Goal: Task Accomplishment & Management: Use online tool/utility

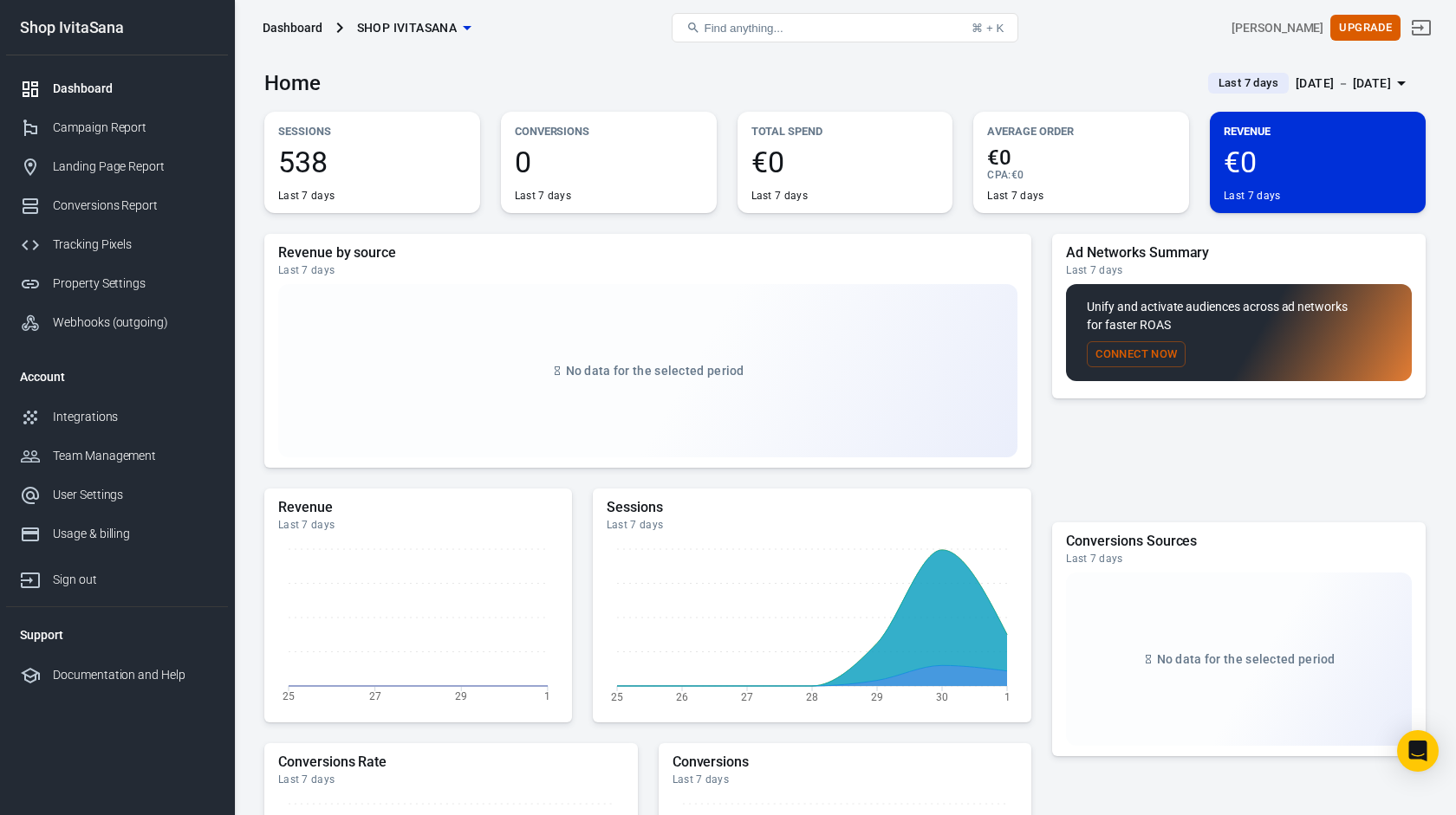
click at [124, 282] on div "Property Settings" at bounding box center [134, 284] width 161 height 18
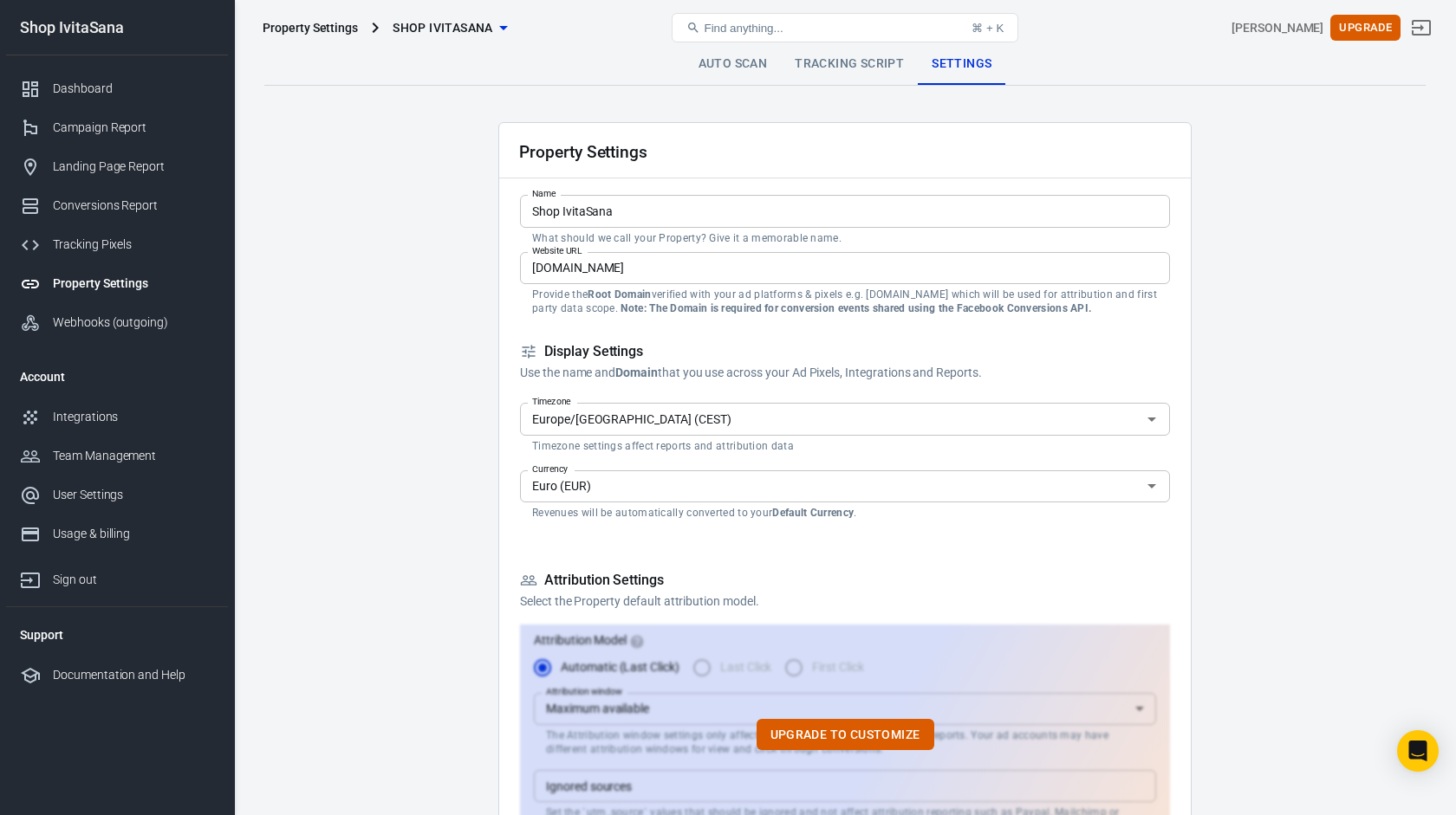
click at [884, 68] on link "Tracking Script" at bounding box center [849, 64] width 137 height 42
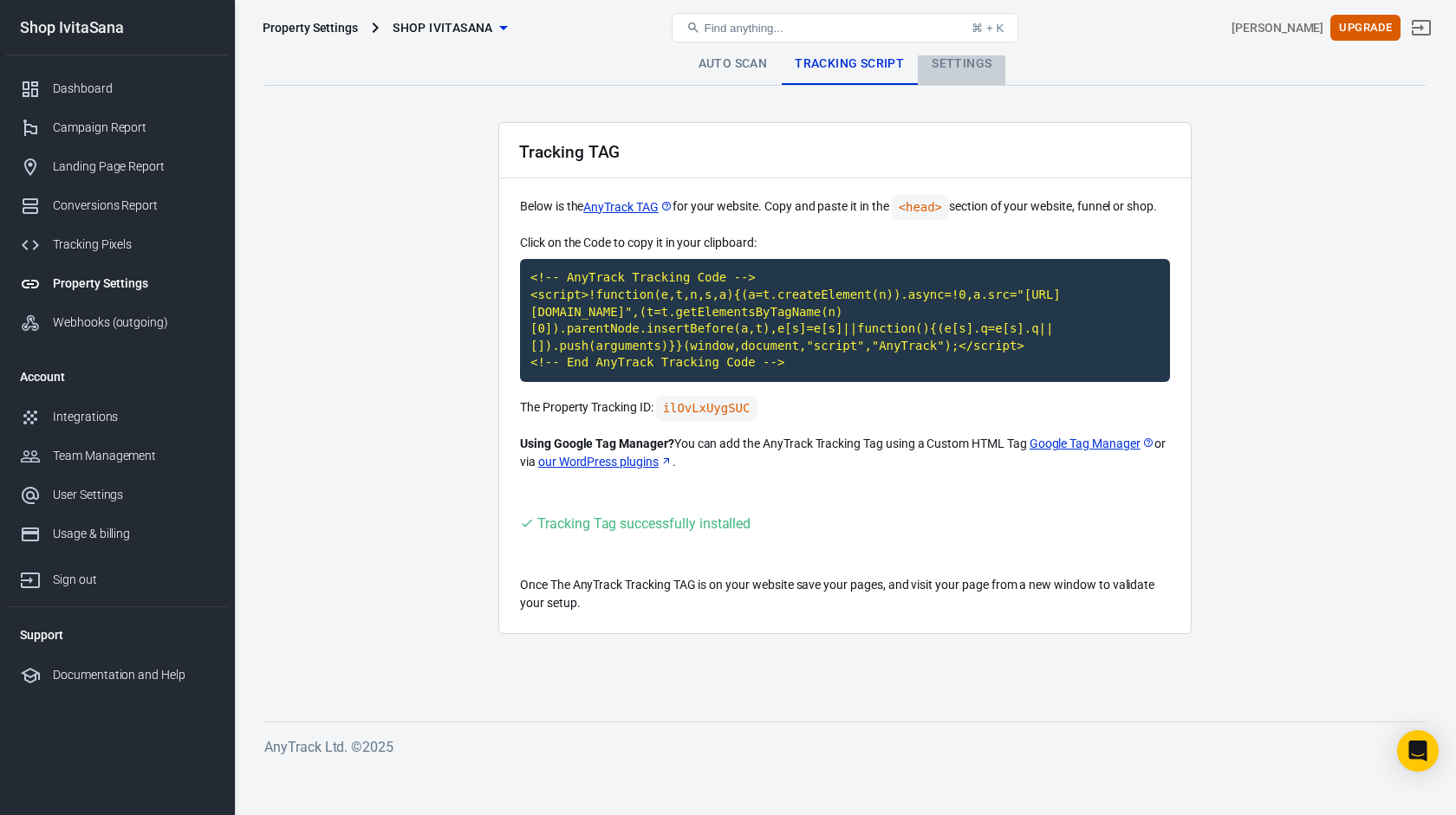
click at [974, 64] on link "Settings" at bounding box center [962, 64] width 88 height 42
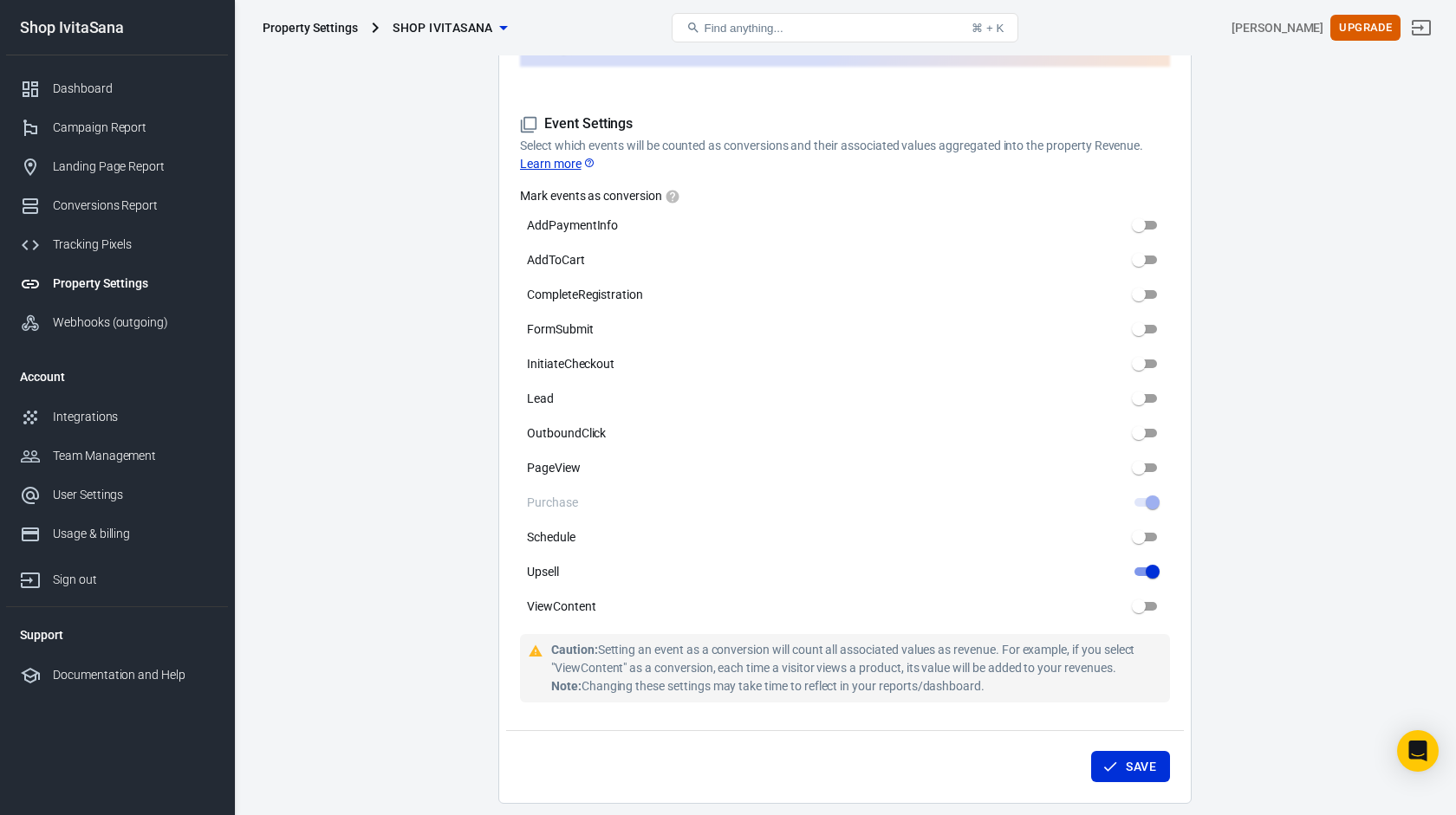
scroll to position [780, 0]
click at [153, 210] on div "Conversions Report" at bounding box center [134, 205] width 161 height 18
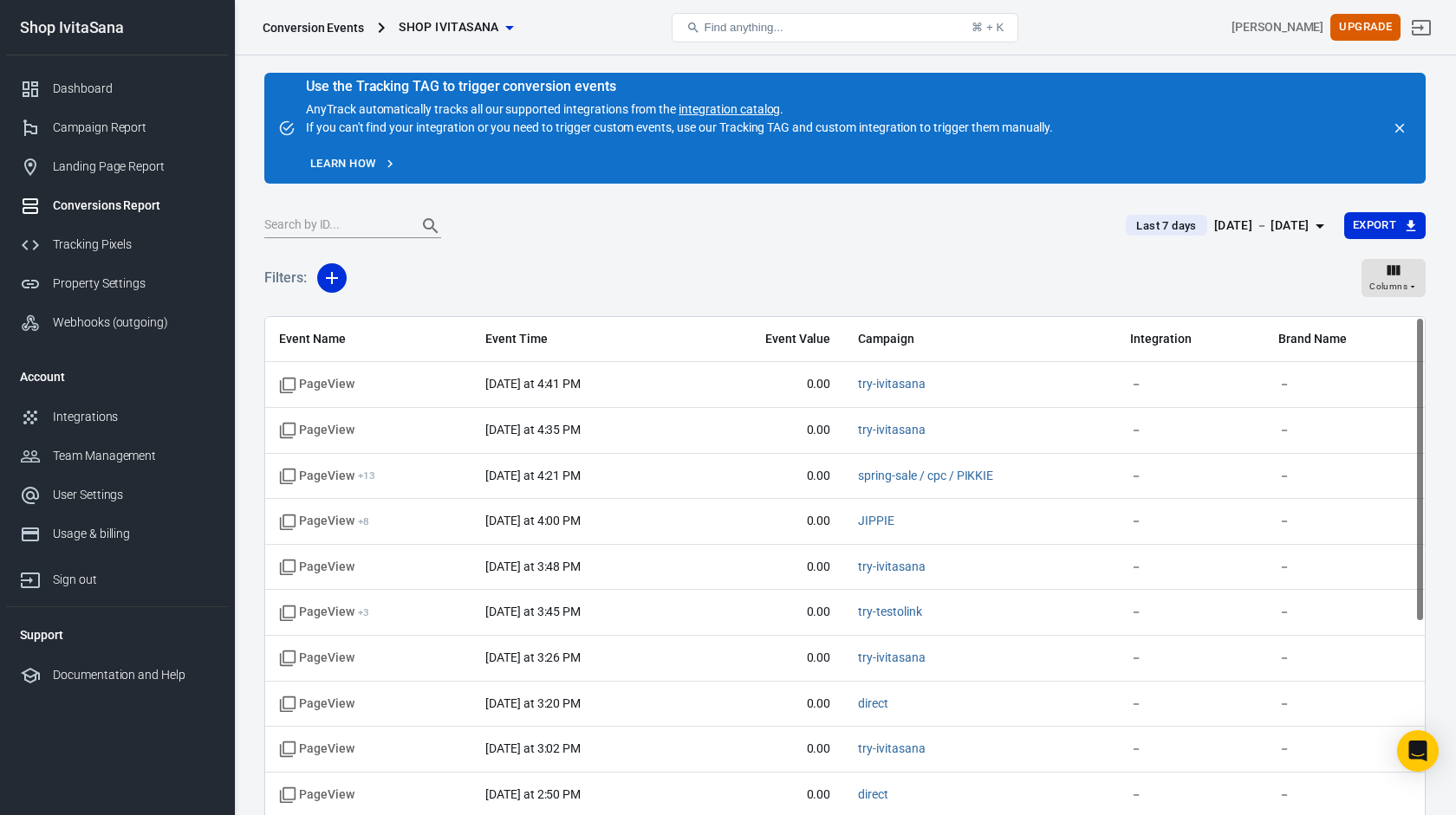
click at [1270, 233] on div "[DATE] － [DATE]" at bounding box center [1262, 226] width 96 height 22
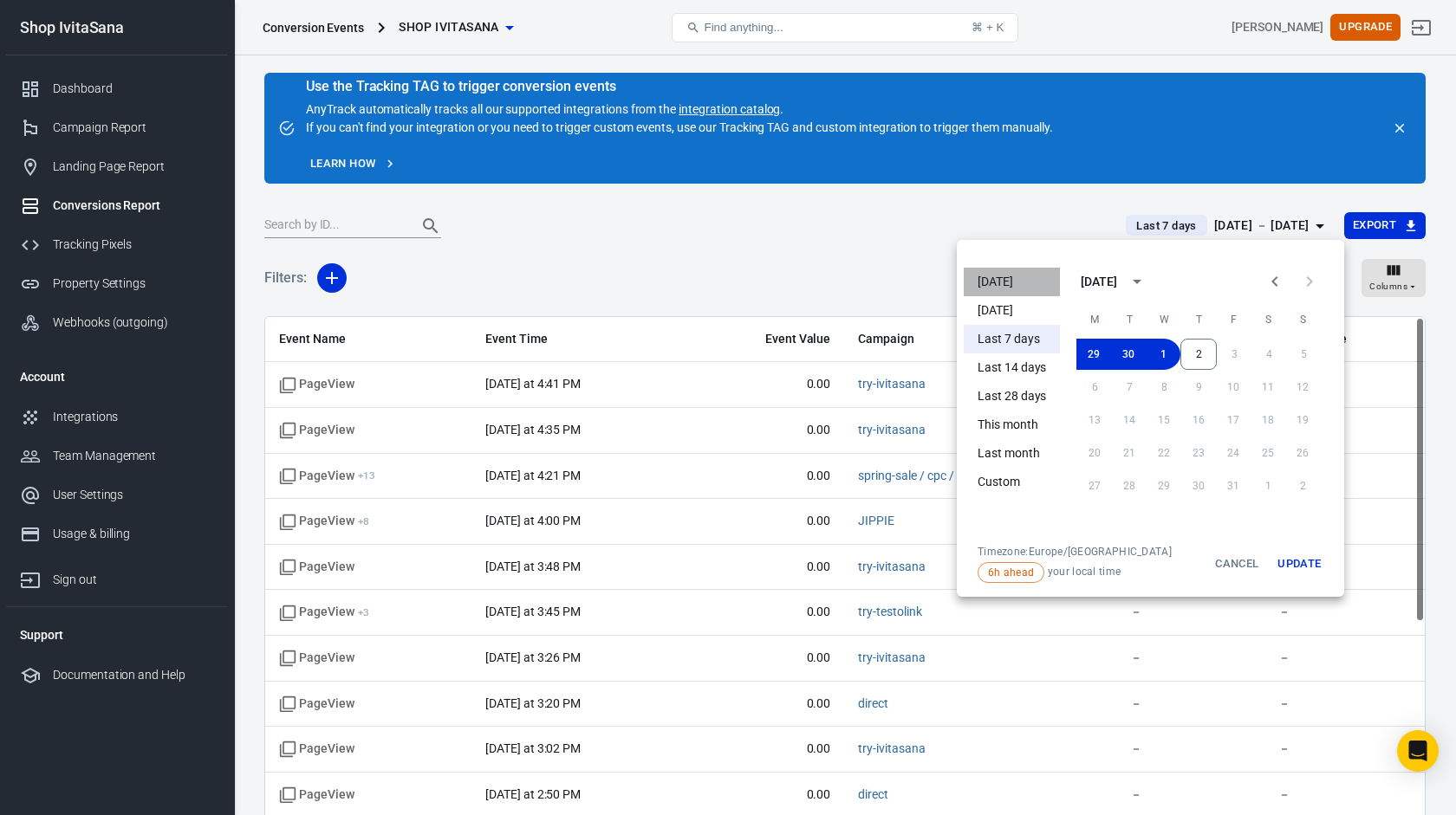
click at [987, 283] on li "[DATE]" at bounding box center [1012, 282] width 97 height 29
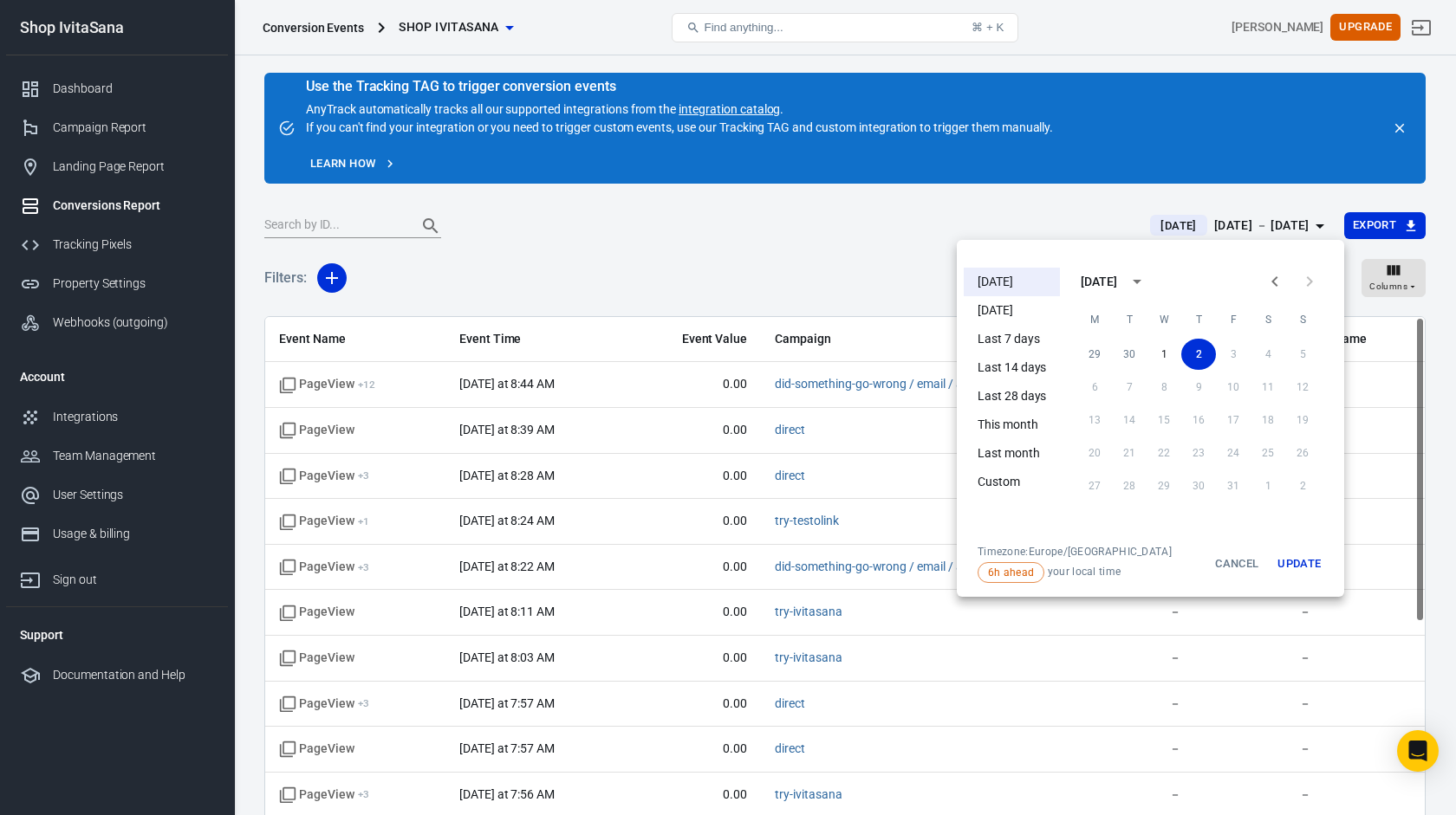
click at [838, 247] on div at bounding box center [728, 408] width 1456 height 815
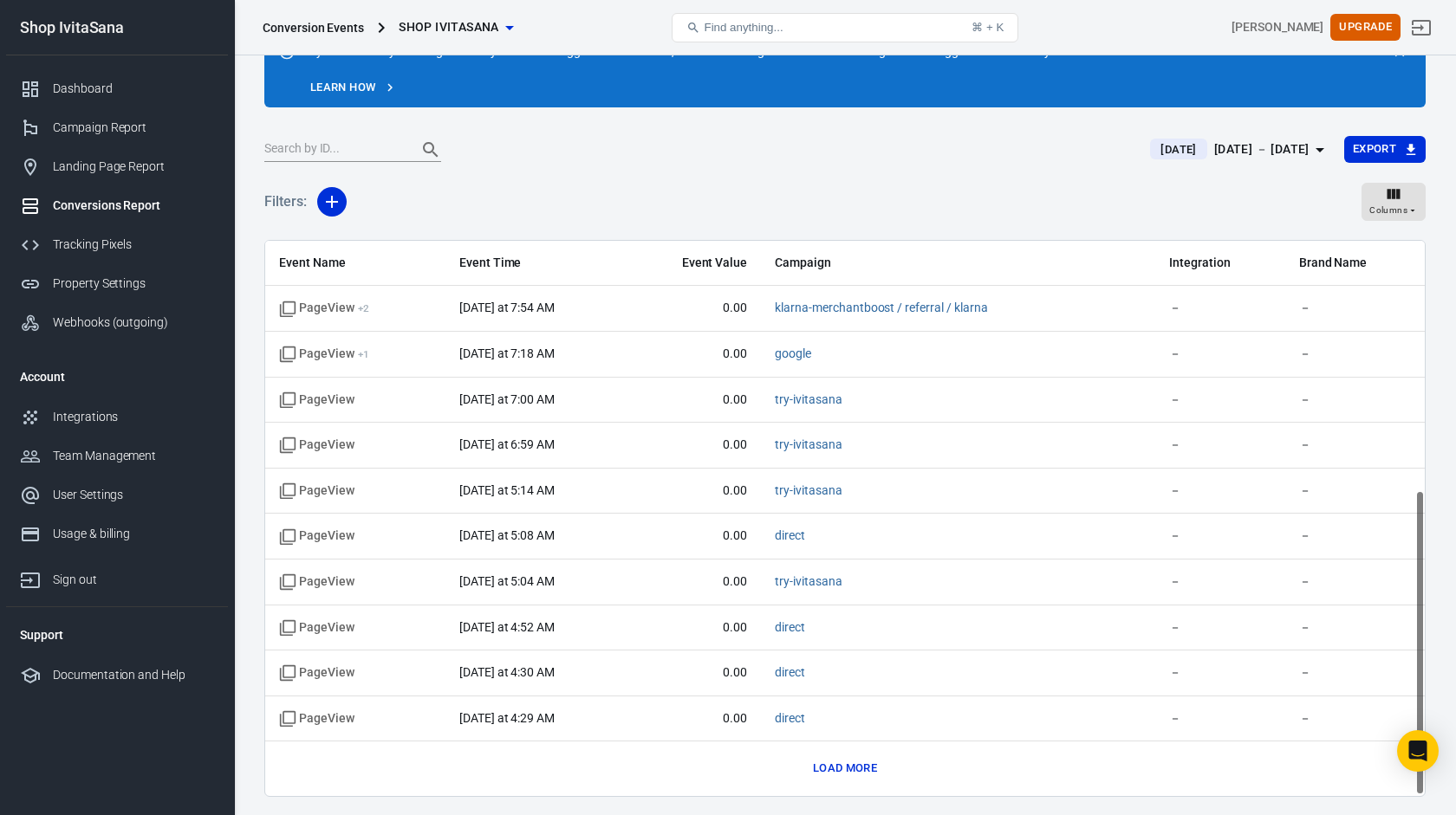
scroll to position [133, 0]
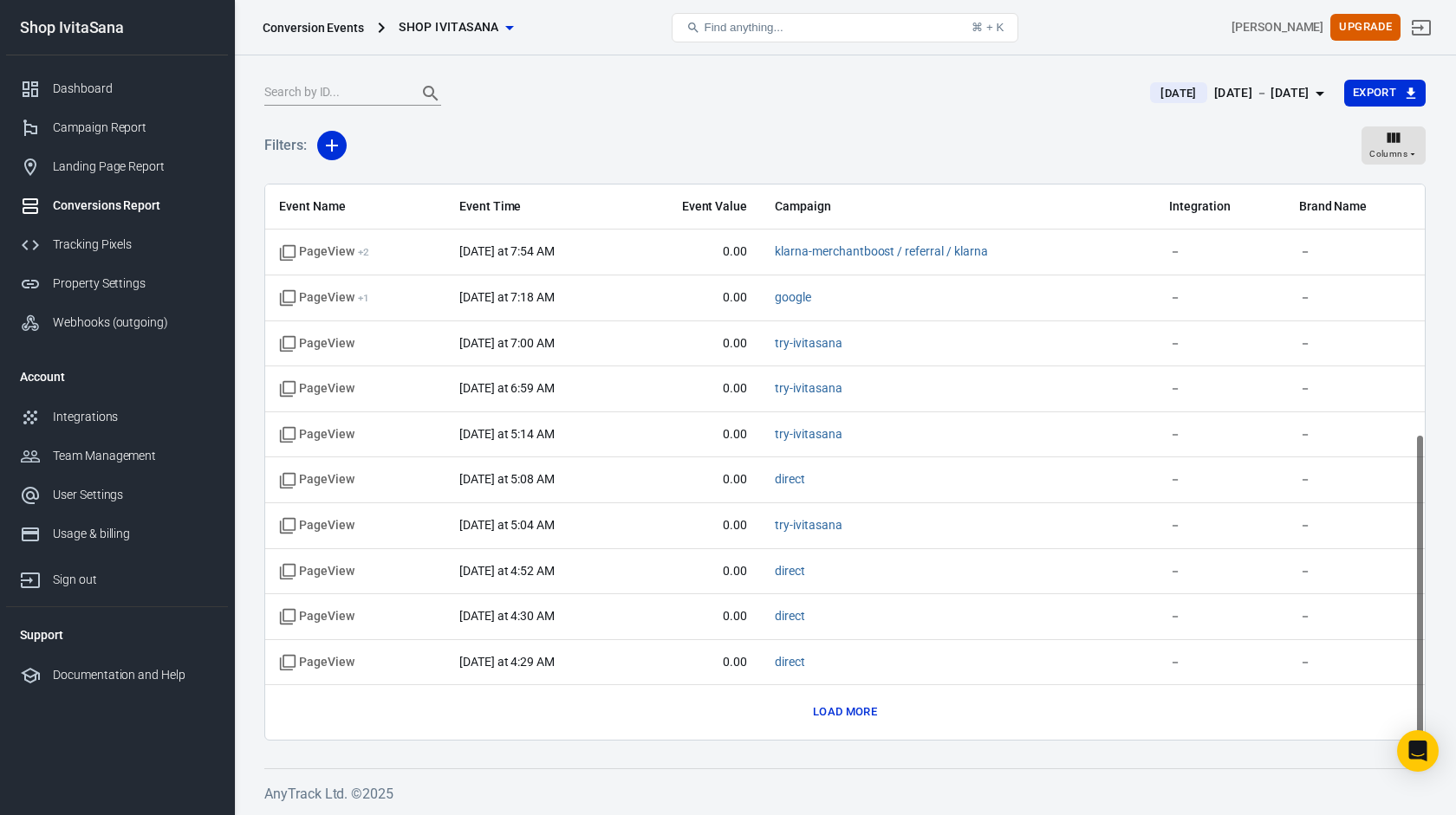
click at [848, 707] on button "Load more" at bounding box center [844, 712] width 73 height 27
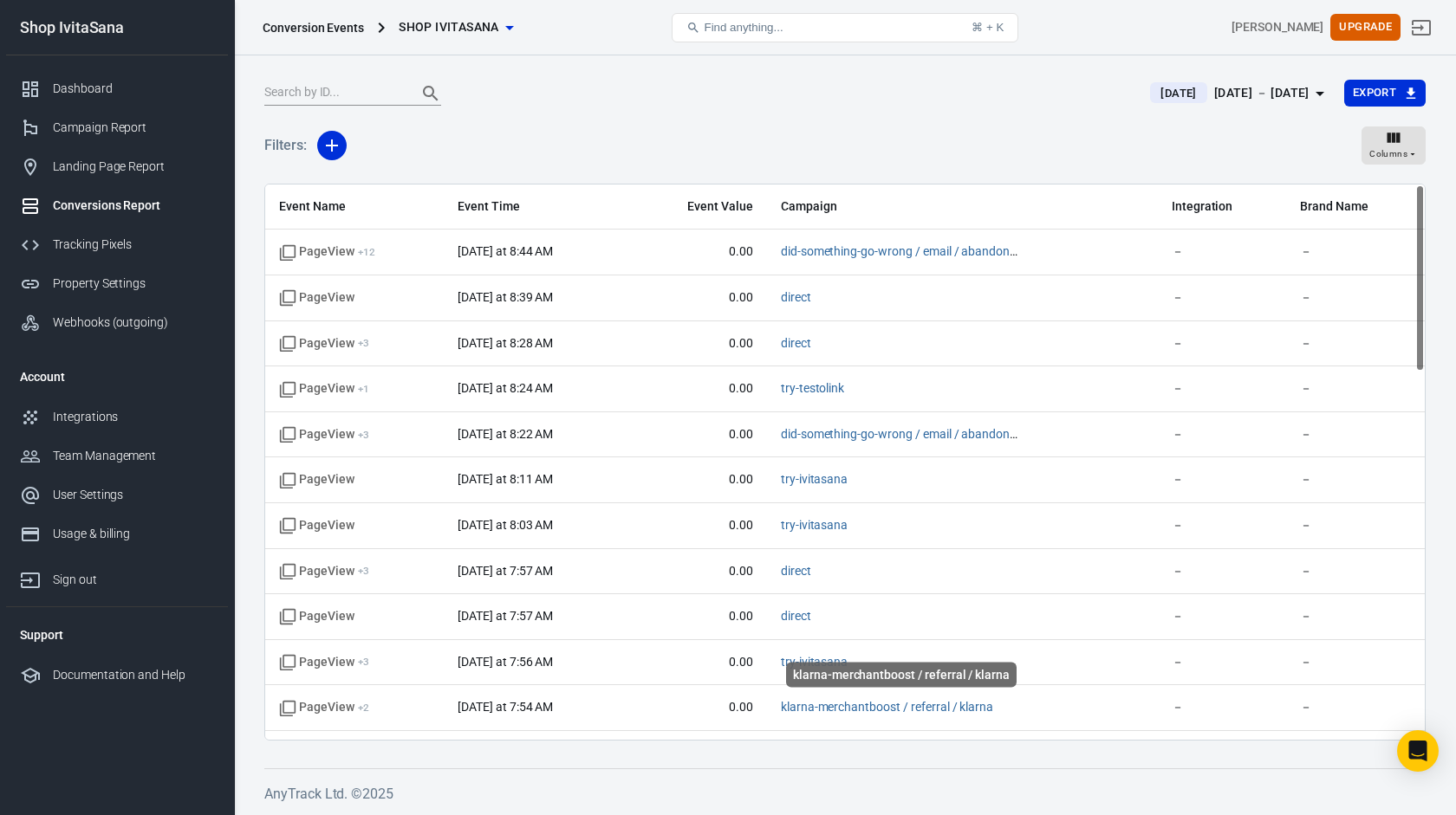
scroll to position [0, 0]
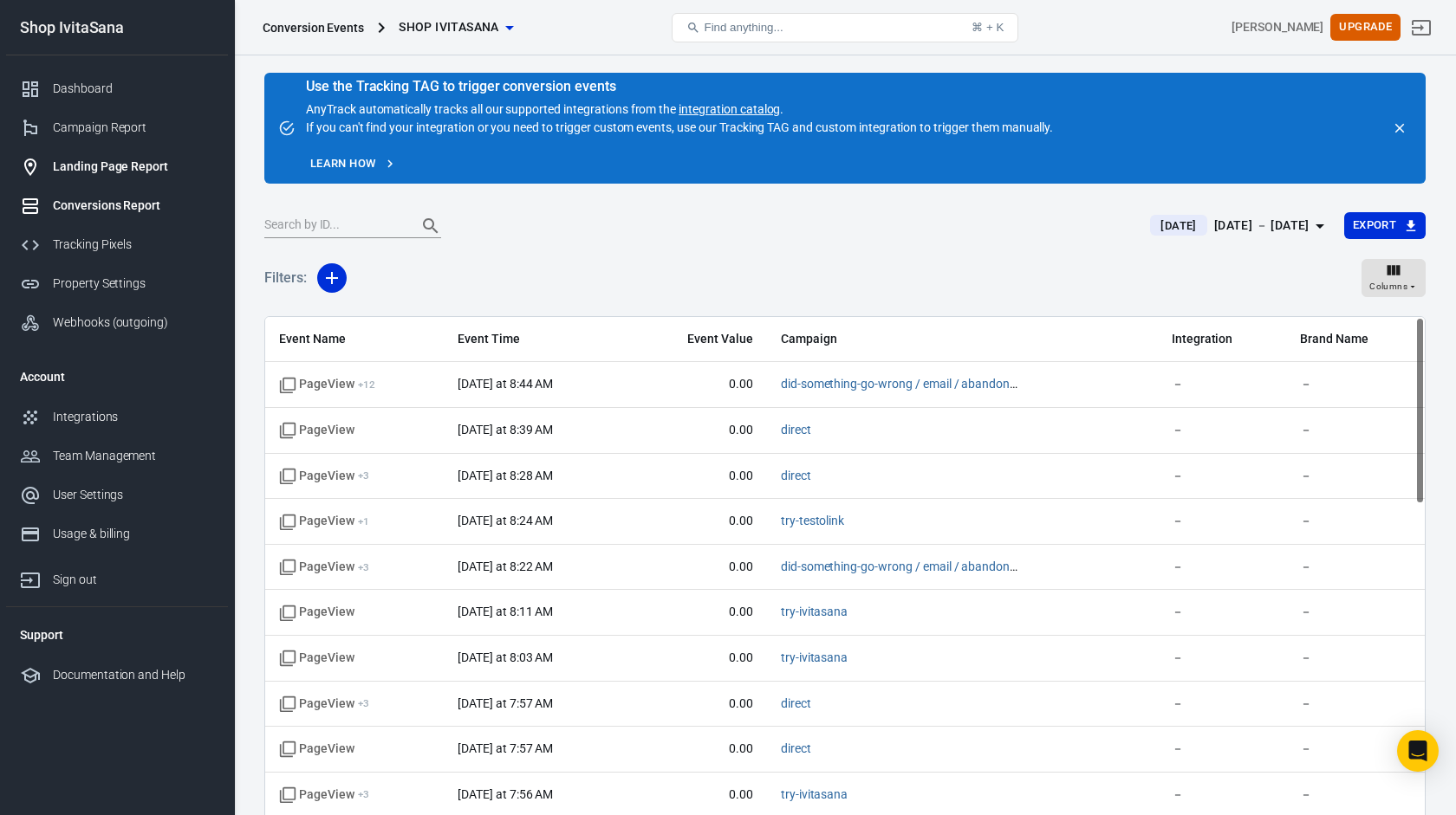
click at [105, 166] on div "Landing Page Report" at bounding box center [134, 166] width 161 height 18
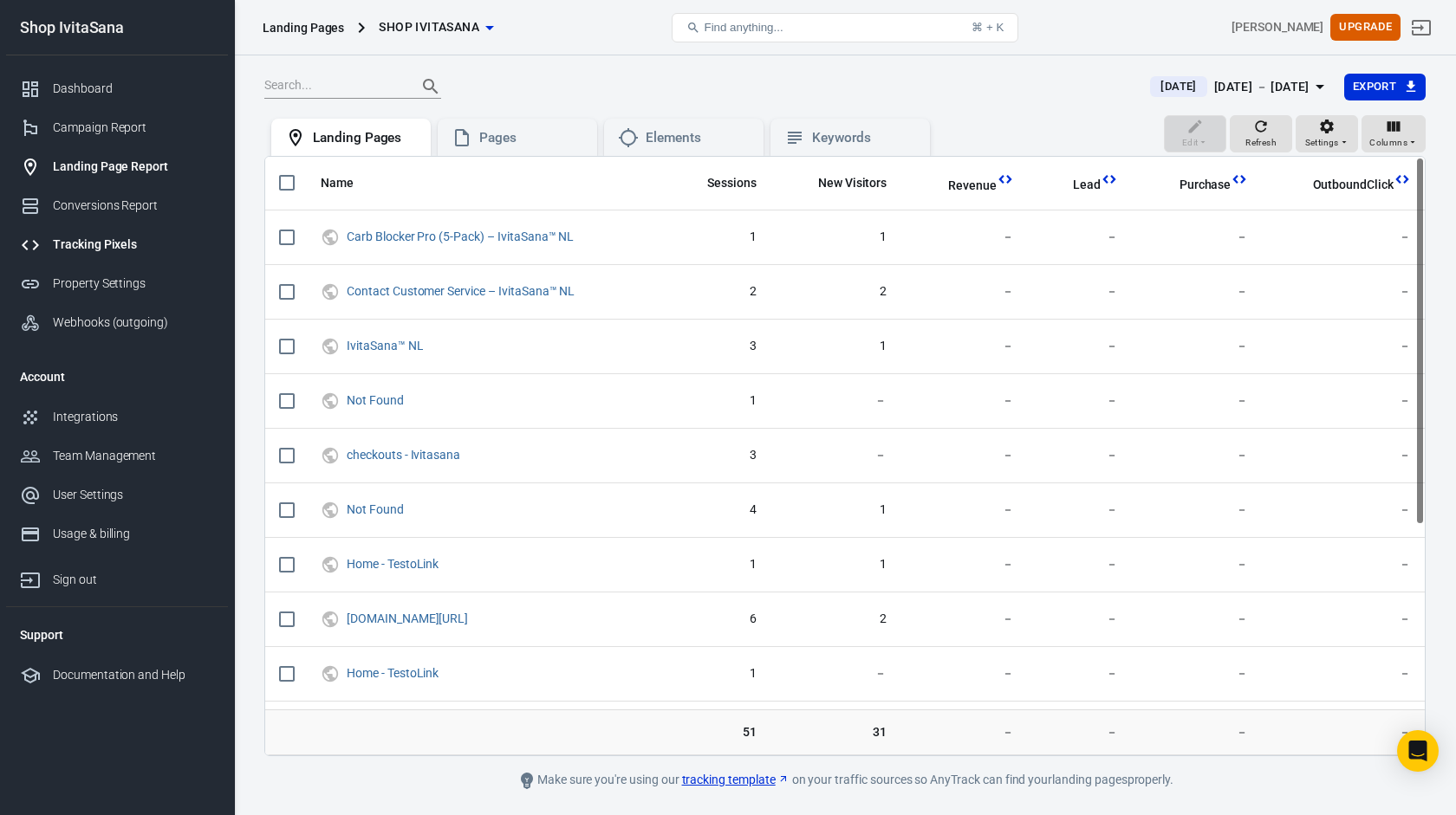
click at [129, 243] on div "Tracking Pixels" at bounding box center [134, 245] width 161 height 18
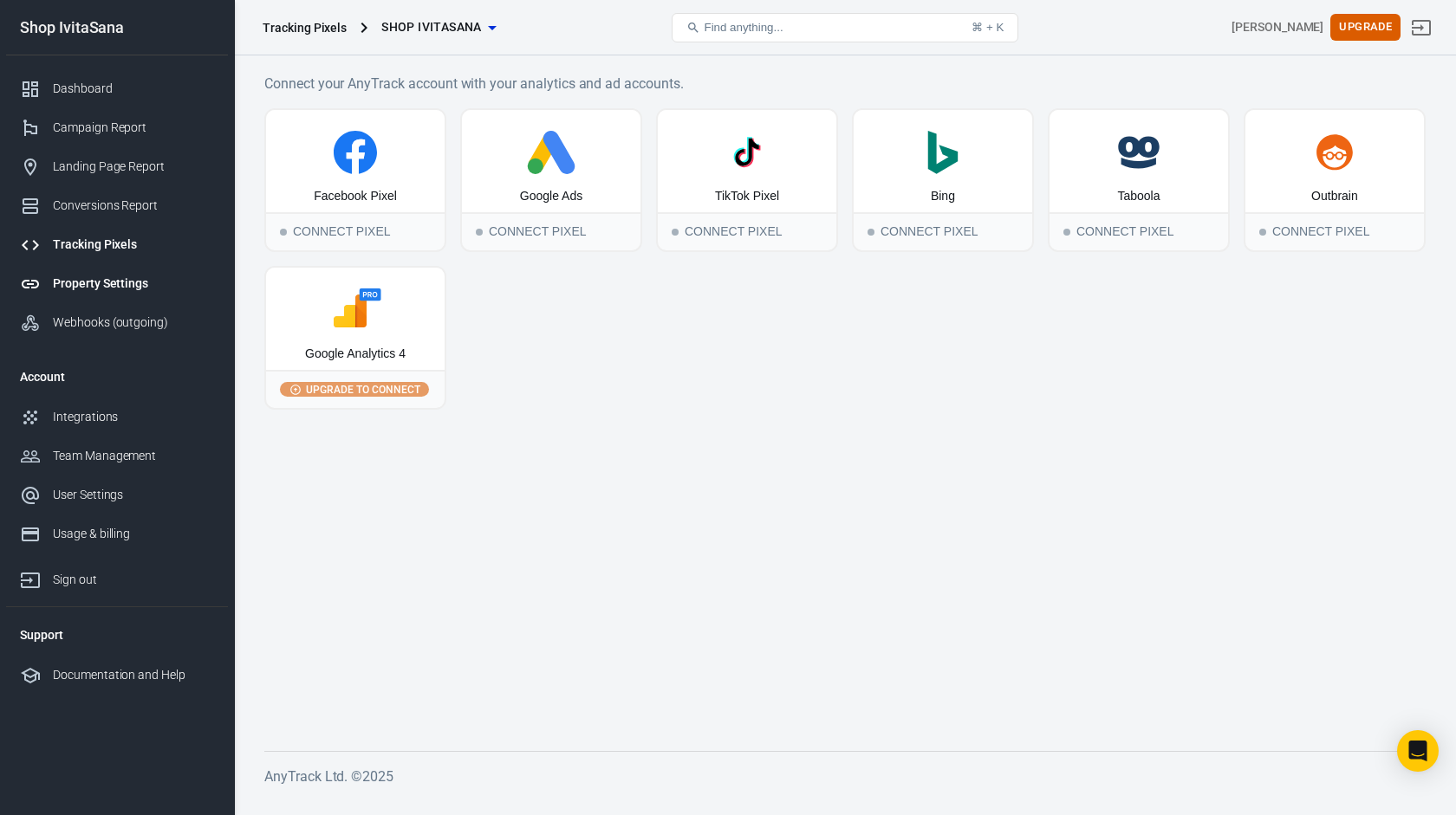
click at [125, 286] on div "Property Settings" at bounding box center [134, 284] width 161 height 18
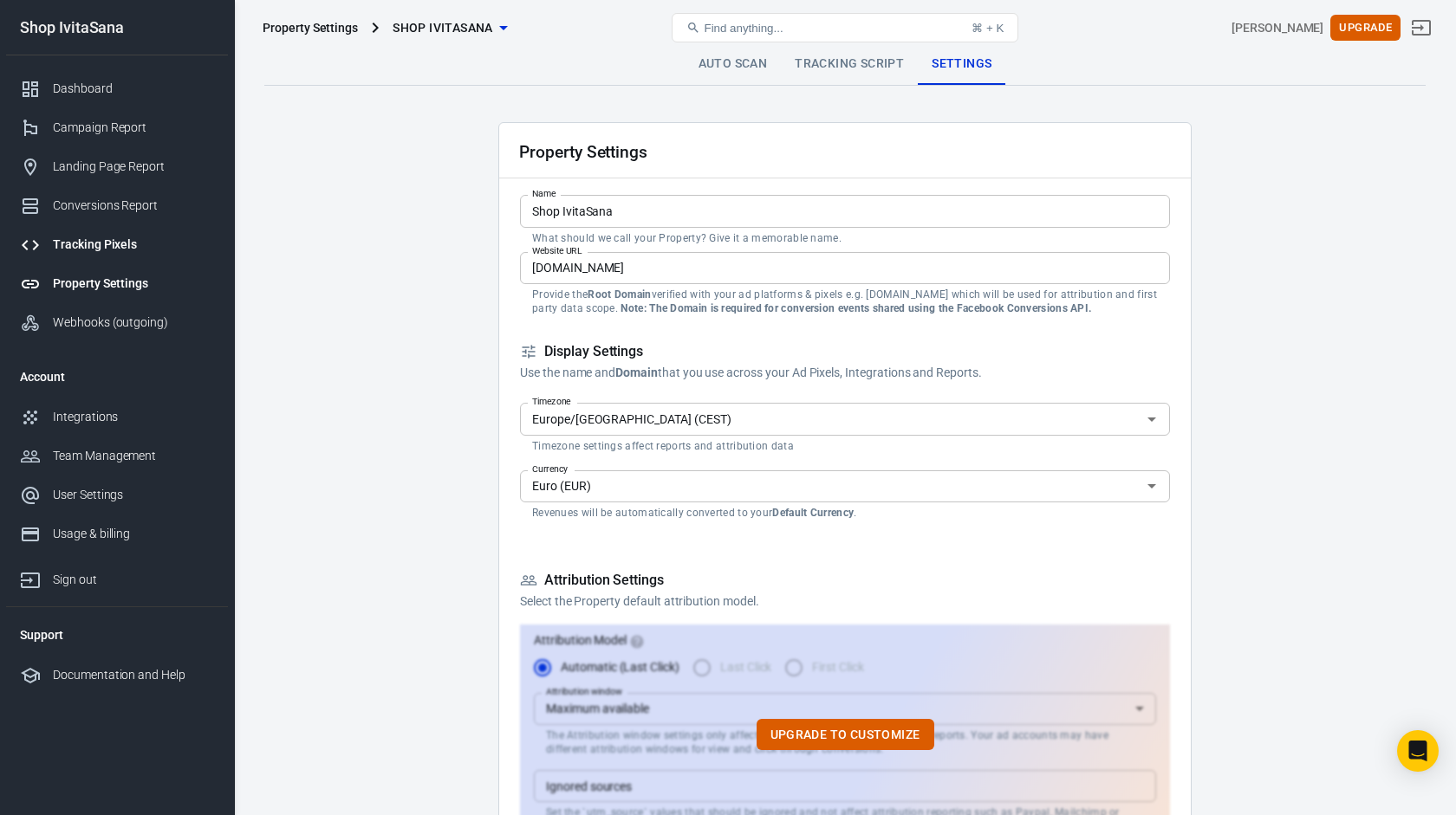
click at [126, 251] on div "Tracking Pixels" at bounding box center [134, 245] width 161 height 18
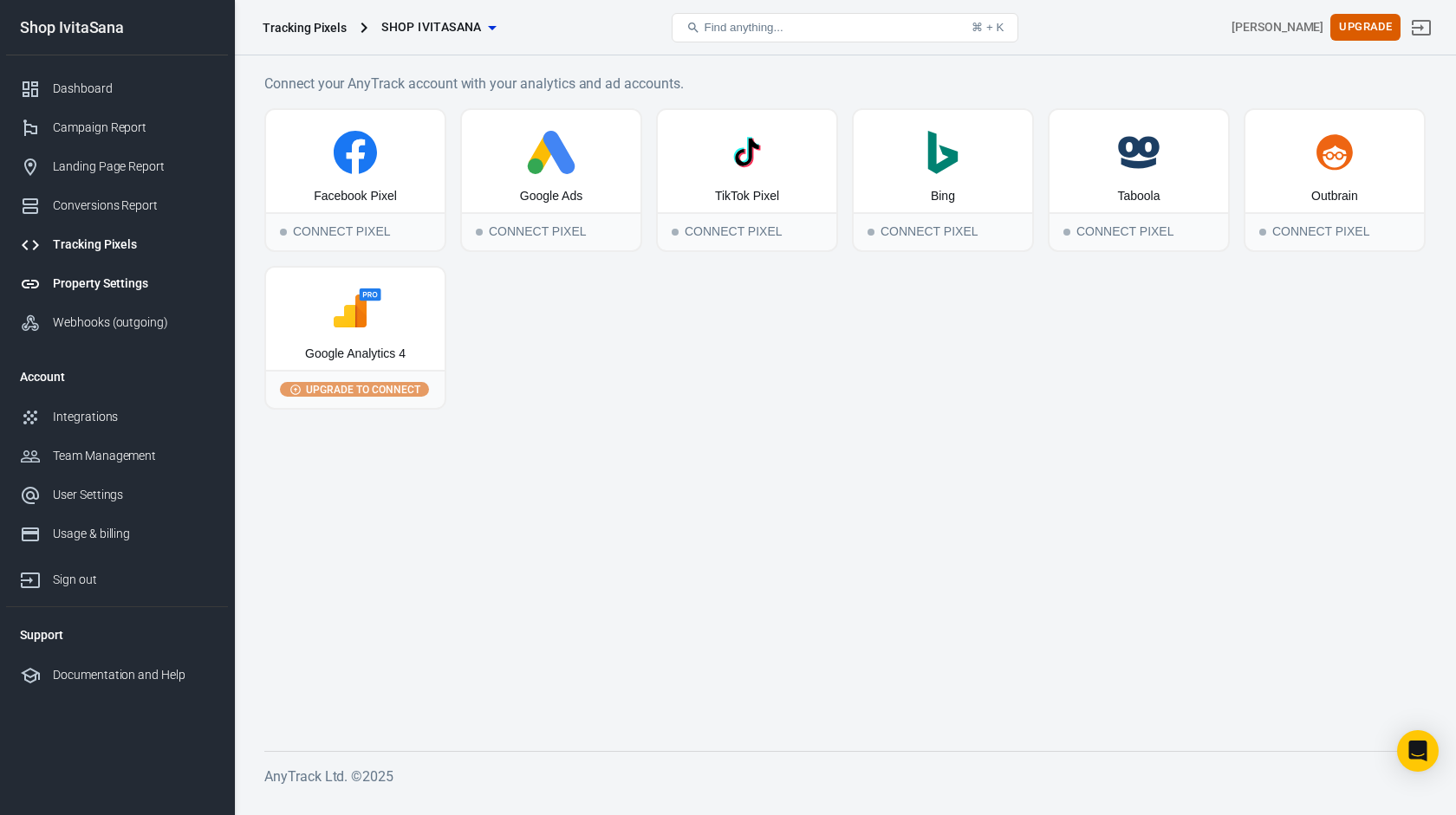
click at [126, 284] on div "Property Settings" at bounding box center [134, 284] width 161 height 18
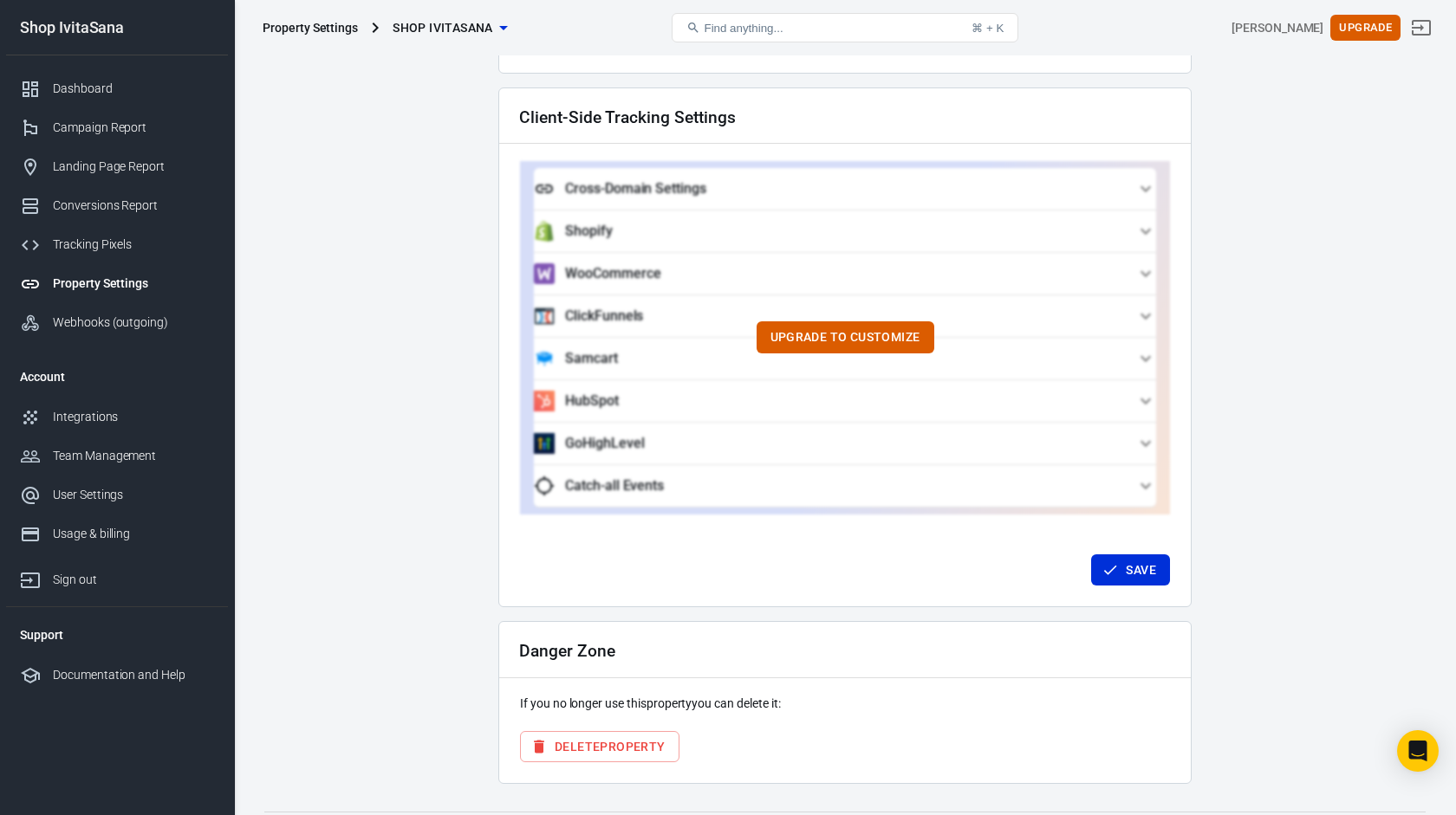
scroll to position [1552, 0]
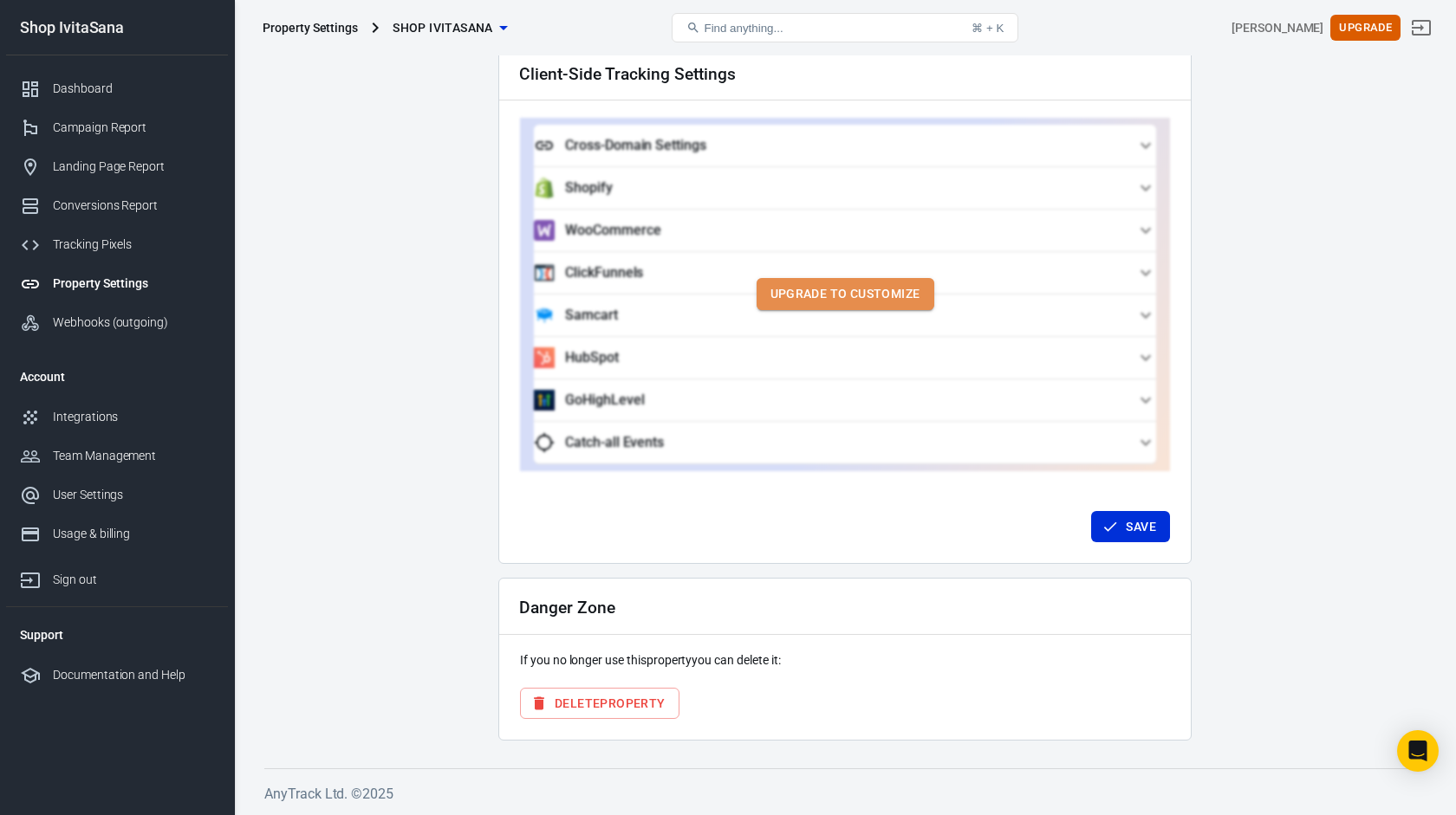
click at [901, 306] on button "Upgrade to customize" at bounding box center [845, 294] width 177 height 32
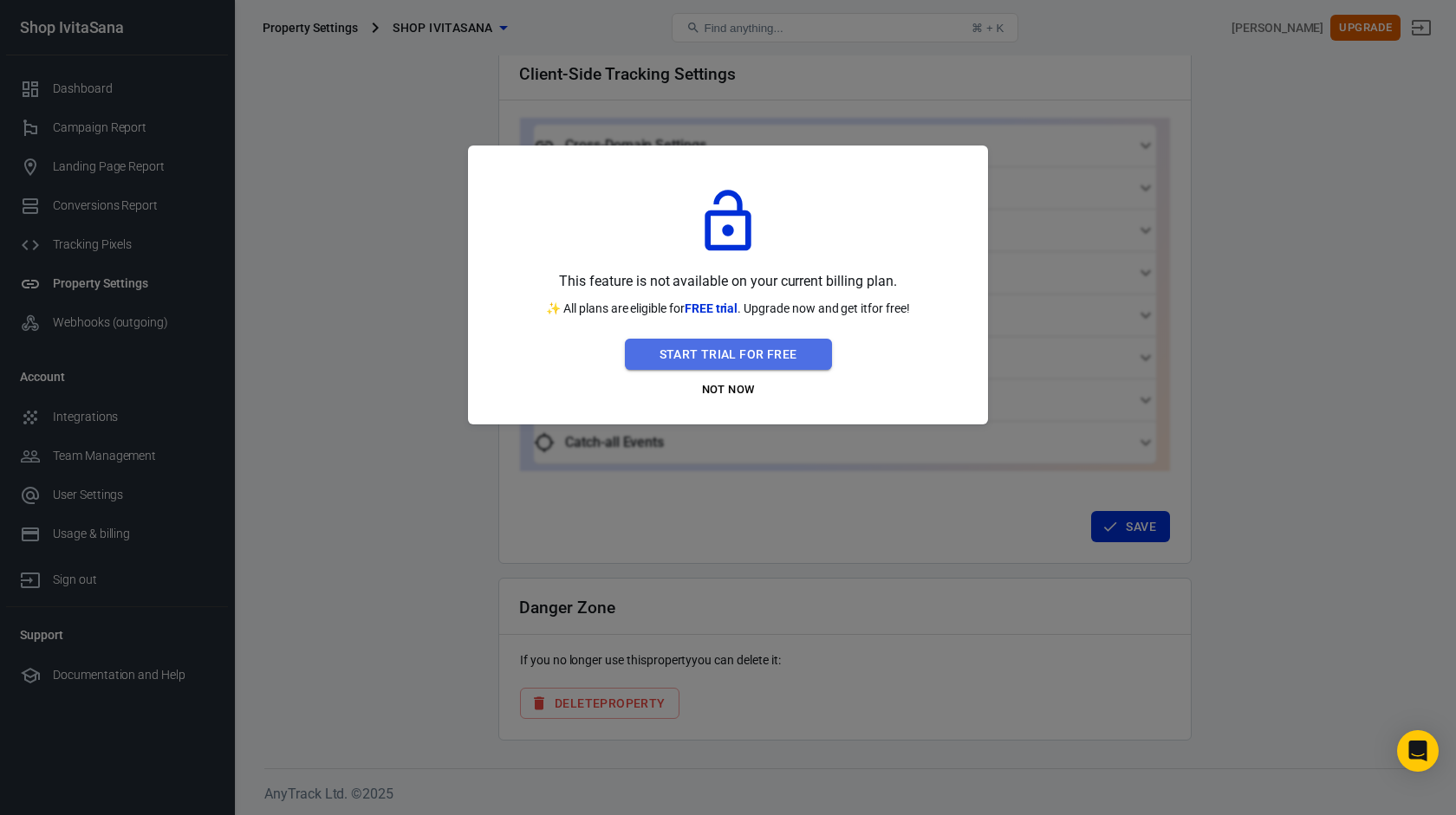
click at [744, 348] on button "Start Trial For Free" at bounding box center [728, 355] width 207 height 32
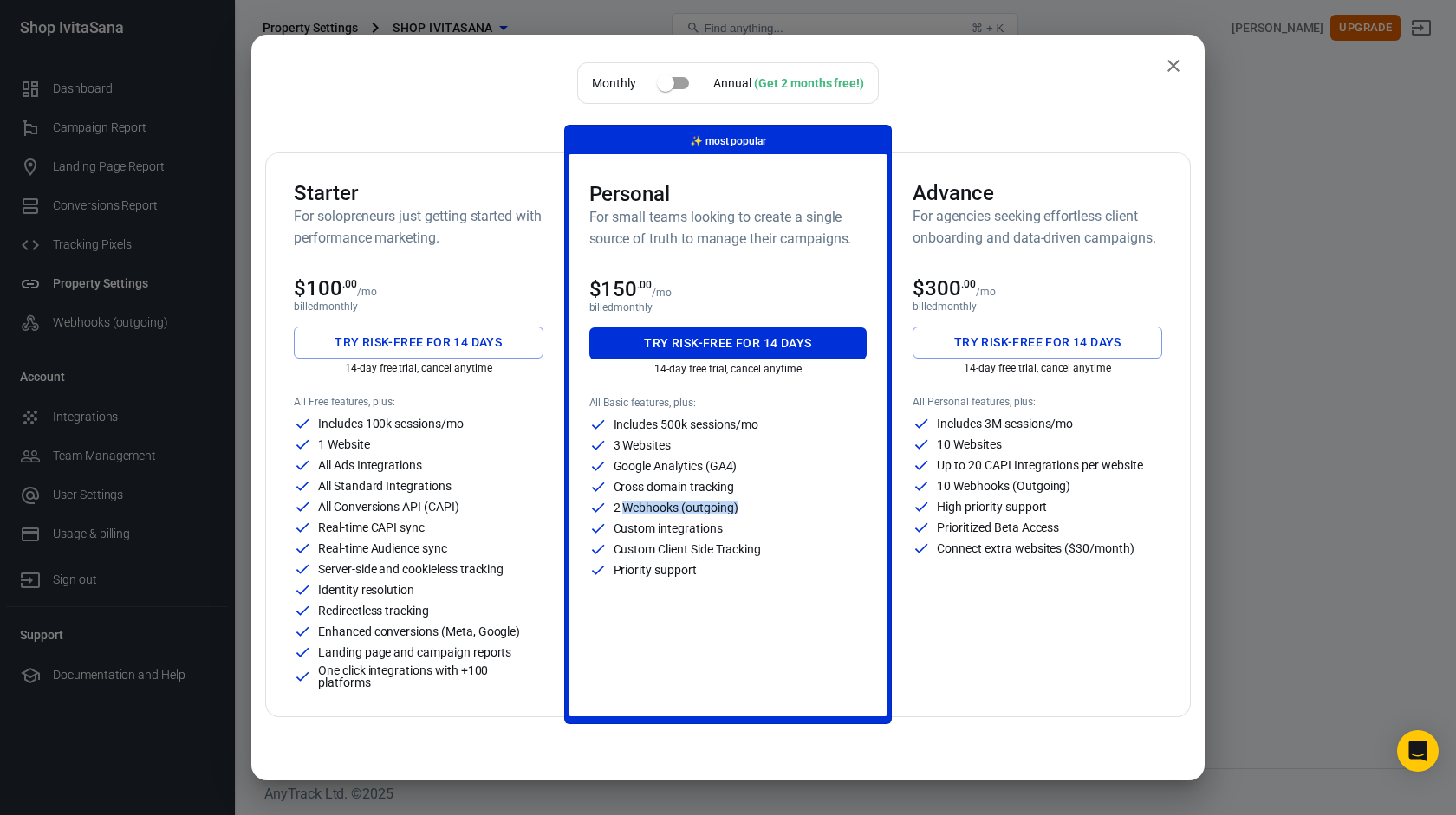
drag, startPoint x: 622, startPoint y: 504, endPoint x: 794, endPoint y: 508, distance: 172.0
click at [794, 508] on div "2 Webhooks (outgoing)" at bounding box center [728, 507] width 278 height 17
click at [782, 343] on button "Try risk-free for 14 days" at bounding box center [728, 344] width 278 height 32
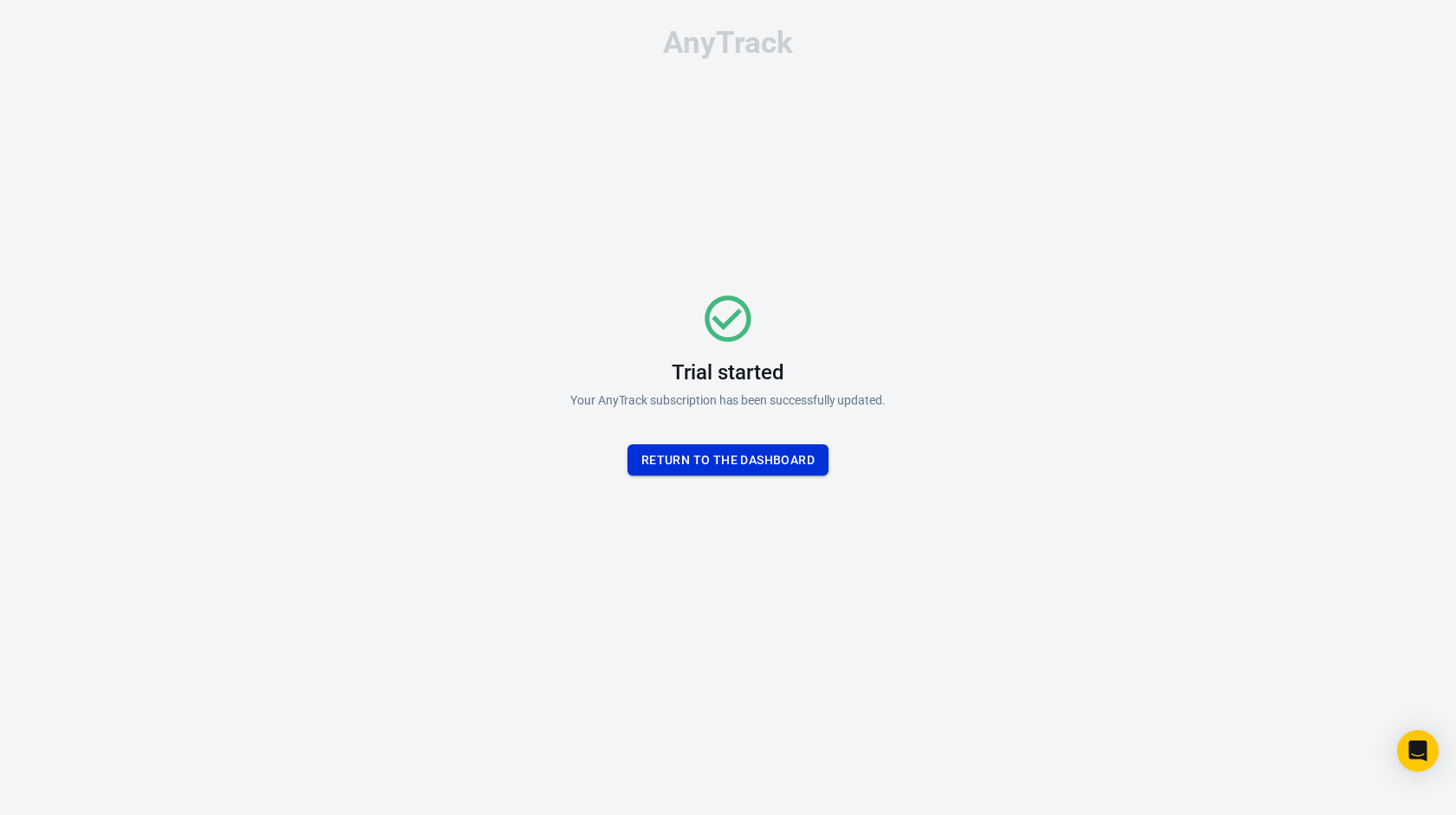
click at [705, 462] on button "Return To the dashboard" at bounding box center [728, 460] width 201 height 32
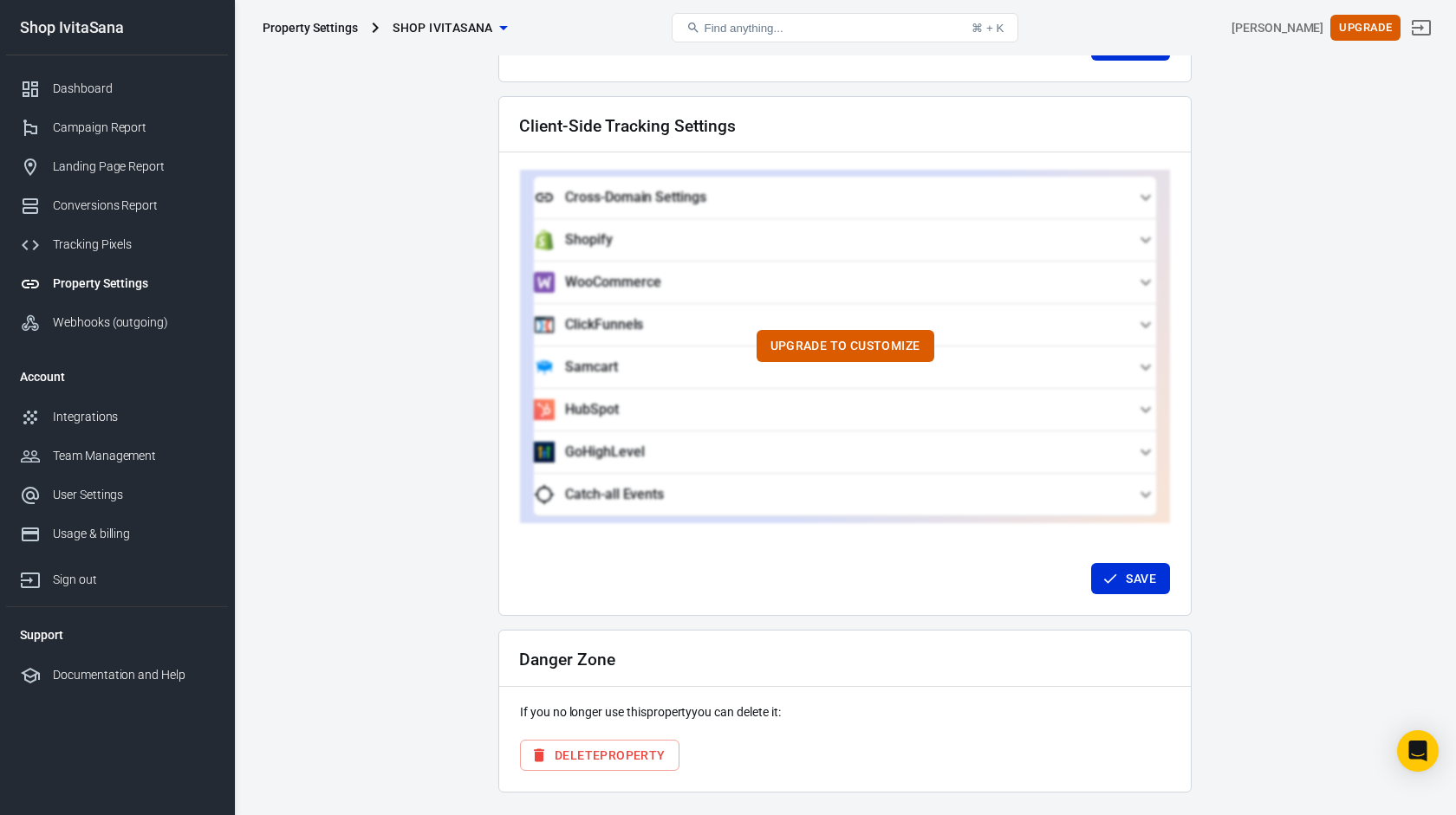
scroll to position [1499, 0]
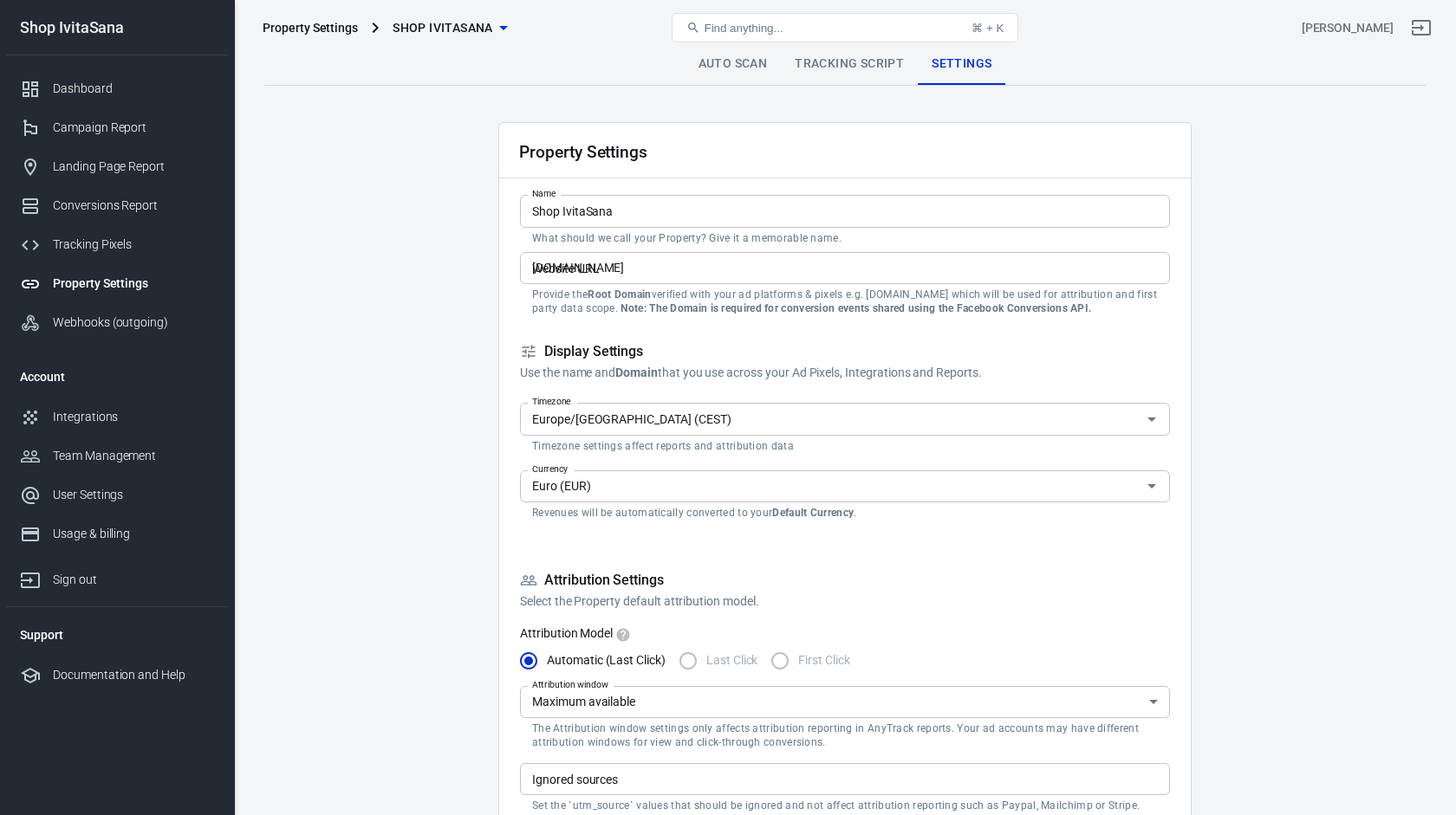
scroll to position [1499, 0]
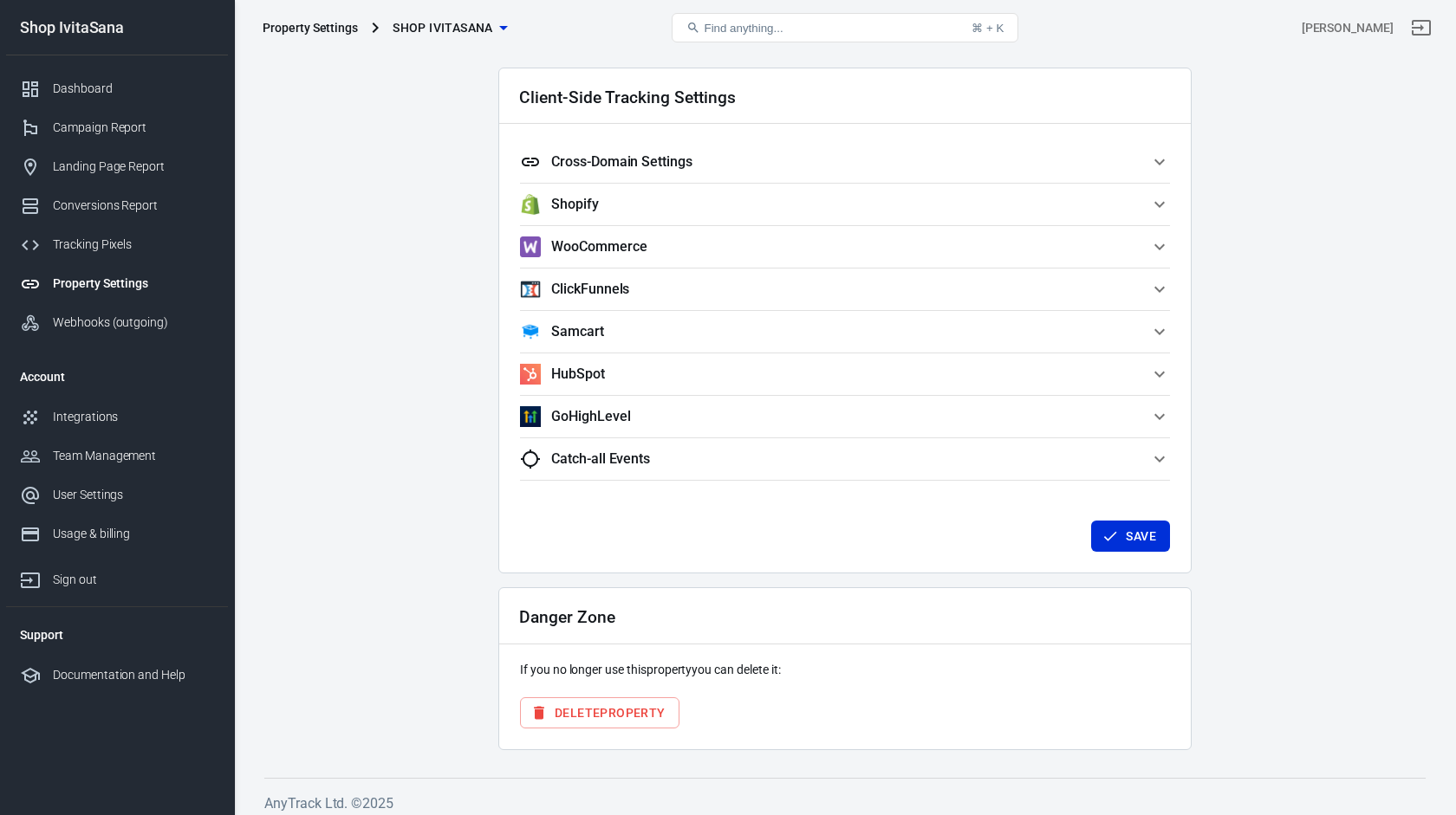
click at [703, 461] on span "Catch-all Events" at bounding box center [834, 458] width 629 height 21
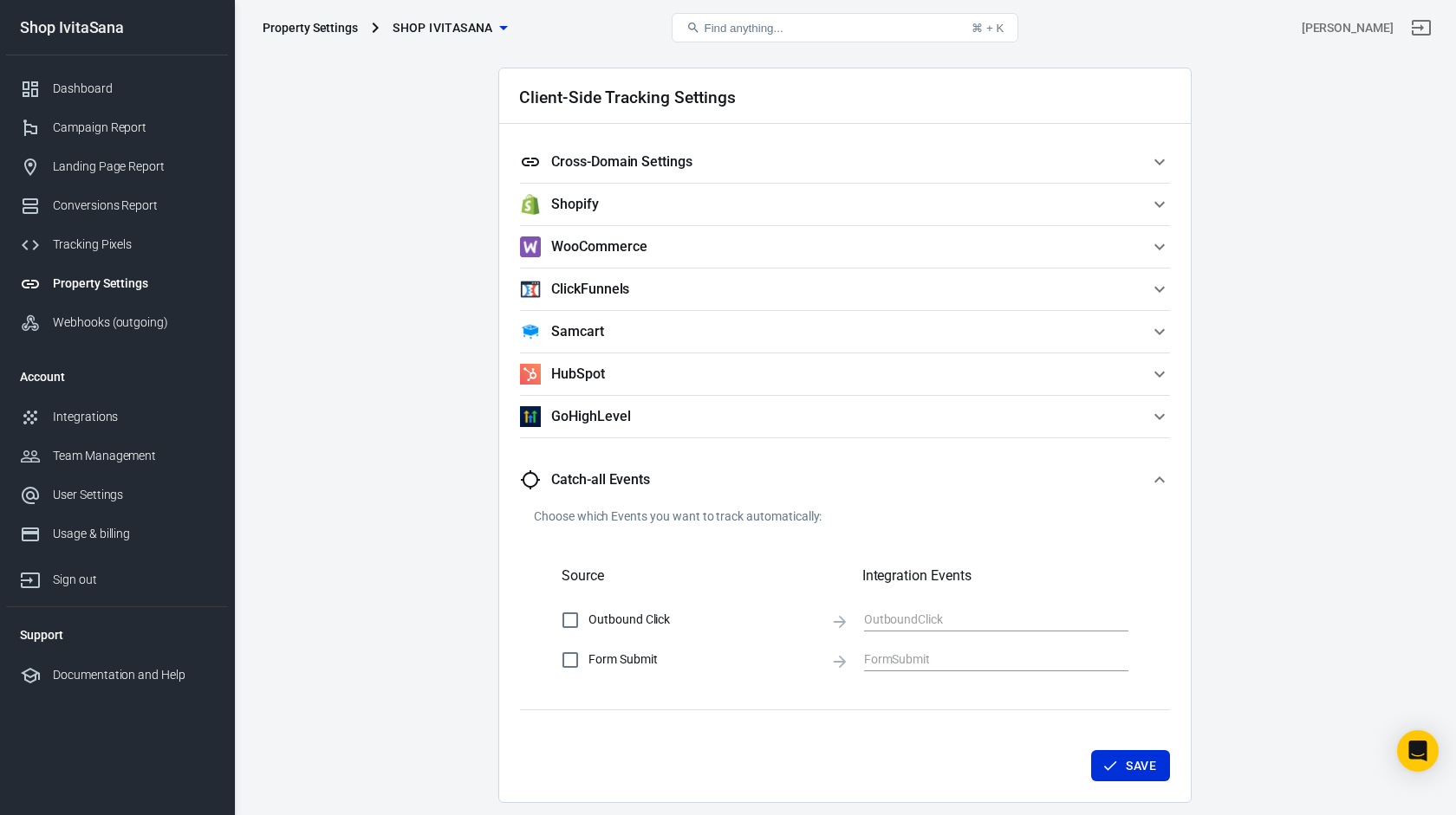
click at [581, 658] on input "Form Submit" at bounding box center [570, 660] width 37 height 37
checkbox input "true"
click at [582, 607] on input "Outbound Click" at bounding box center [570, 620] width 37 height 37
checkbox input "true"
click at [1127, 768] on button "Save" at bounding box center [1130, 766] width 79 height 32
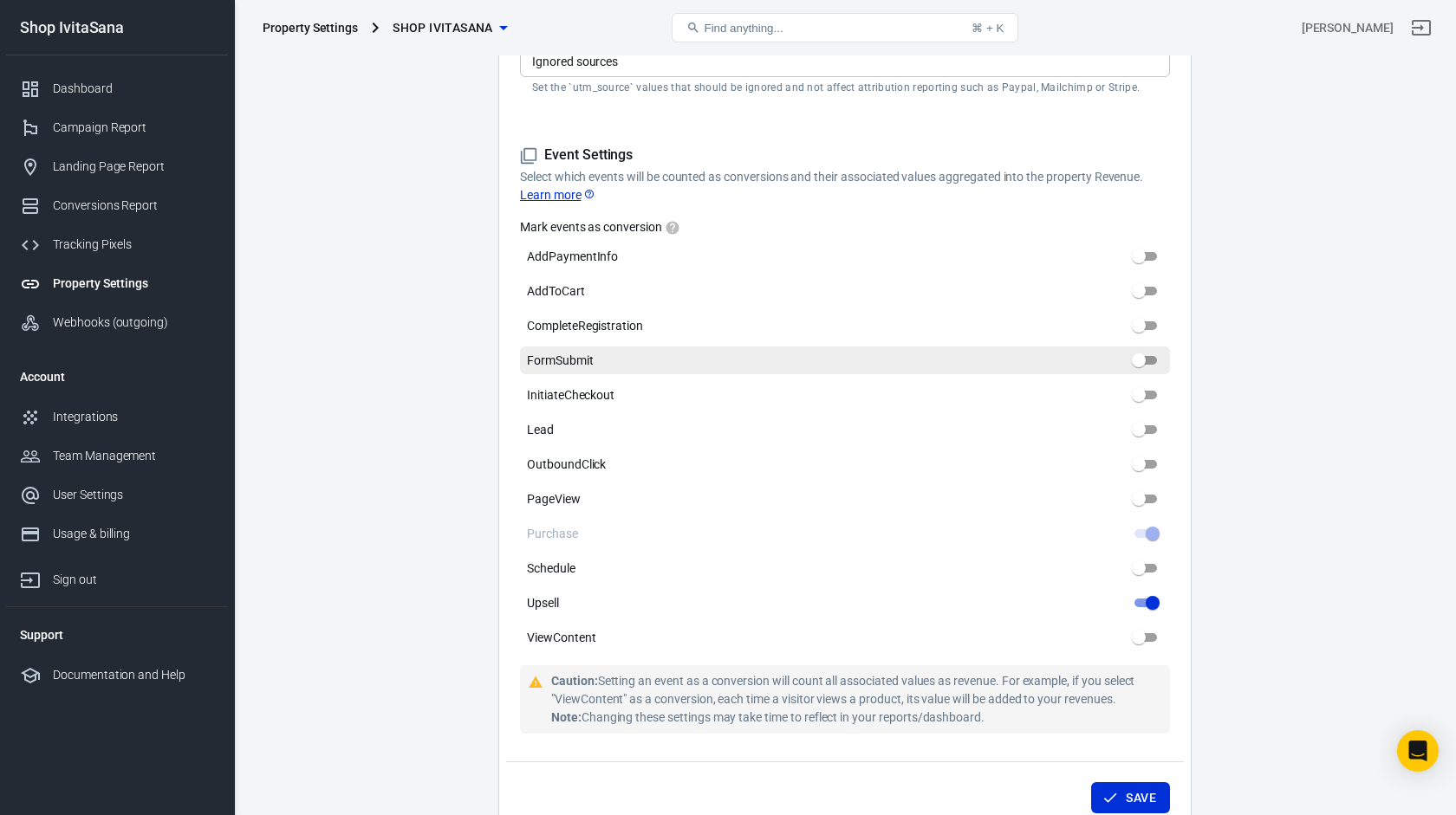
scroll to position [715, 0]
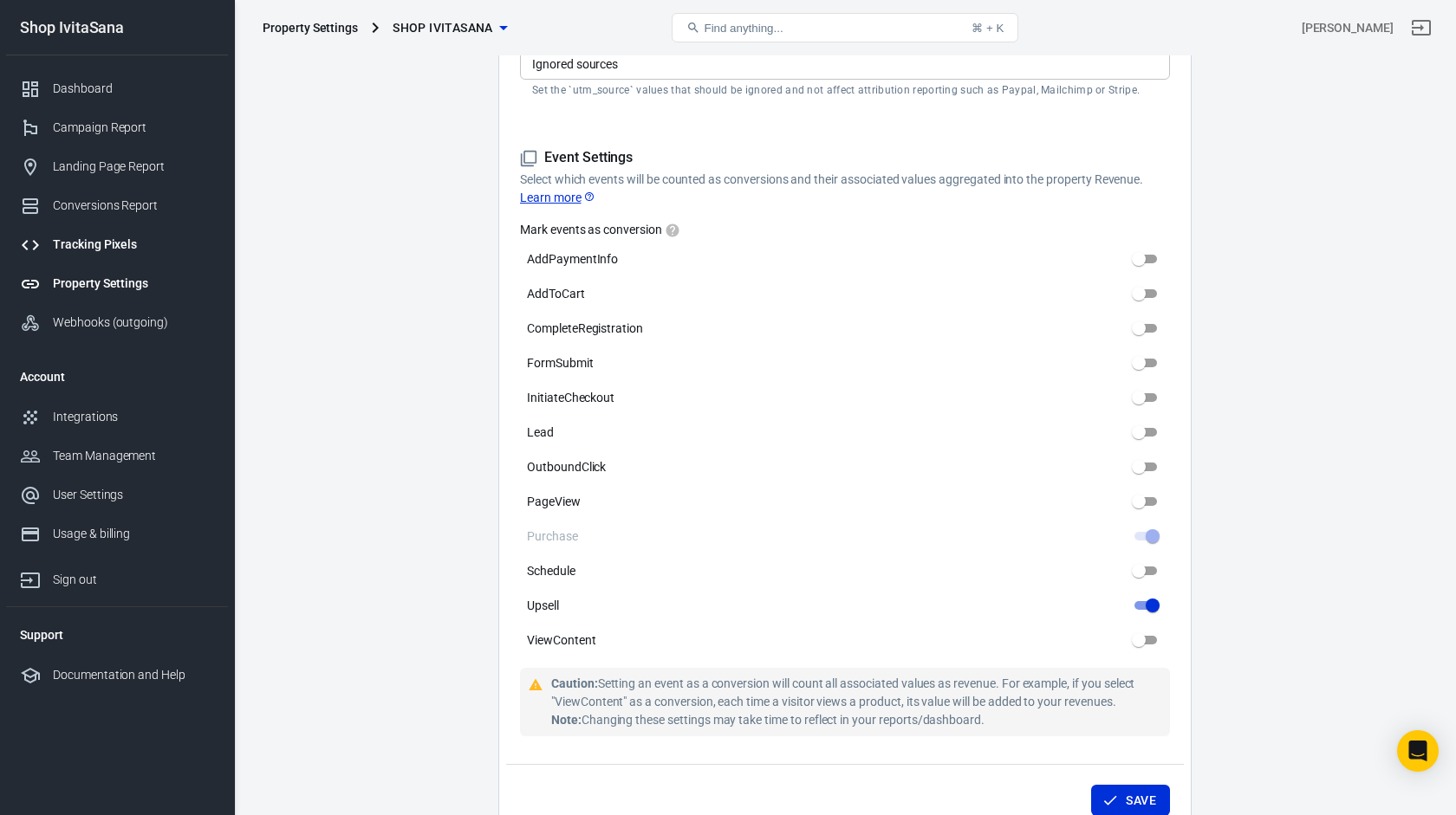
click at [116, 242] on div "Tracking Pixels" at bounding box center [134, 245] width 161 height 18
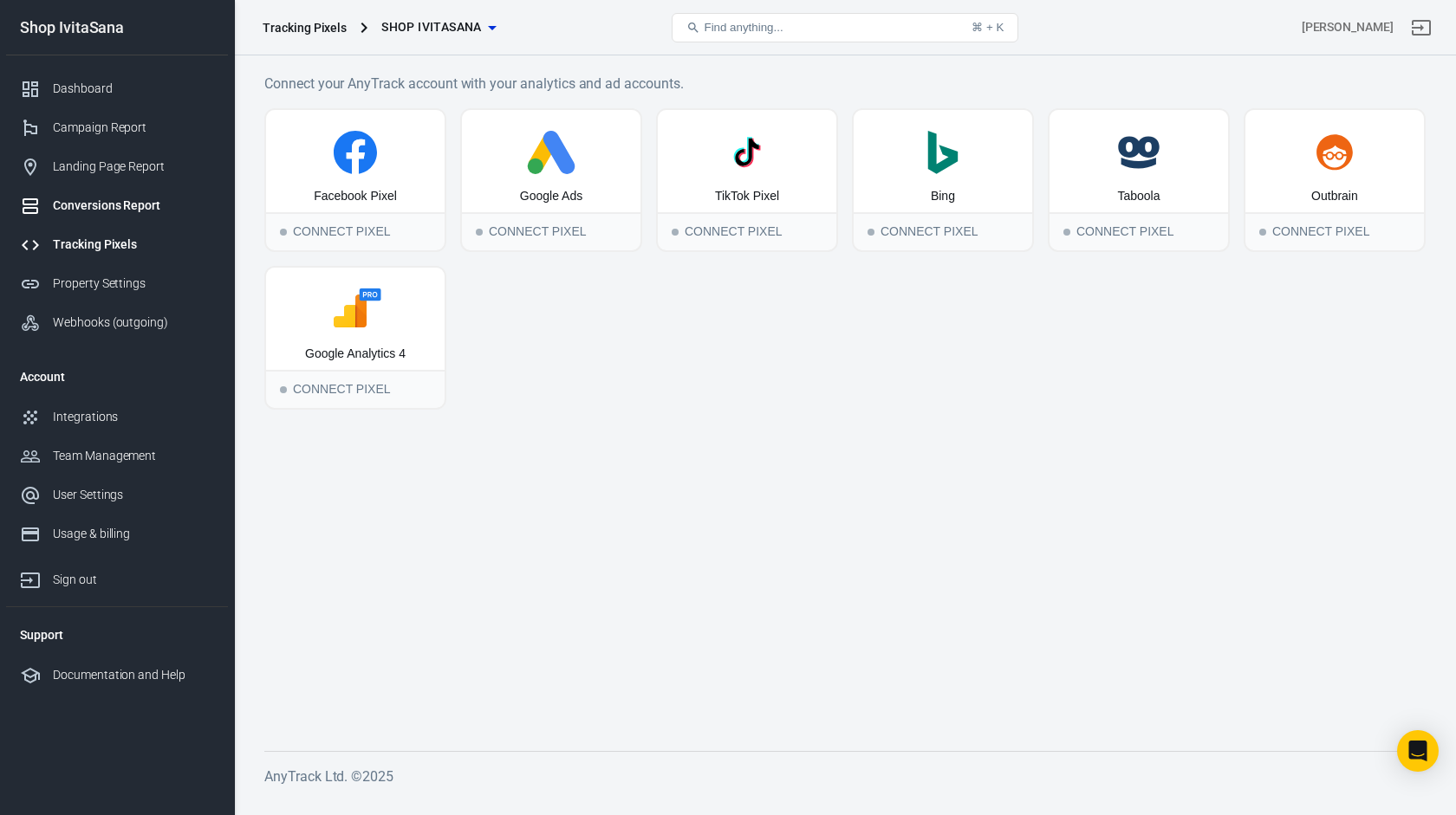
click at [148, 209] on div "Conversions Report" at bounding box center [134, 205] width 161 height 18
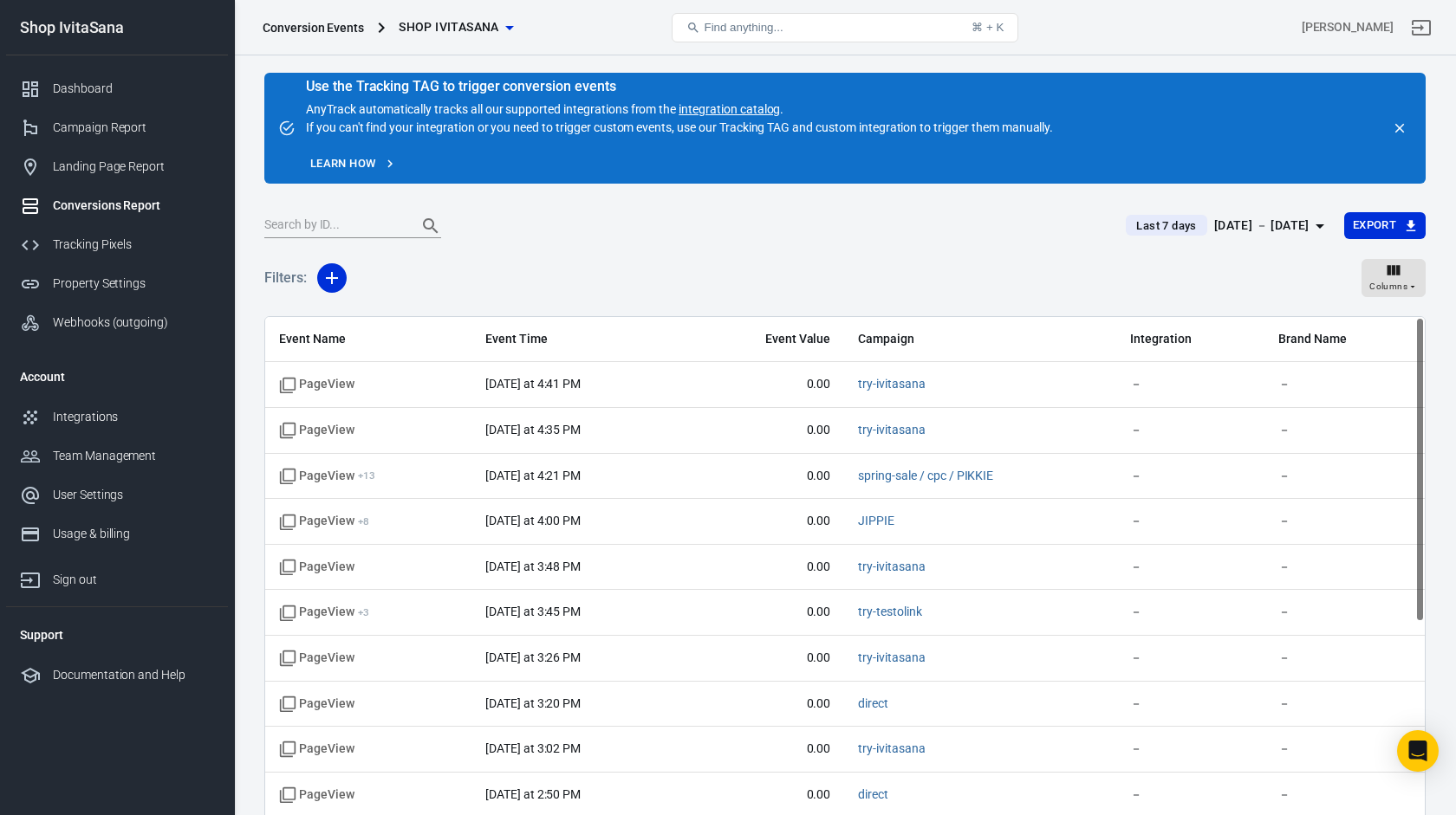
click at [353, 231] on input "text" at bounding box center [333, 226] width 139 height 23
click at [330, 275] on icon "button" at bounding box center [332, 278] width 21 height 21
click at [390, 310] on li "Event Name" at bounding box center [376, 315] width 118 height 31
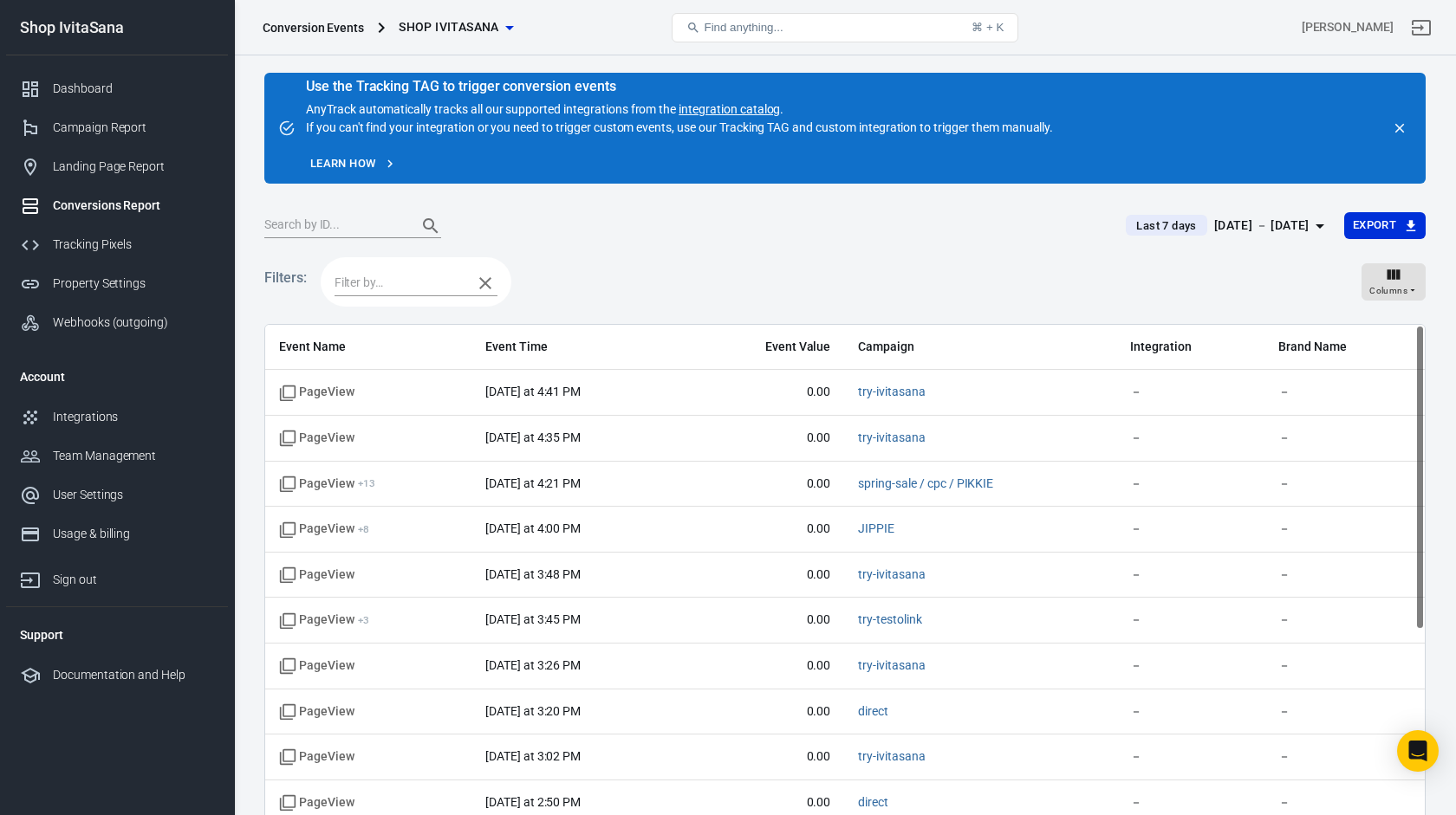
click at [439, 291] on input "text" at bounding box center [400, 283] width 130 height 22
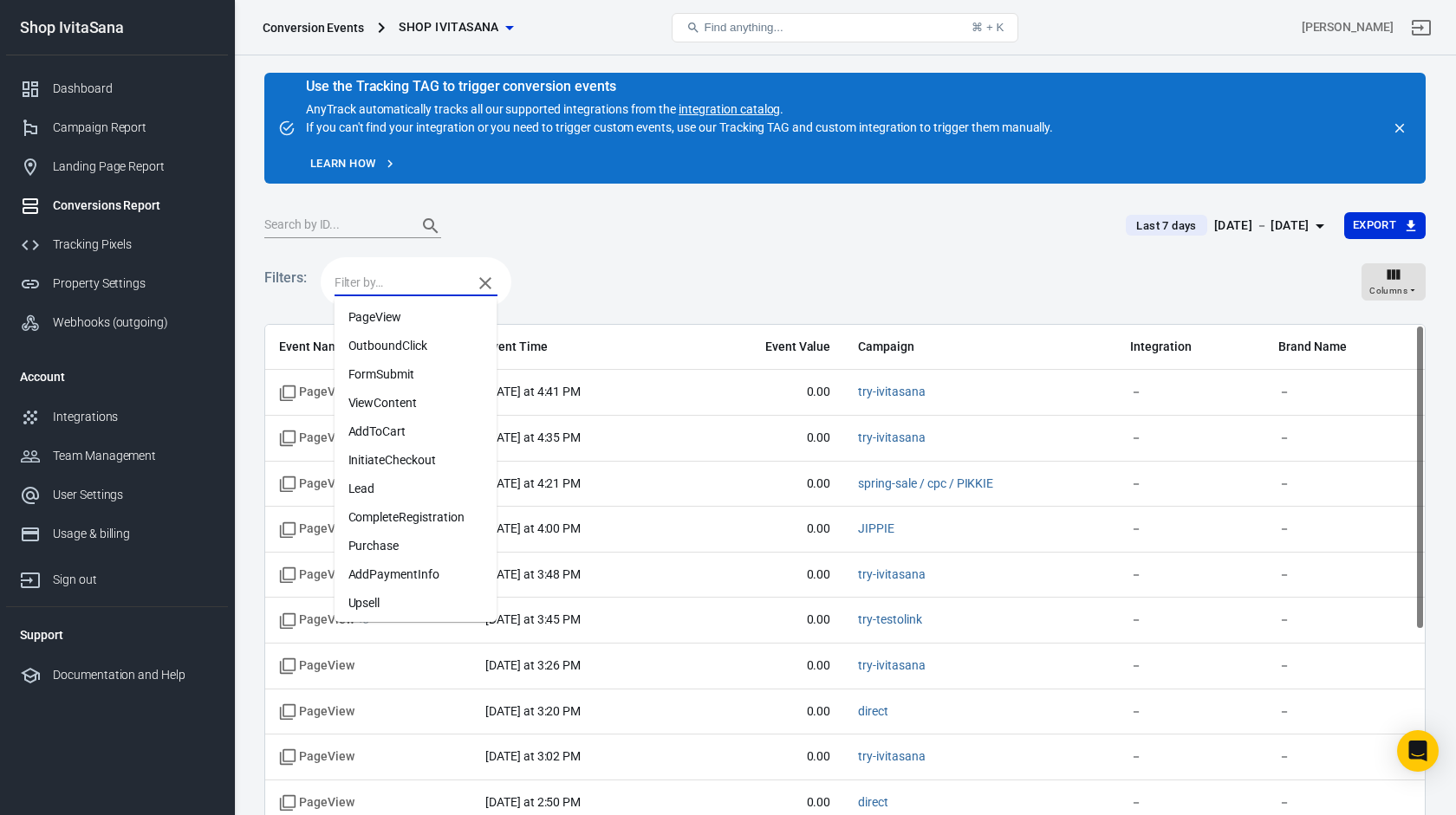
click at [427, 375] on li "FormSubmit" at bounding box center [416, 375] width 162 height 29
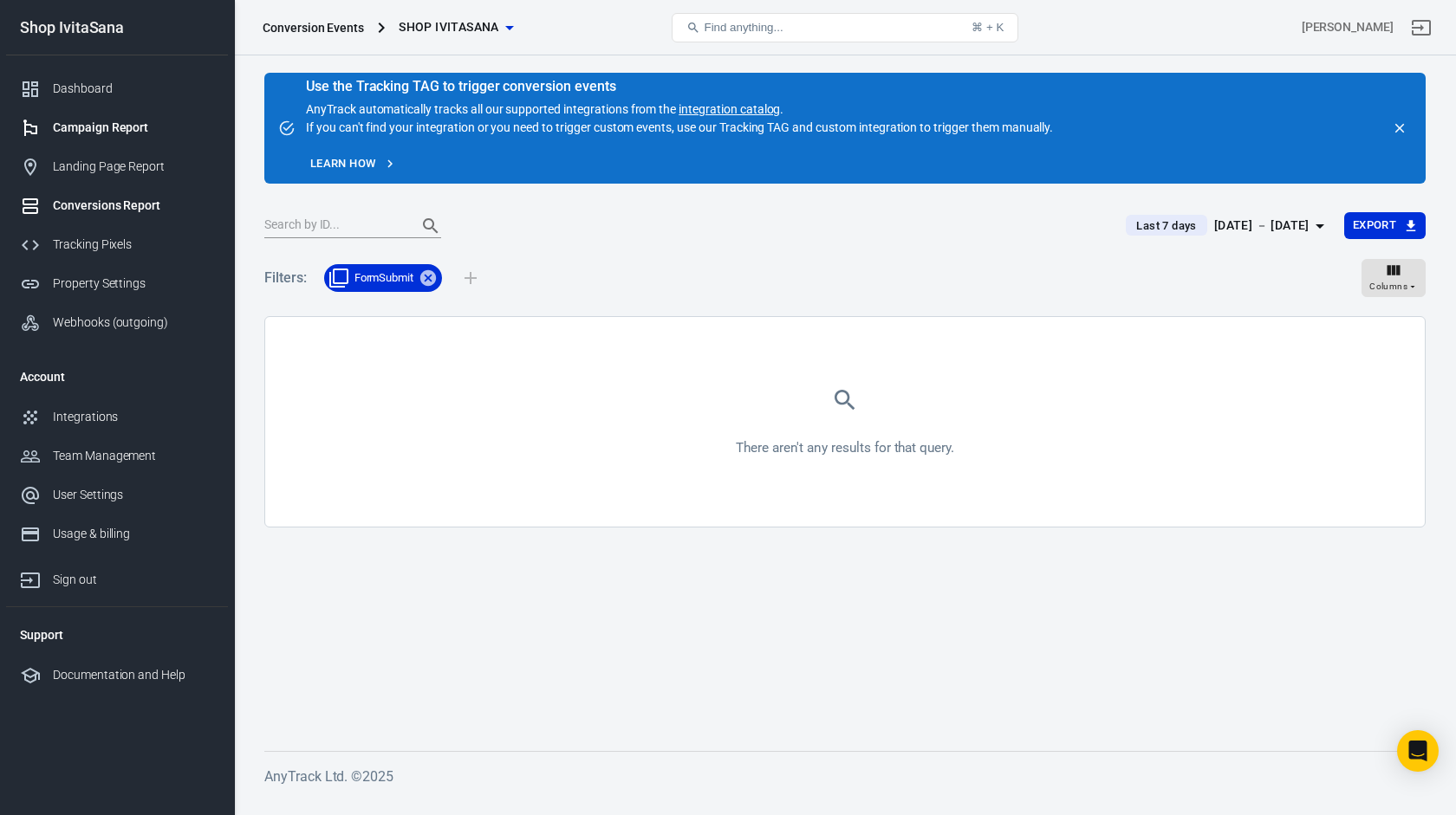
click at [110, 136] on div "Campaign Report" at bounding box center [134, 128] width 161 height 18
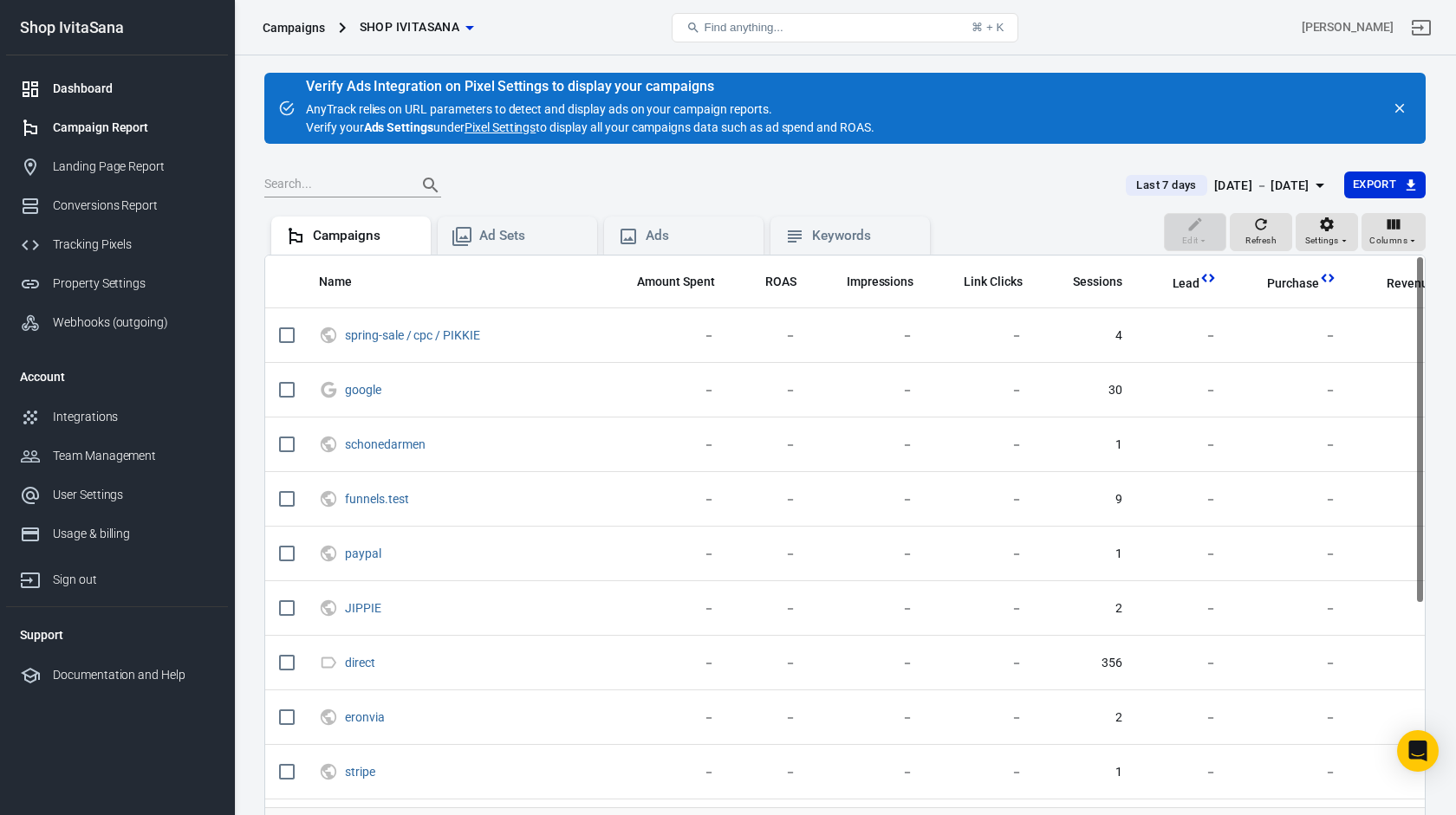
click at [99, 88] on div "Dashboard" at bounding box center [134, 89] width 161 height 18
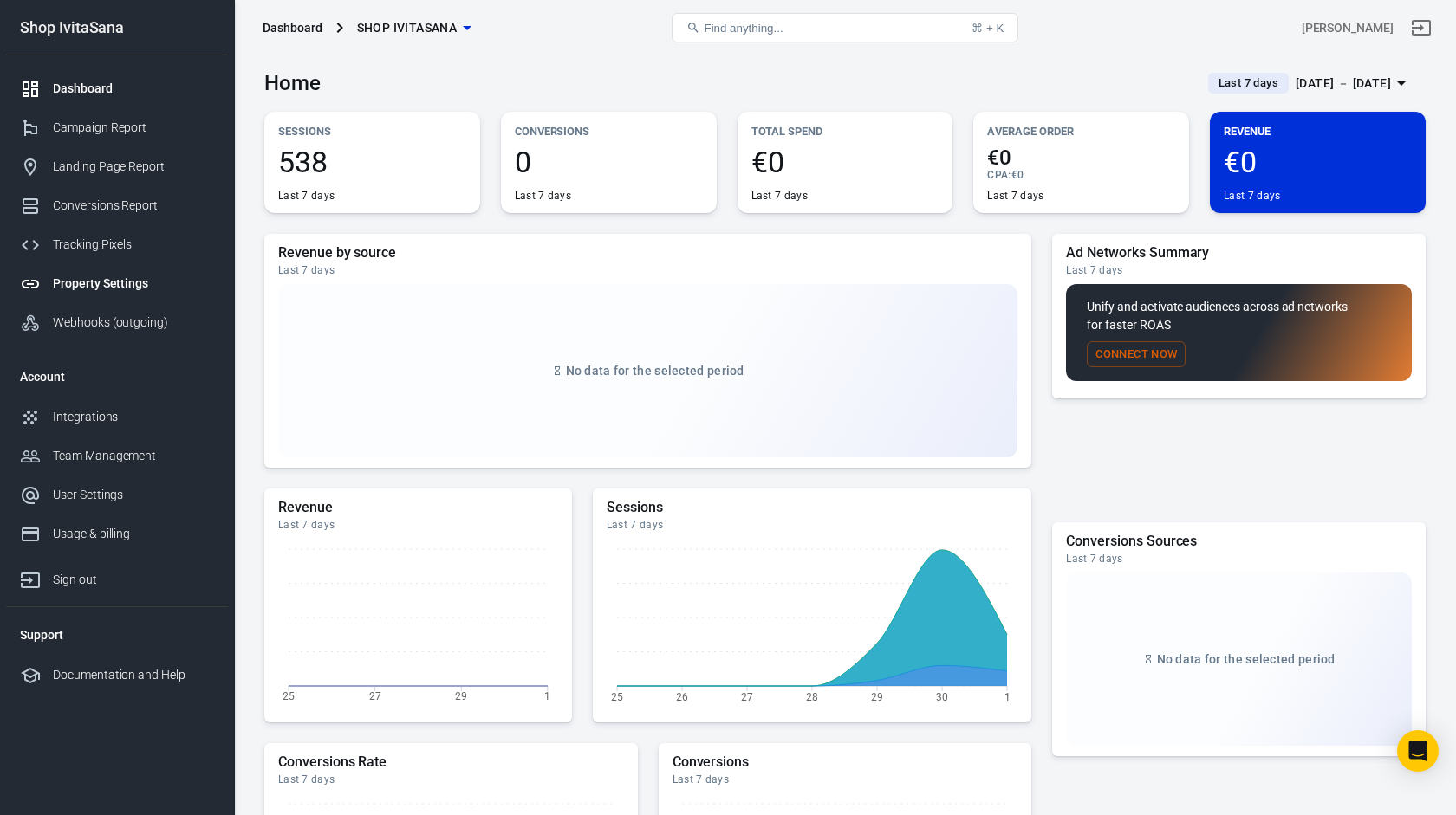
click at [123, 282] on div "Property Settings" at bounding box center [134, 284] width 161 height 18
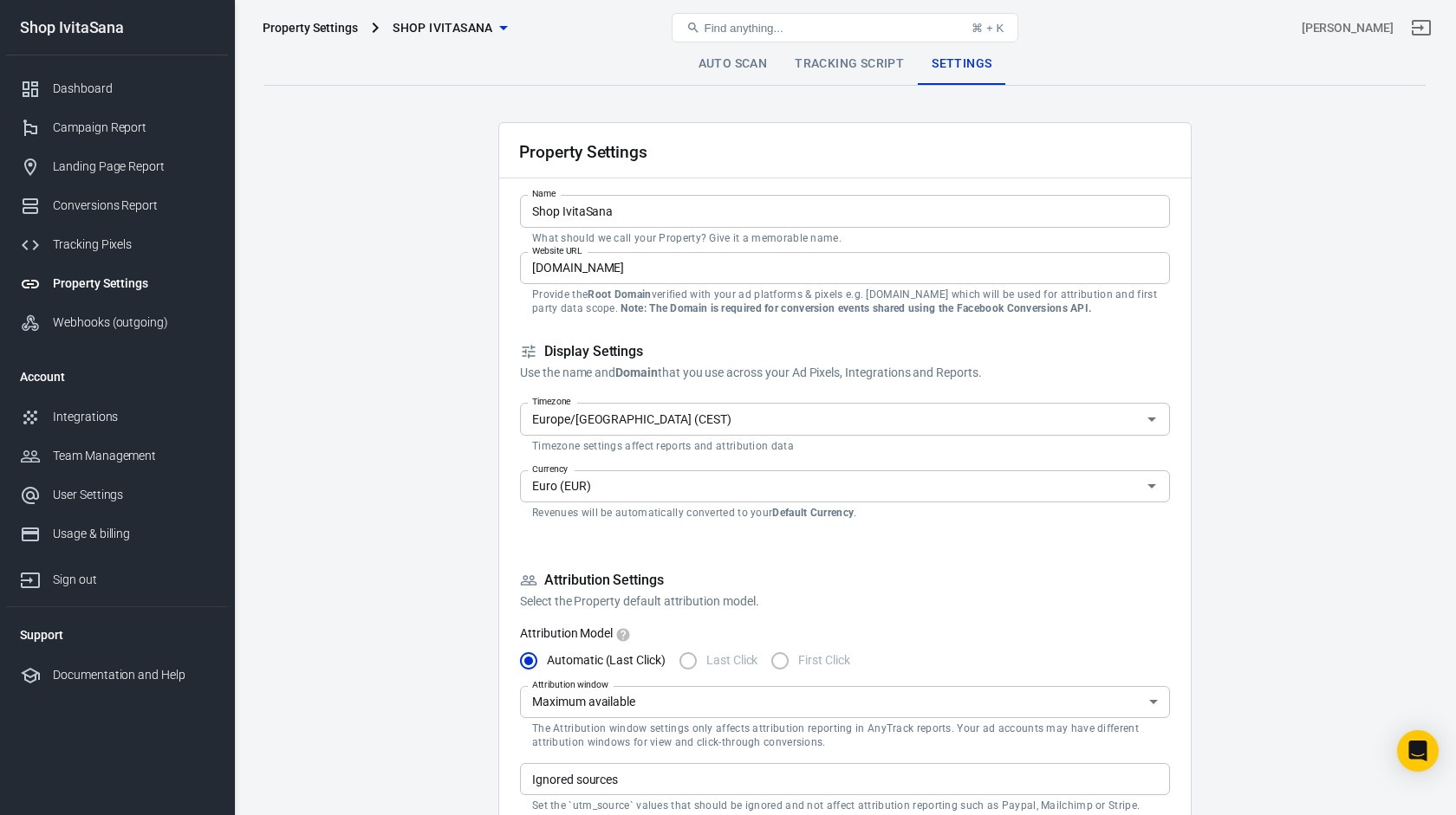
click at [871, 61] on link "Tracking Script" at bounding box center [849, 64] width 137 height 42
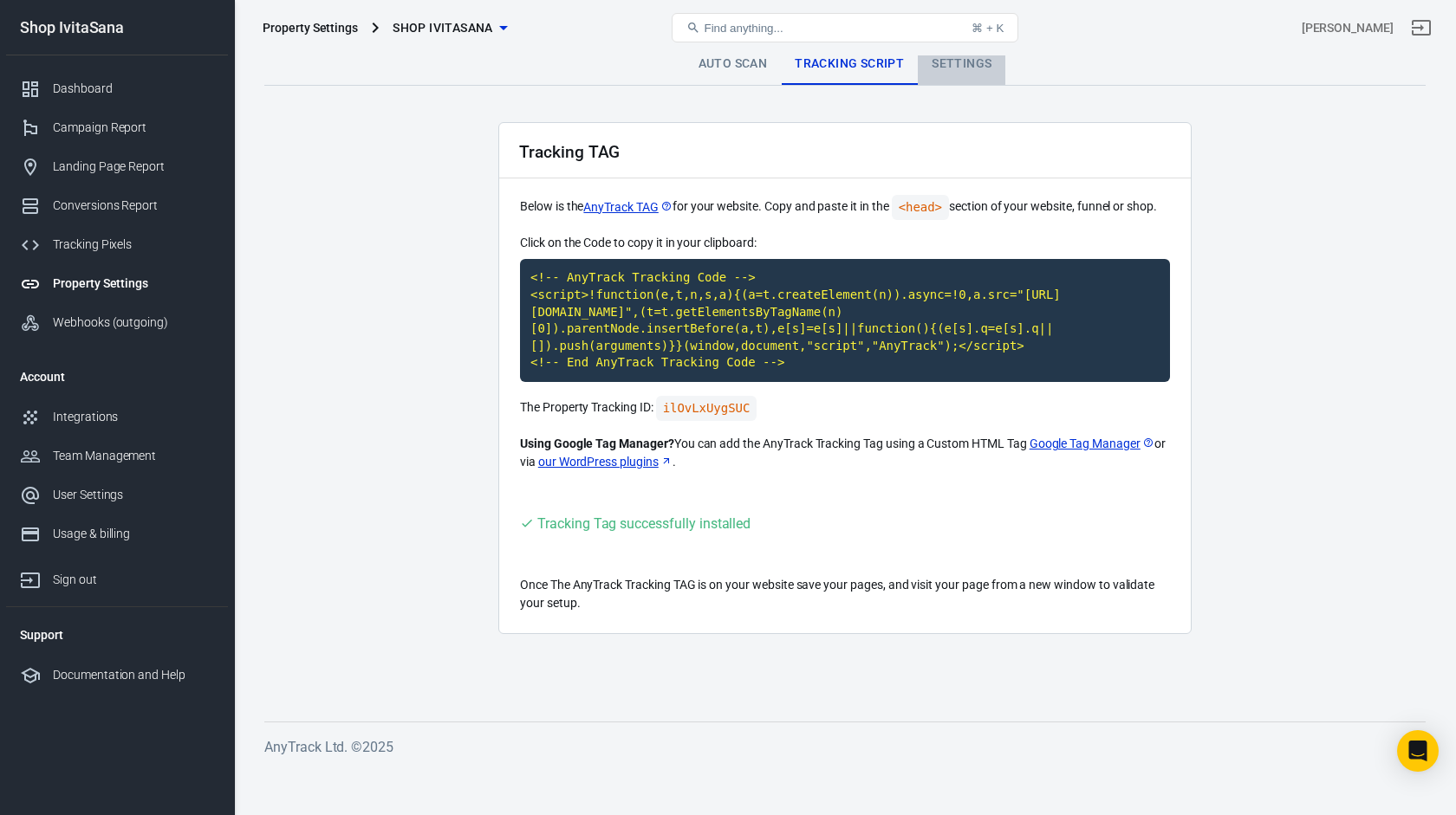
click at [957, 70] on link "Settings" at bounding box center [962, 64] width 88 height 42
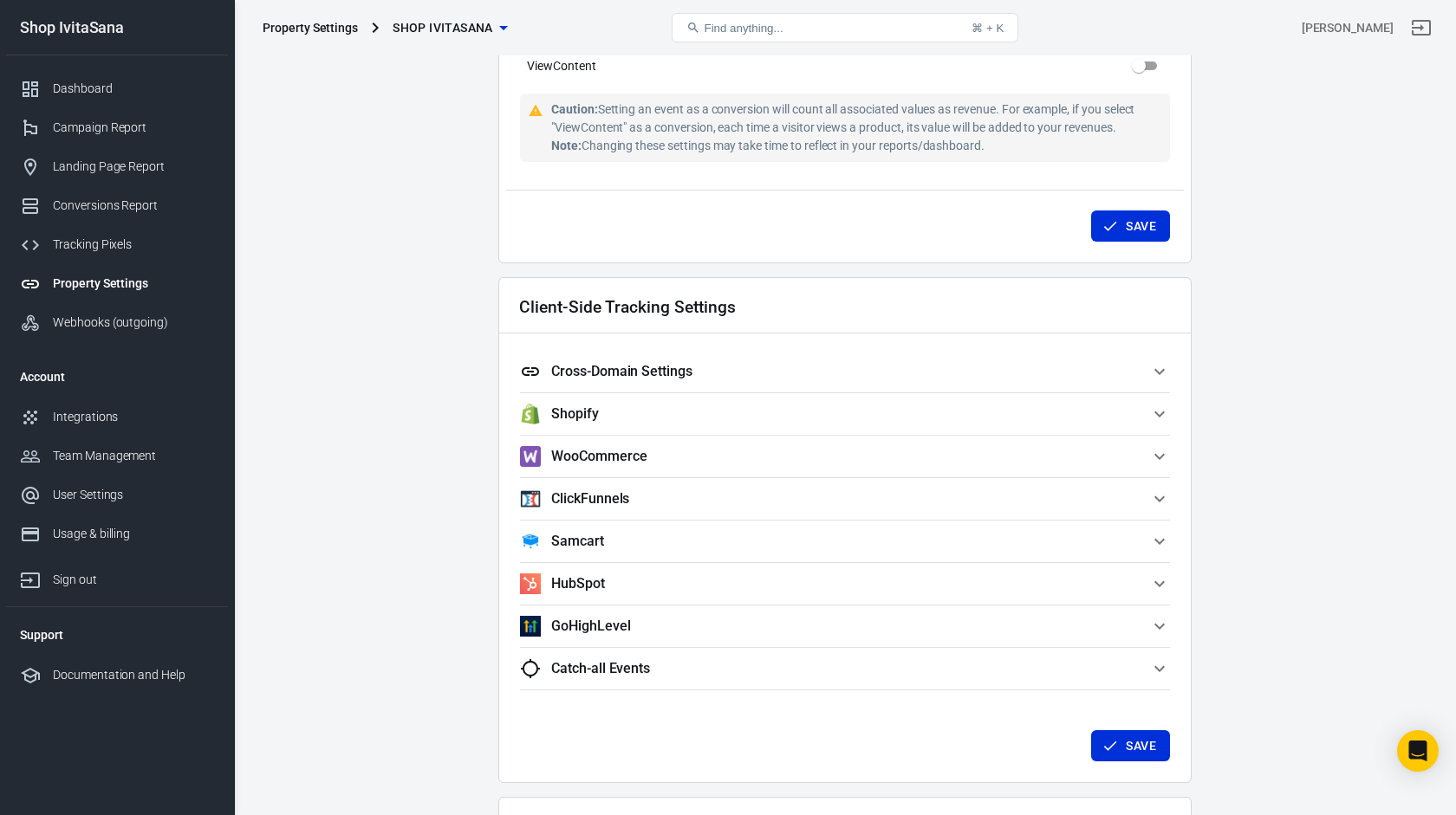
scroll to position [1292, 0]
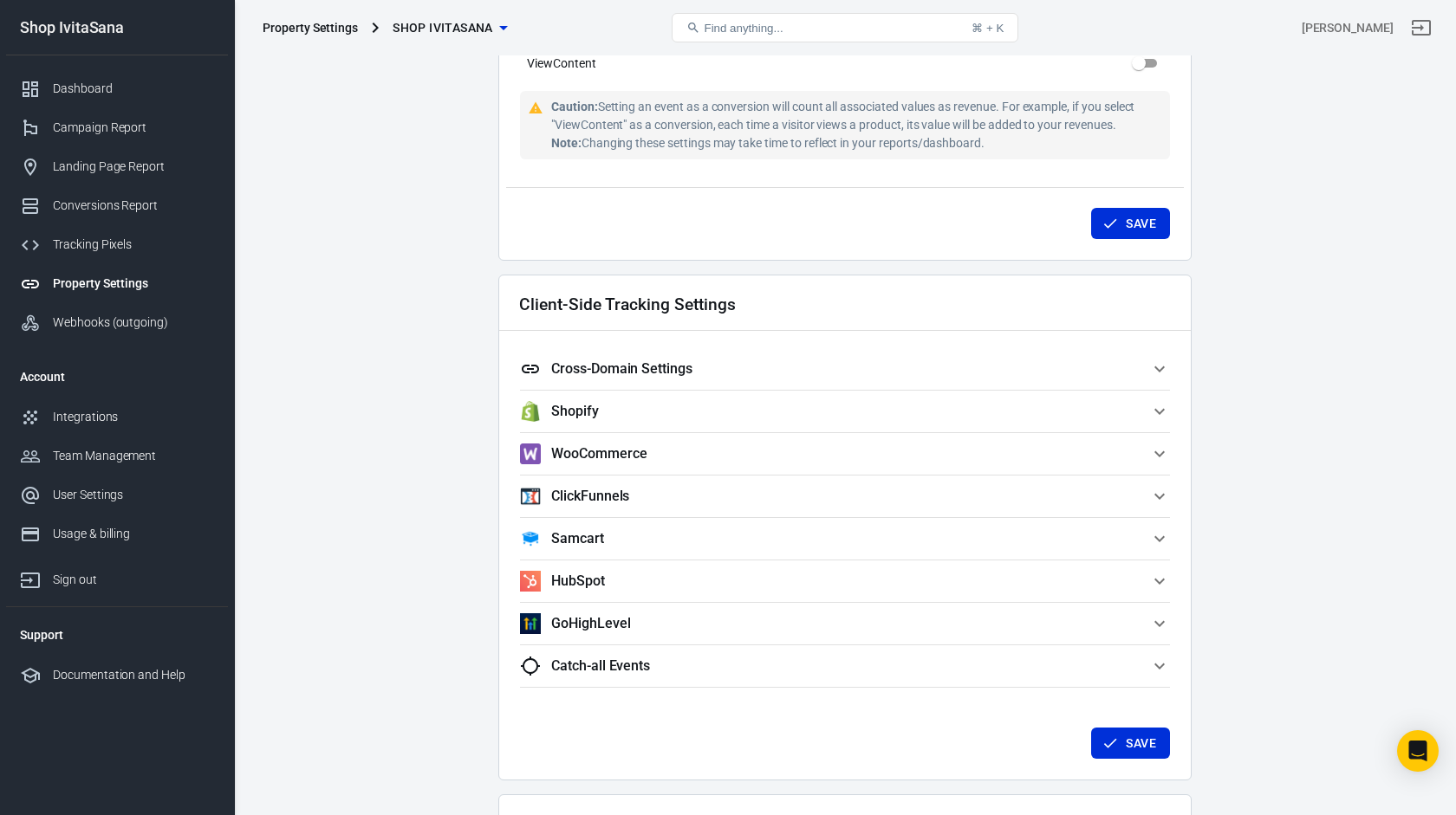
click at [803, 379] on span "Cross-Domain Settings" at bounding box center [834, 369] width 629 height 21
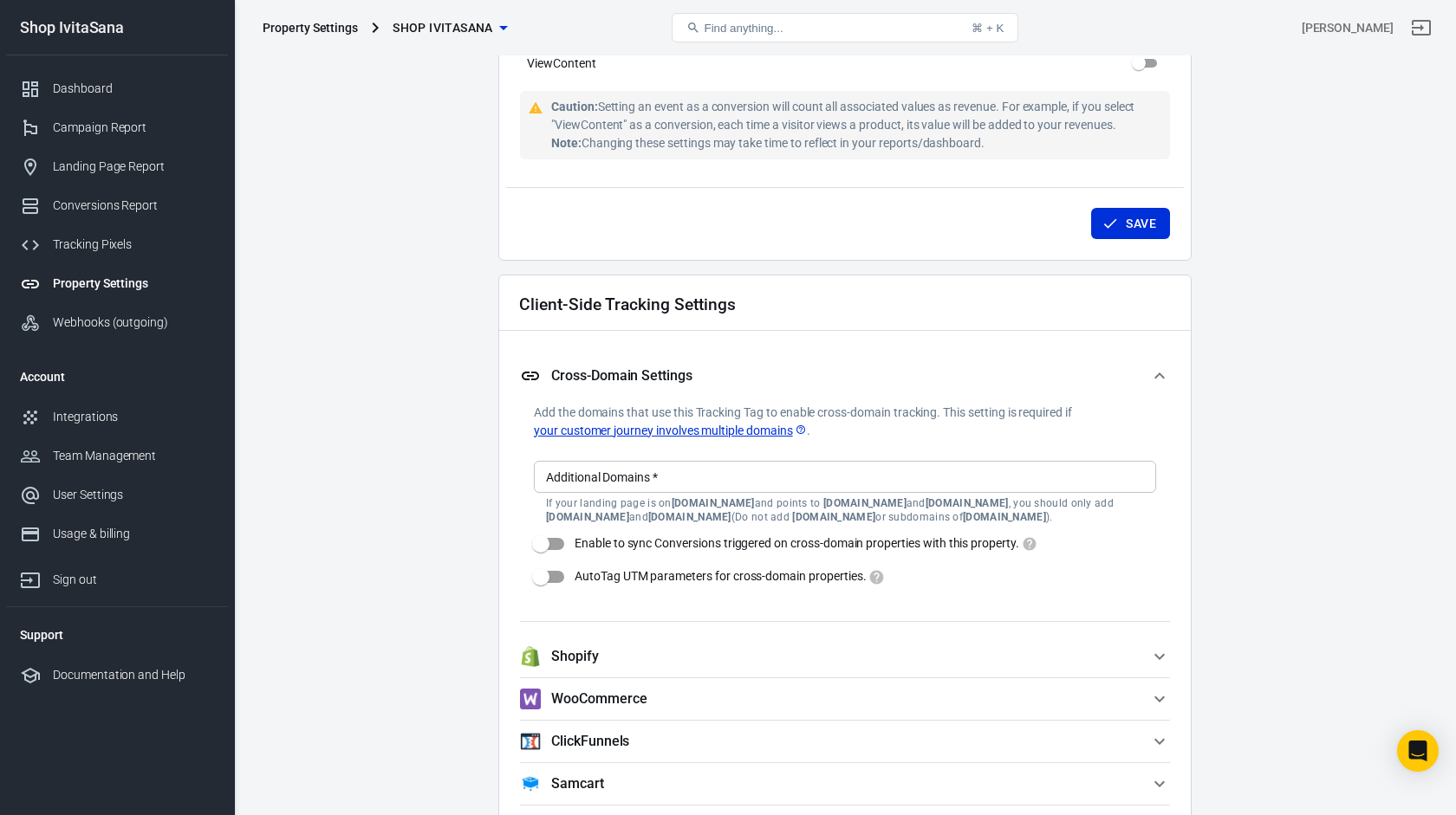
click at [803, 379] on span "Cross-Domain Settings" at bounding box center [834, 376] width 629 height 21
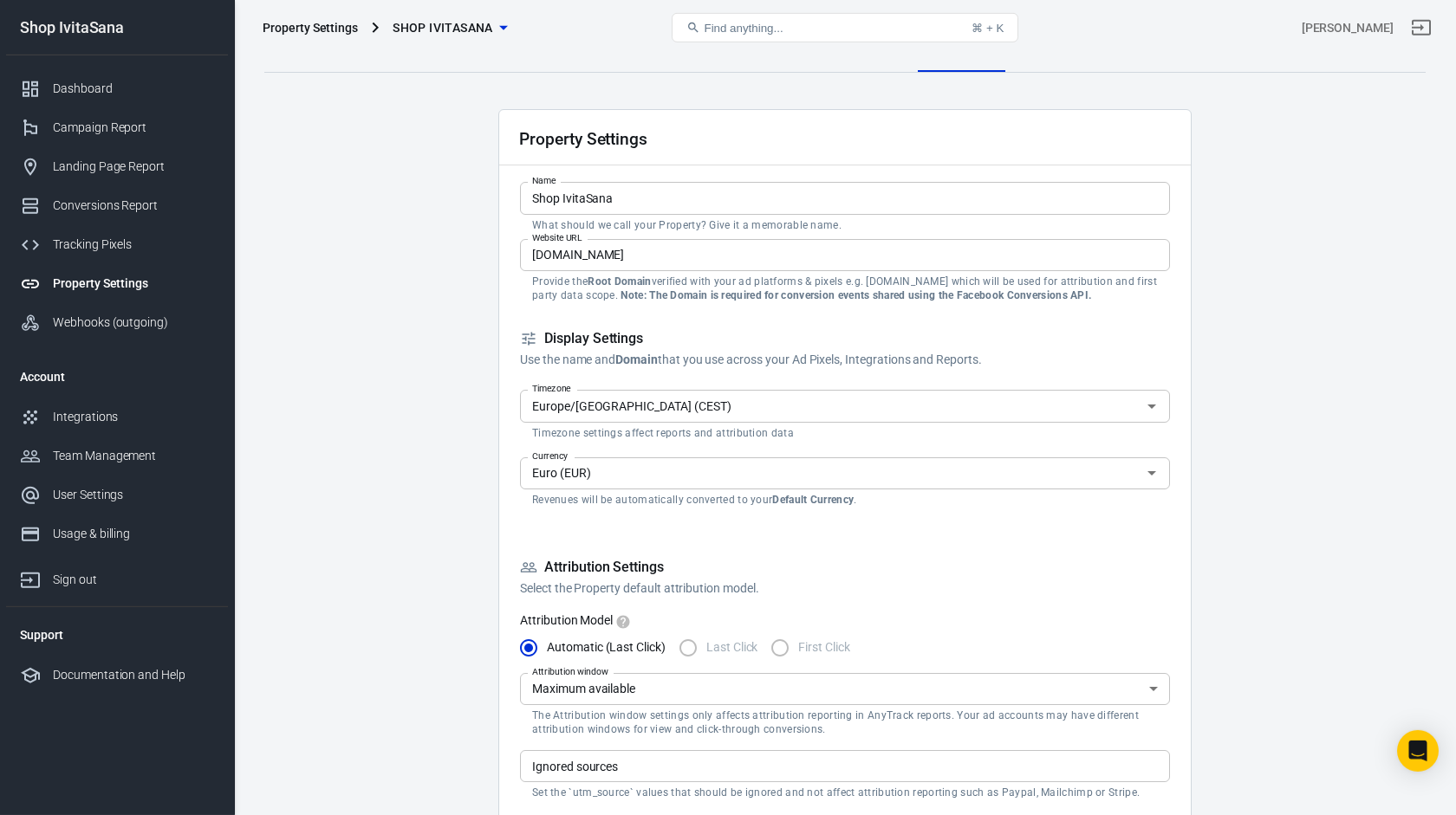
scroll to position [0, 0]
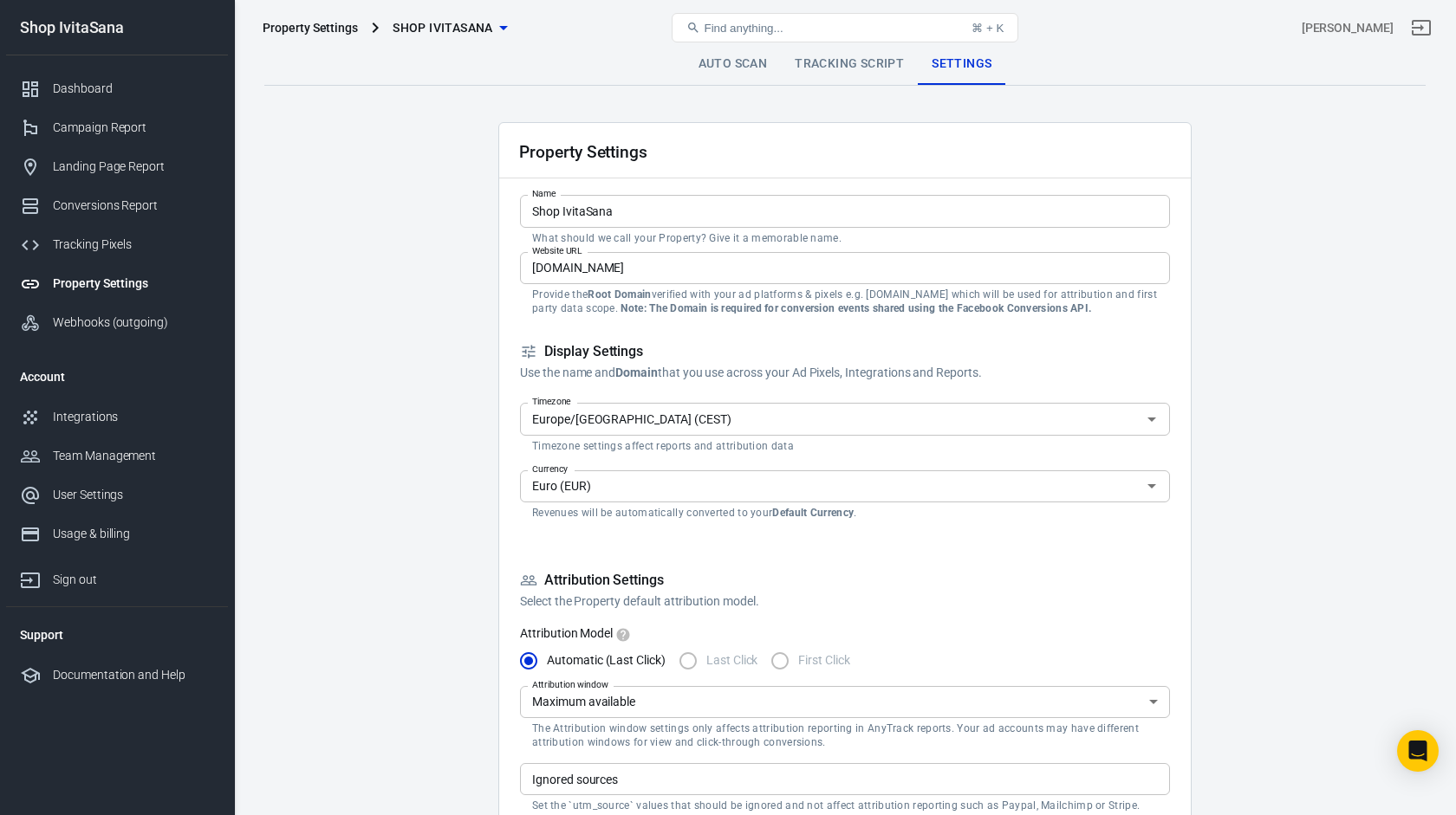
click at [750, 63] on link "Auto Scan" at bounding box center [732, 64] width 97 height 42
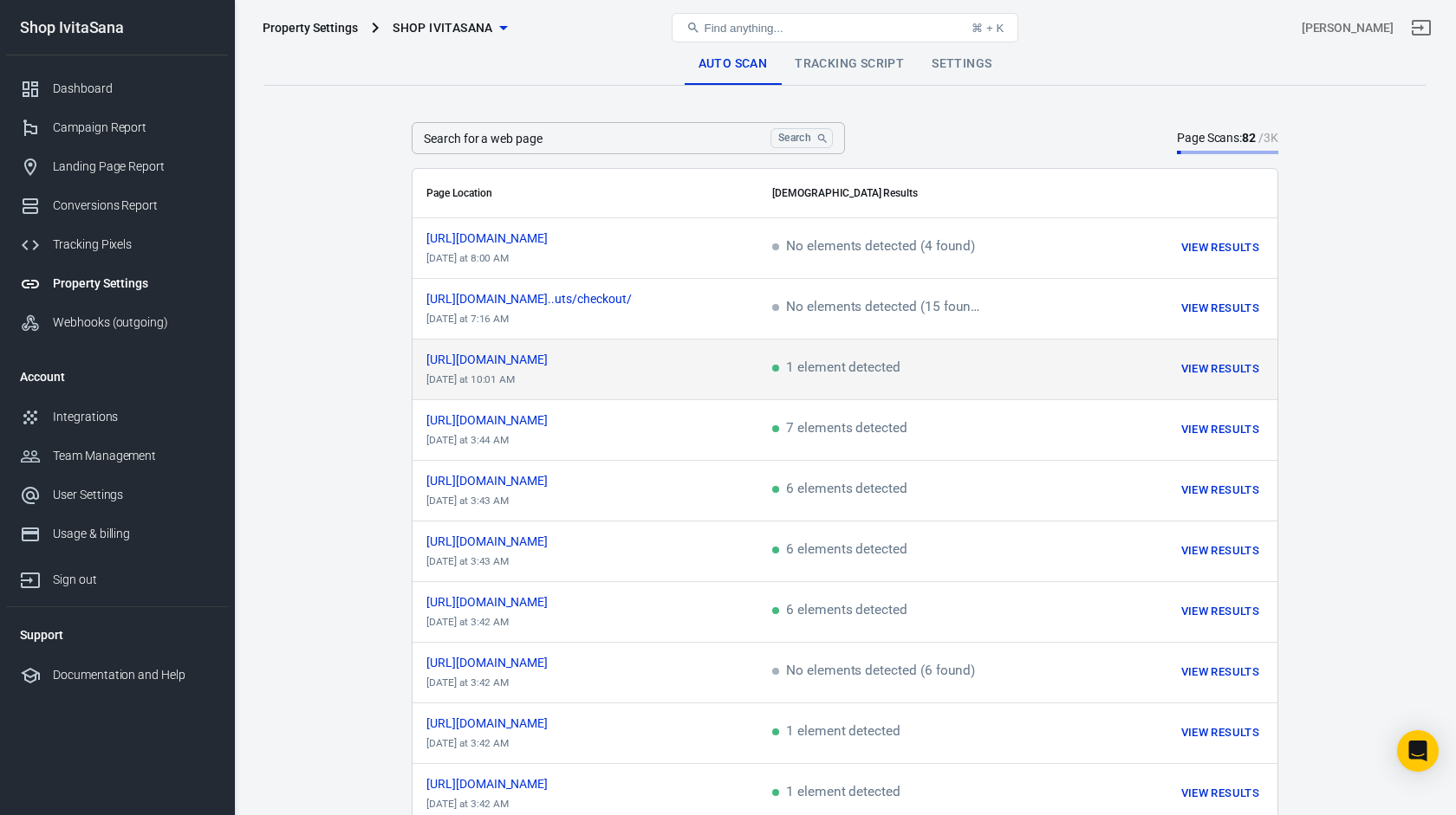
click at [805, 374] on span "1 element detected" at bounding box center [836, 370] width 129 height 16
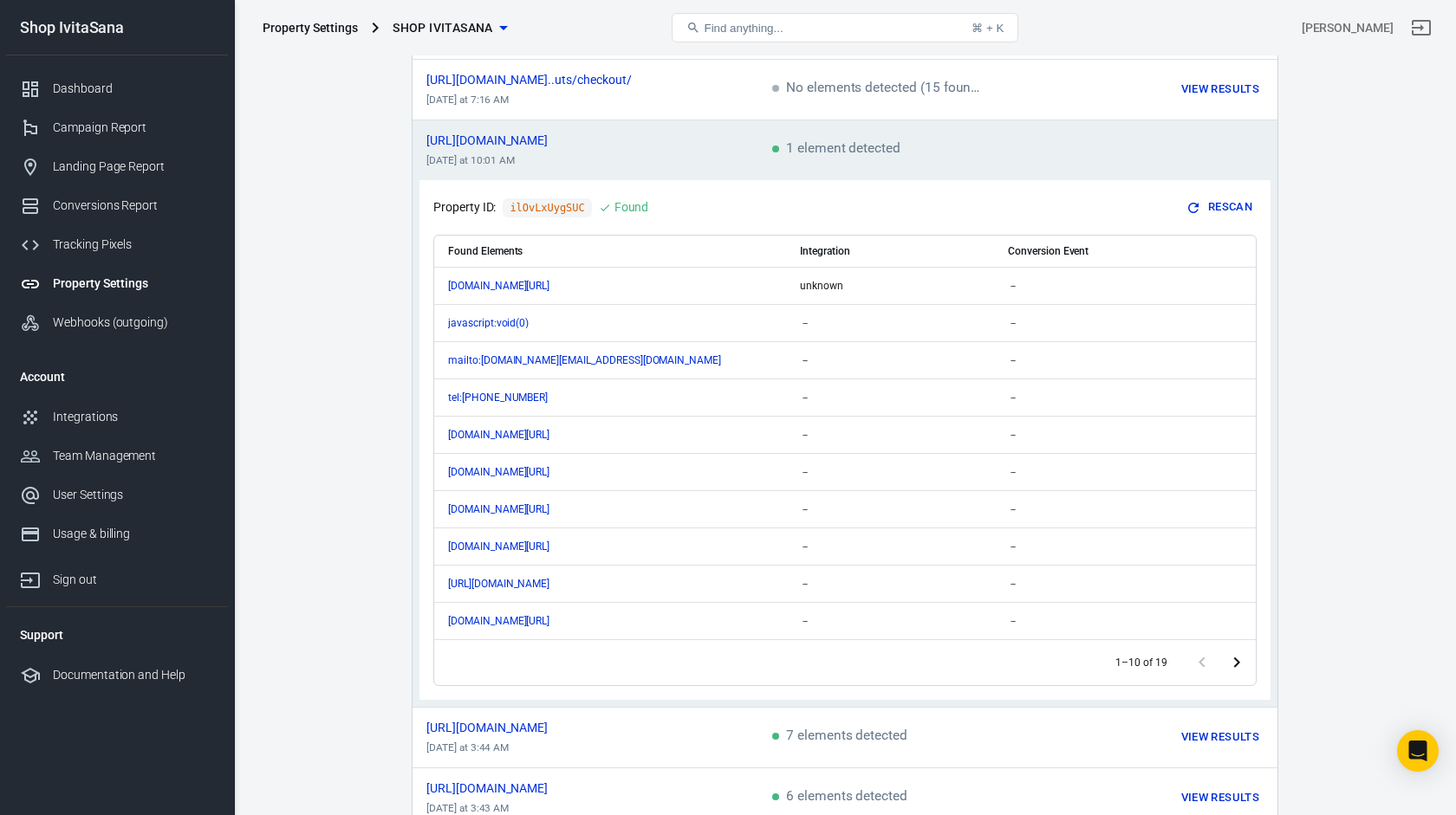
scroll to position [217, 0]
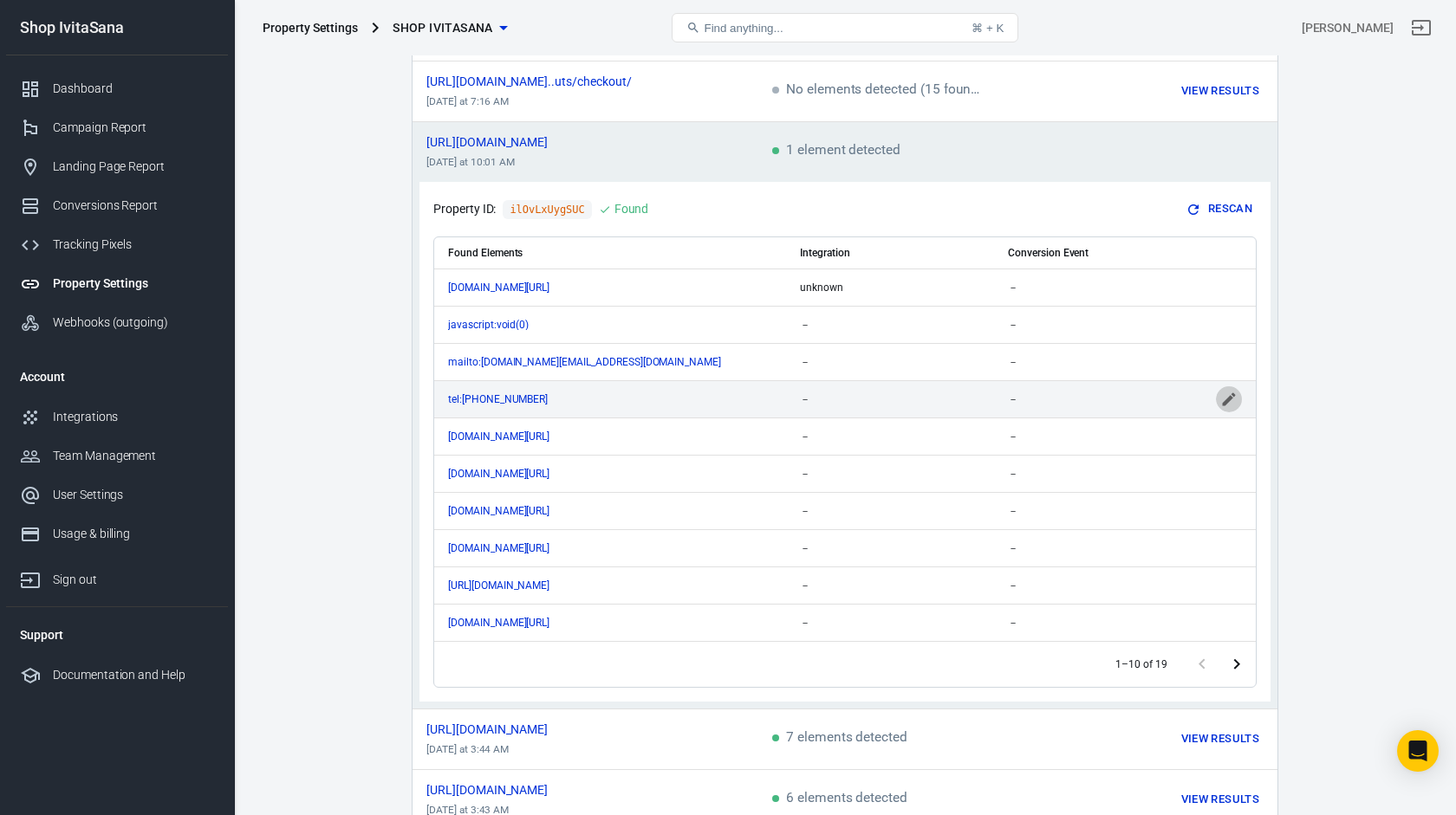
click at [1232, 402] on icon "scrollable content" at bounding box center [1228, 399] width 17 height 17
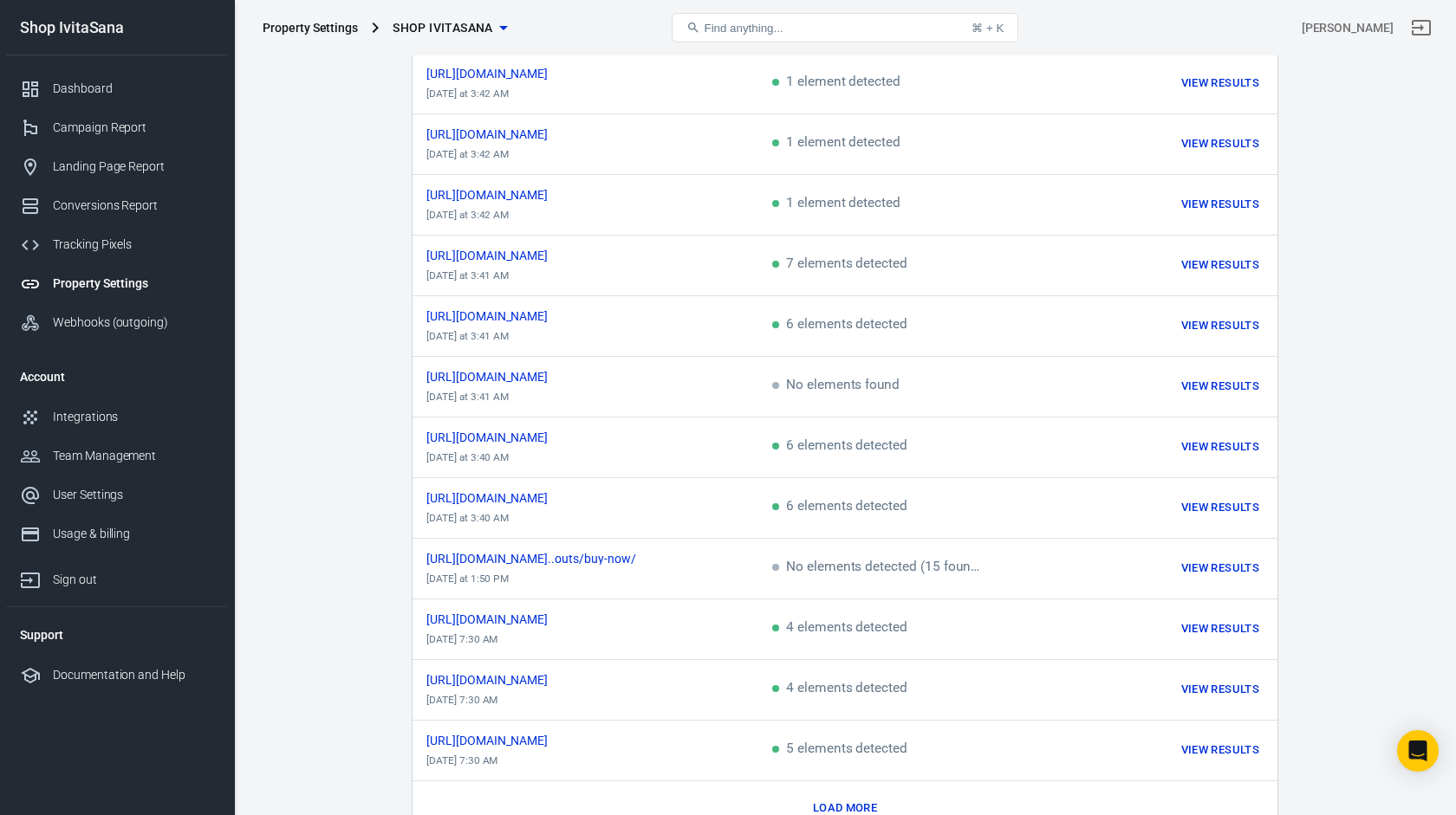
scroll to position [1264, 0]
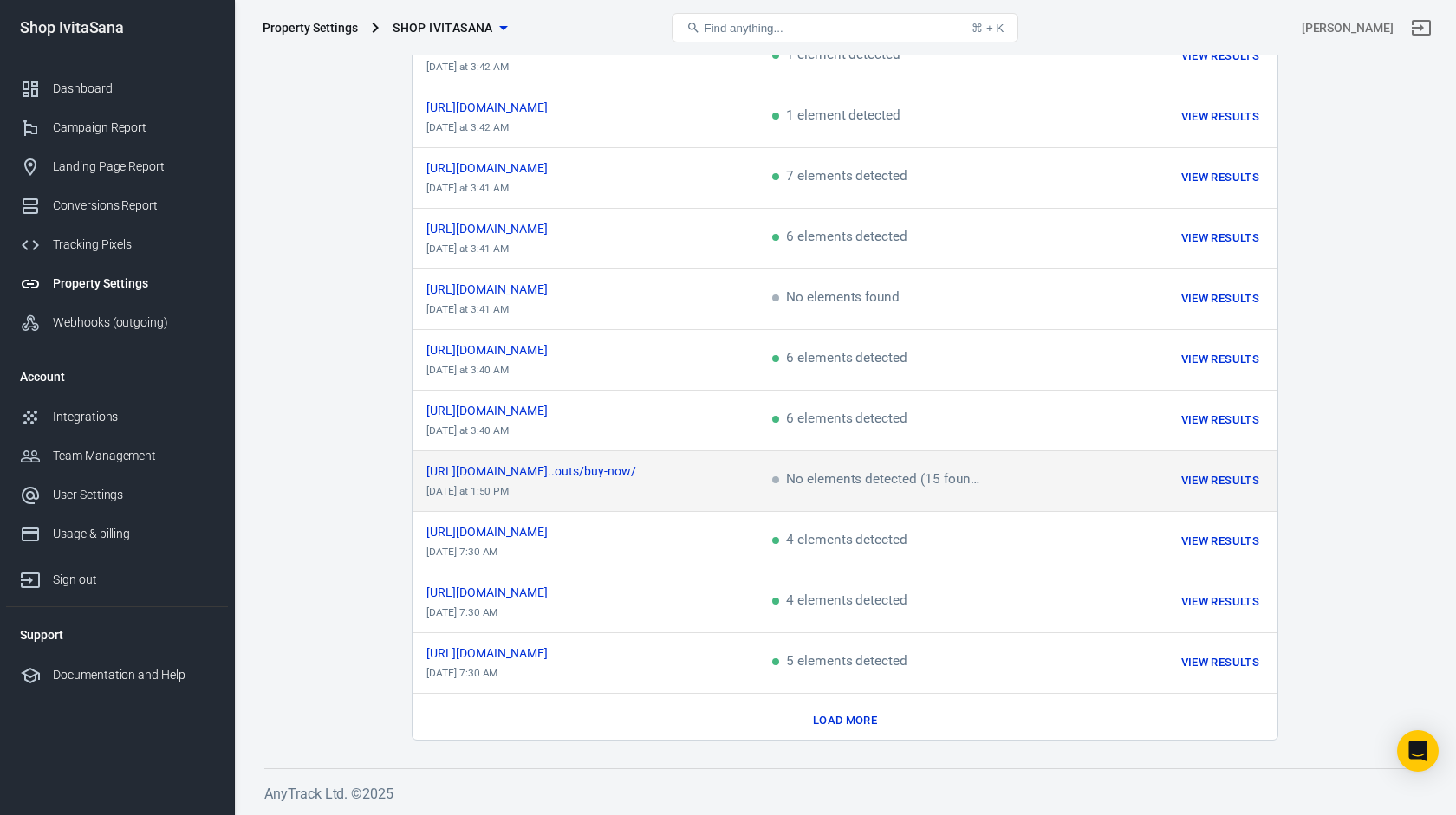
click at [739, 475] on td "[URL][DOMAIN_NAME]..outs/buy-now/ [DATE] at 1:50 PM" at bounding box center [585, 480] width 346 height 61
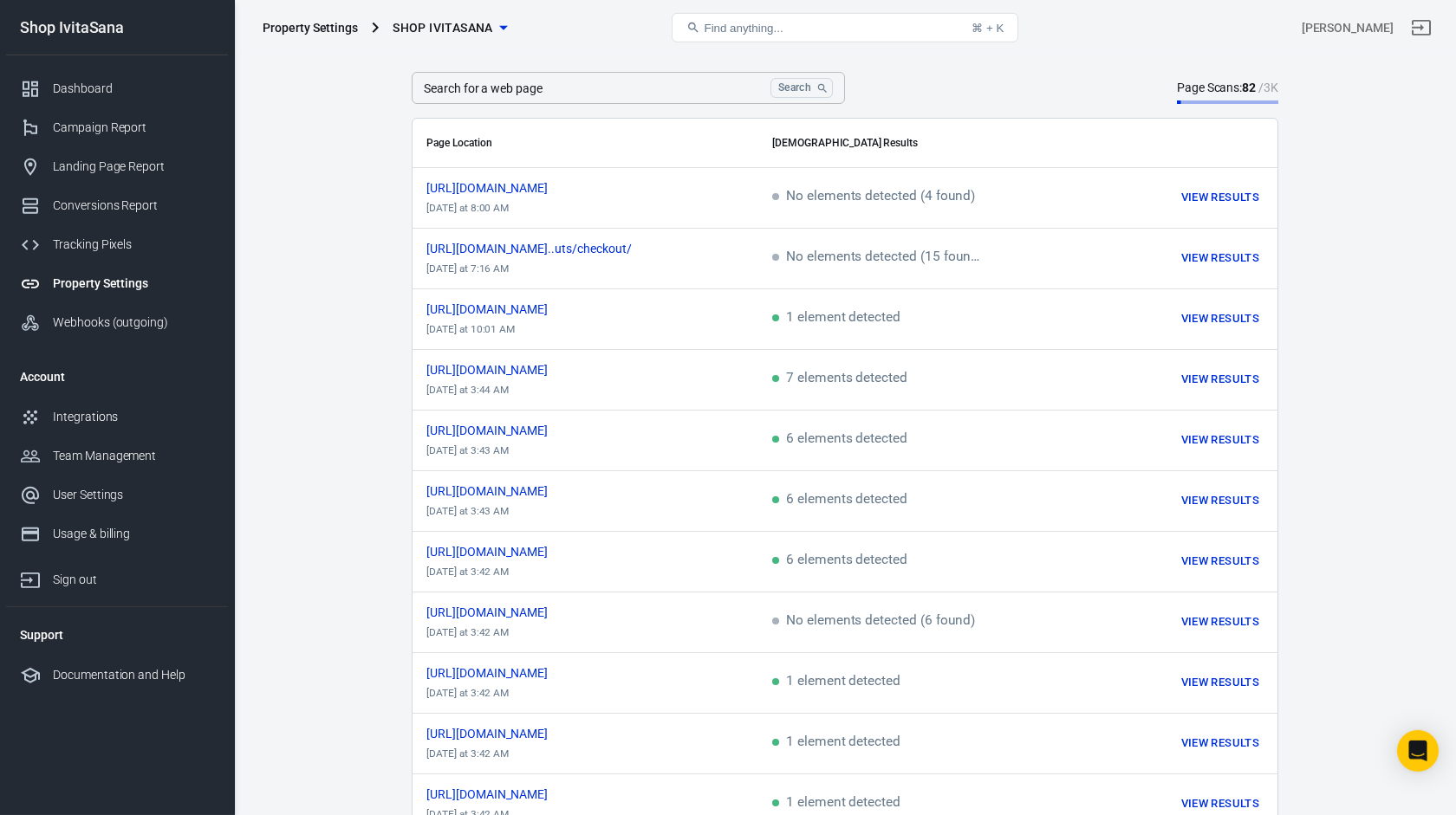
scroll to position [0, 0]
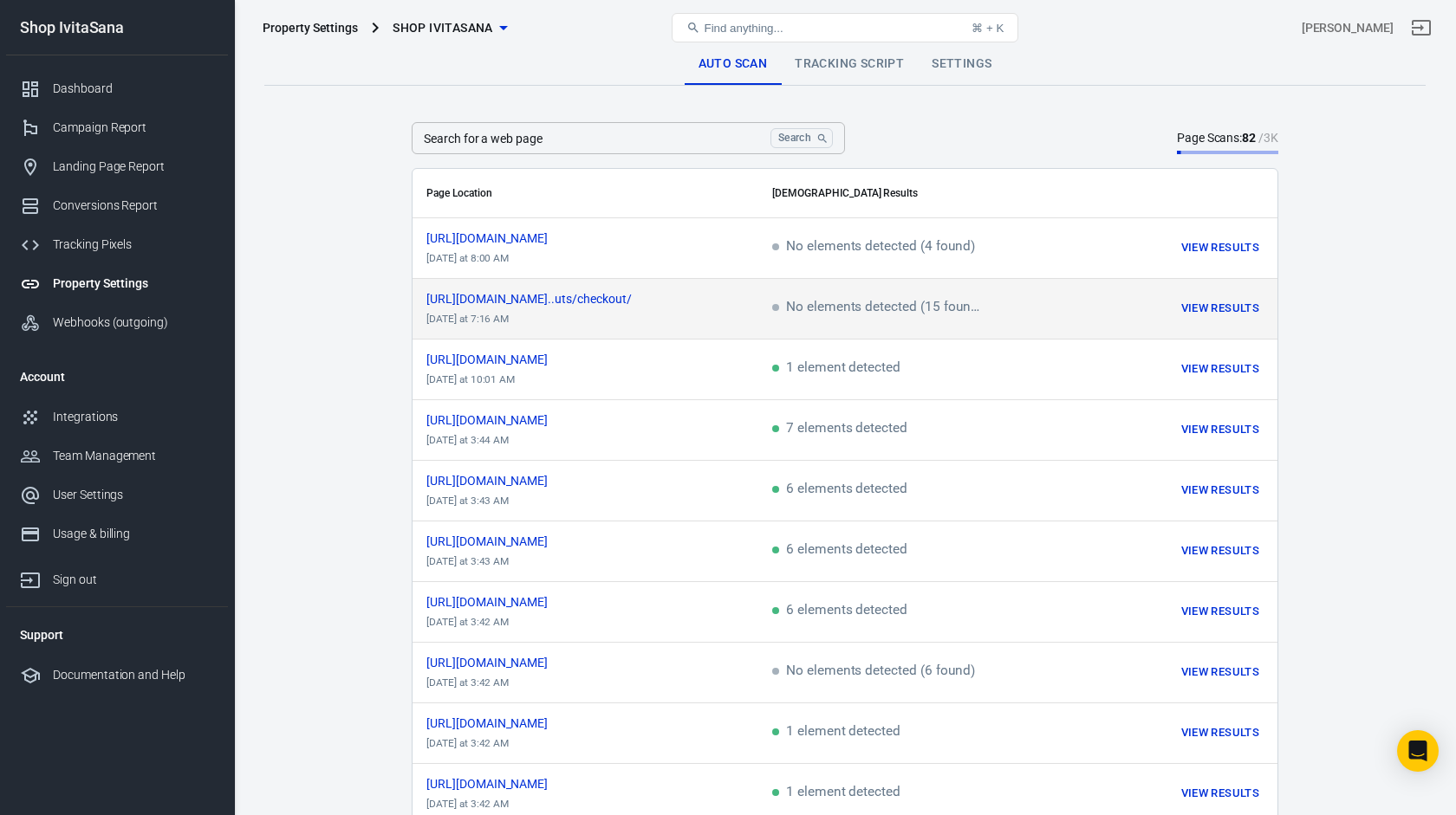
click at [748, 313] on td "[URL][DOMAIN_NAME]..uts/checkout/ [DATE] at 7:16 AM" at bounding box center [585, 309] width 346 height 61
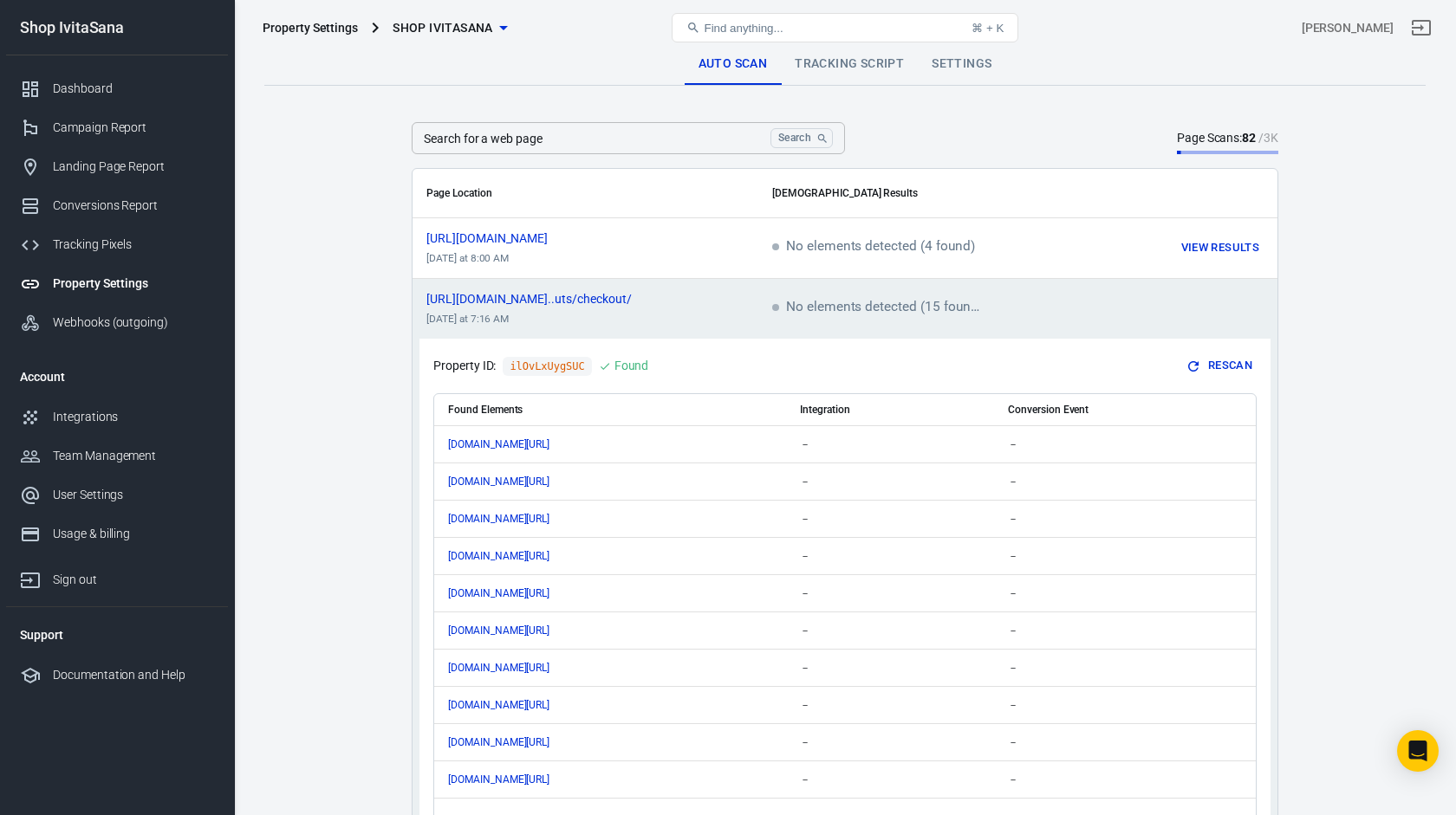
click at [741, 306] on td "[URL][DOMAIN_NAME]..uts/checkout/ [DATE] at 7:16 AM" at bounding box center [585, 309] width 346 height 61
click at [660, 296] on icon "scrollable content" at bounding box center [656, 297] width 8 height 8
click at [741, 136] on input "Search for a web page" at bounding box center [587, 136] width 352 height 32
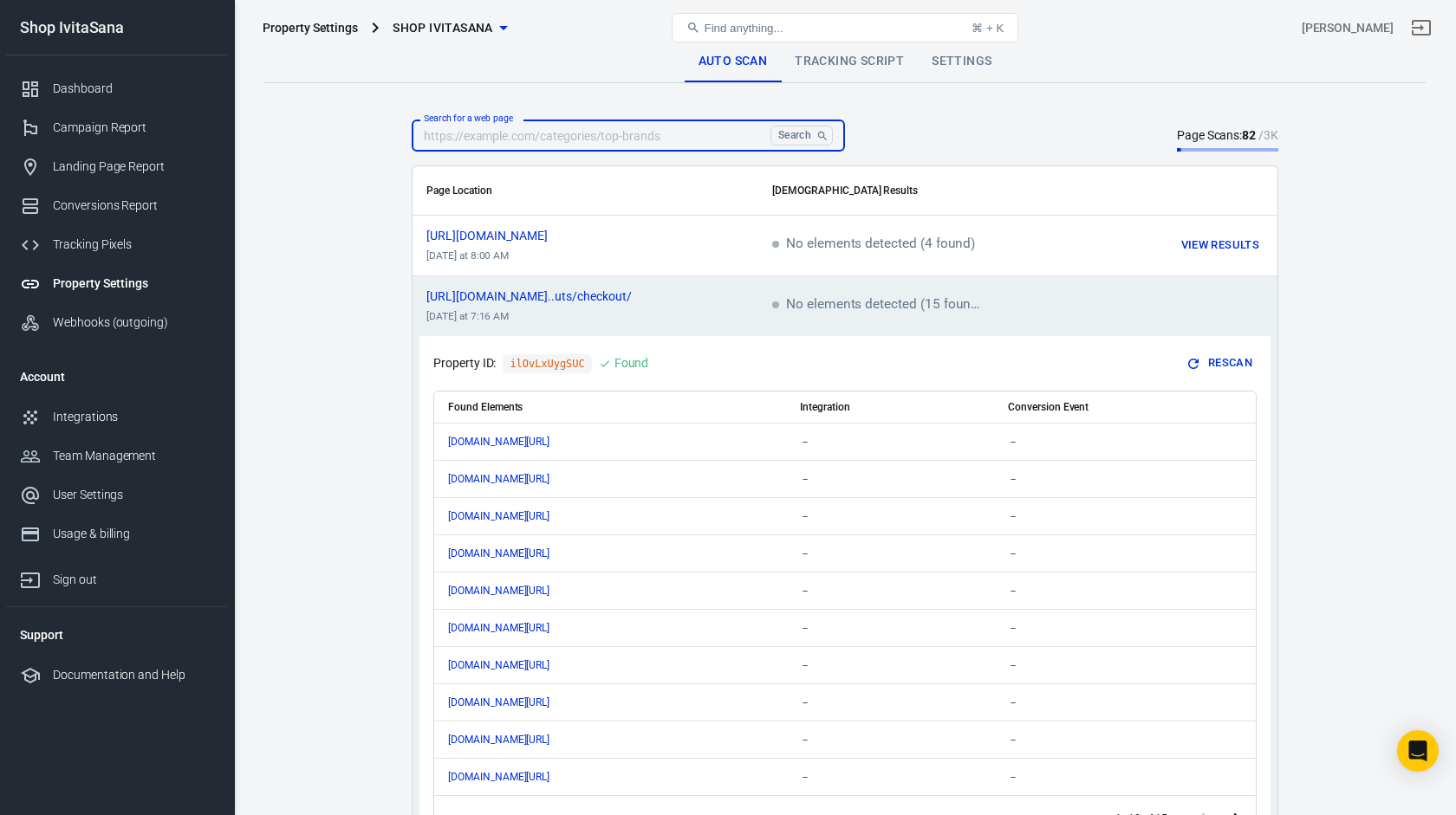
paste input "[URL][DOMAIN_NAME]"
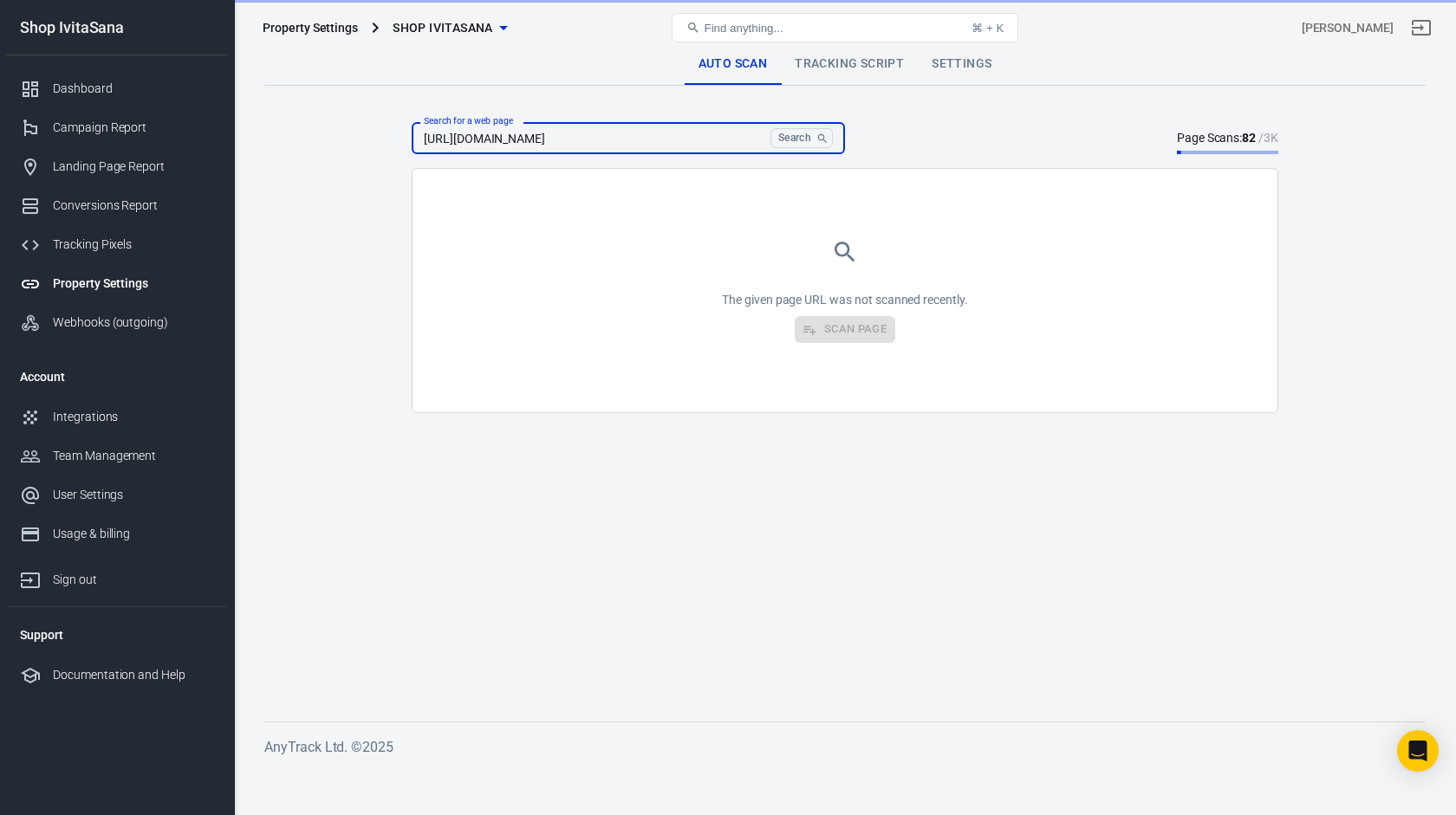
scroll to position [0, 0]
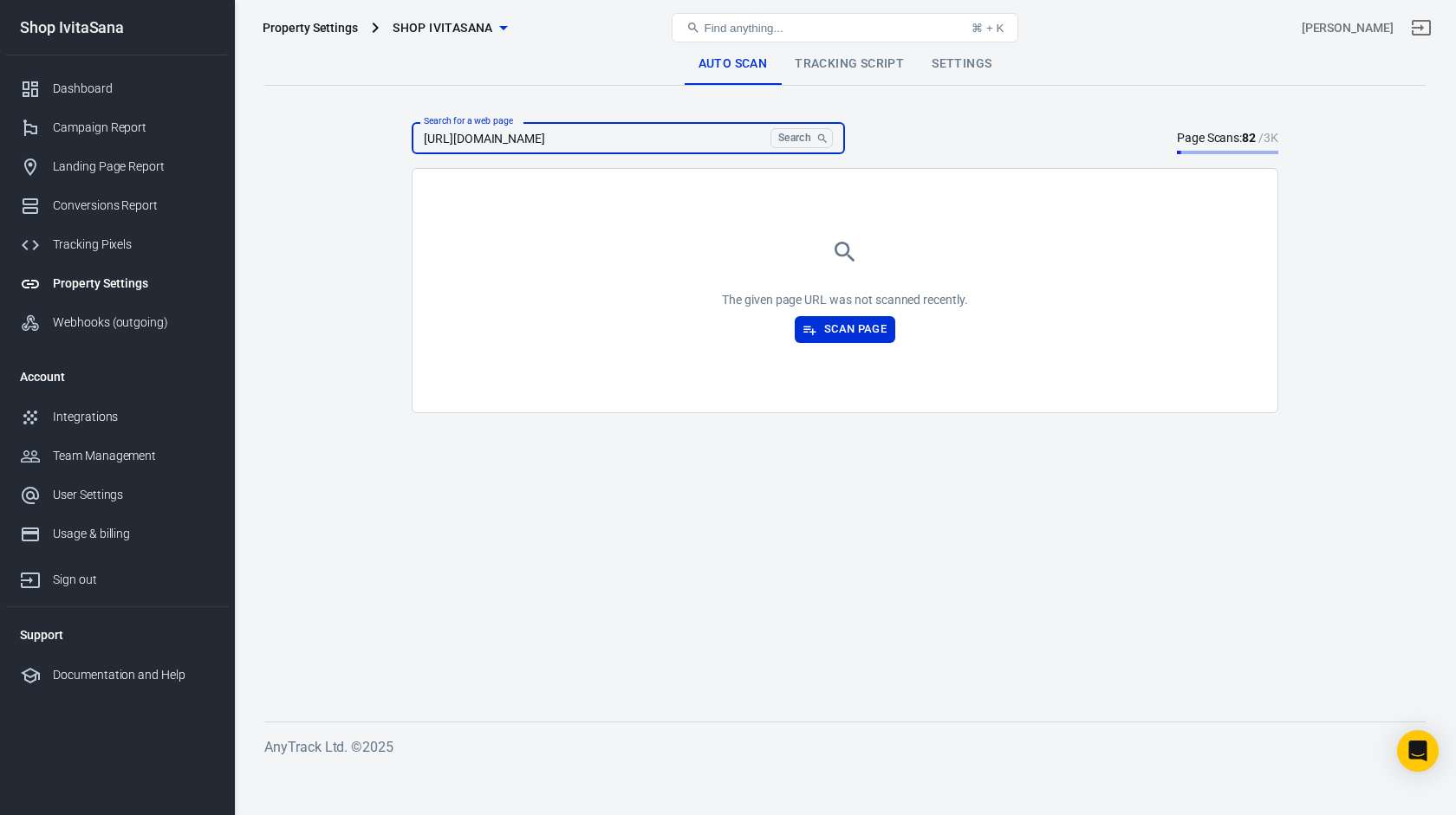
click at [796, 140] on button "Search" at bounding box center [801, 138] width 63 height 20
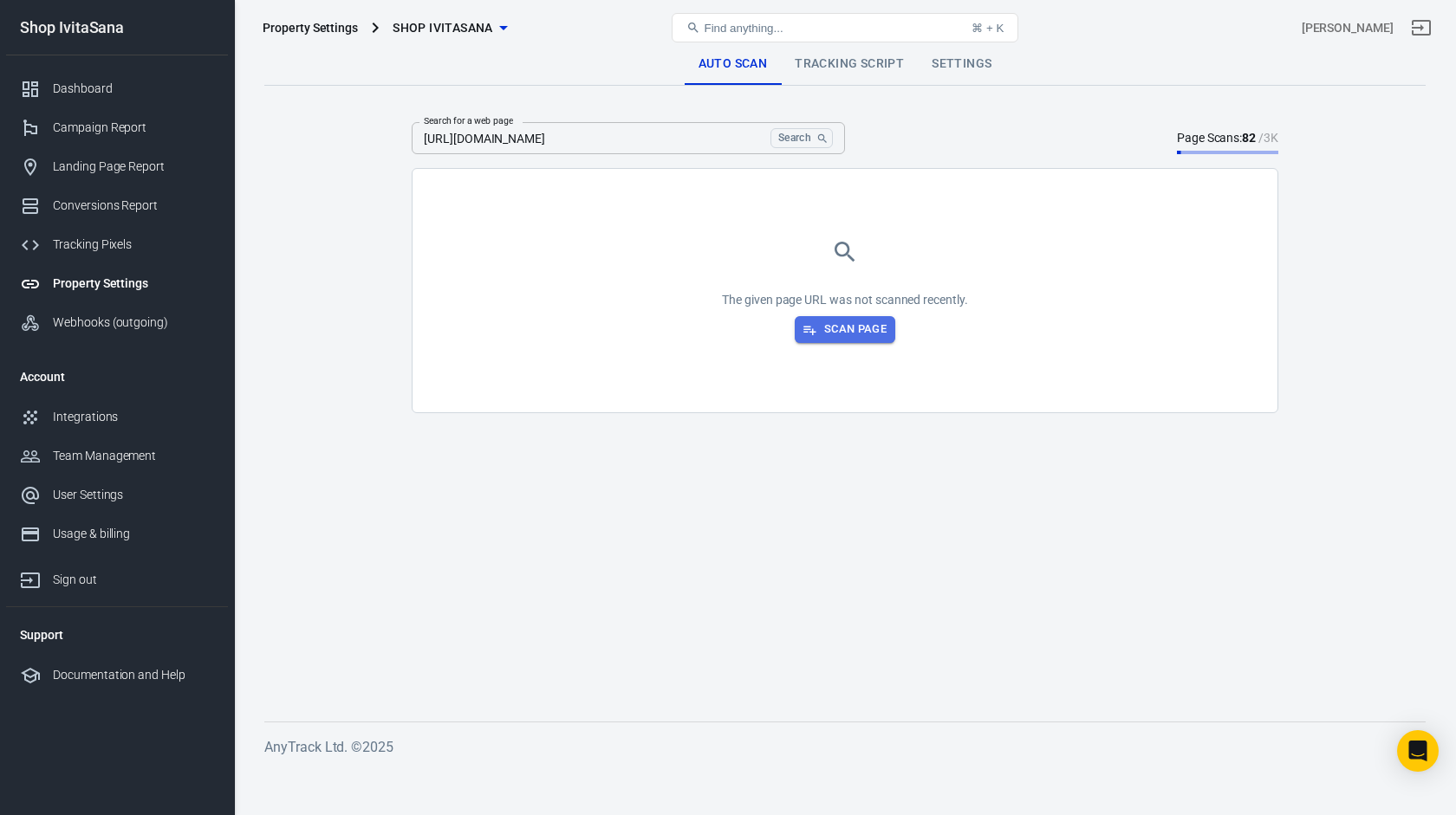
click at [846, 320] on button "Scan Page" at bounding box center [844, 329] width 101 height 27
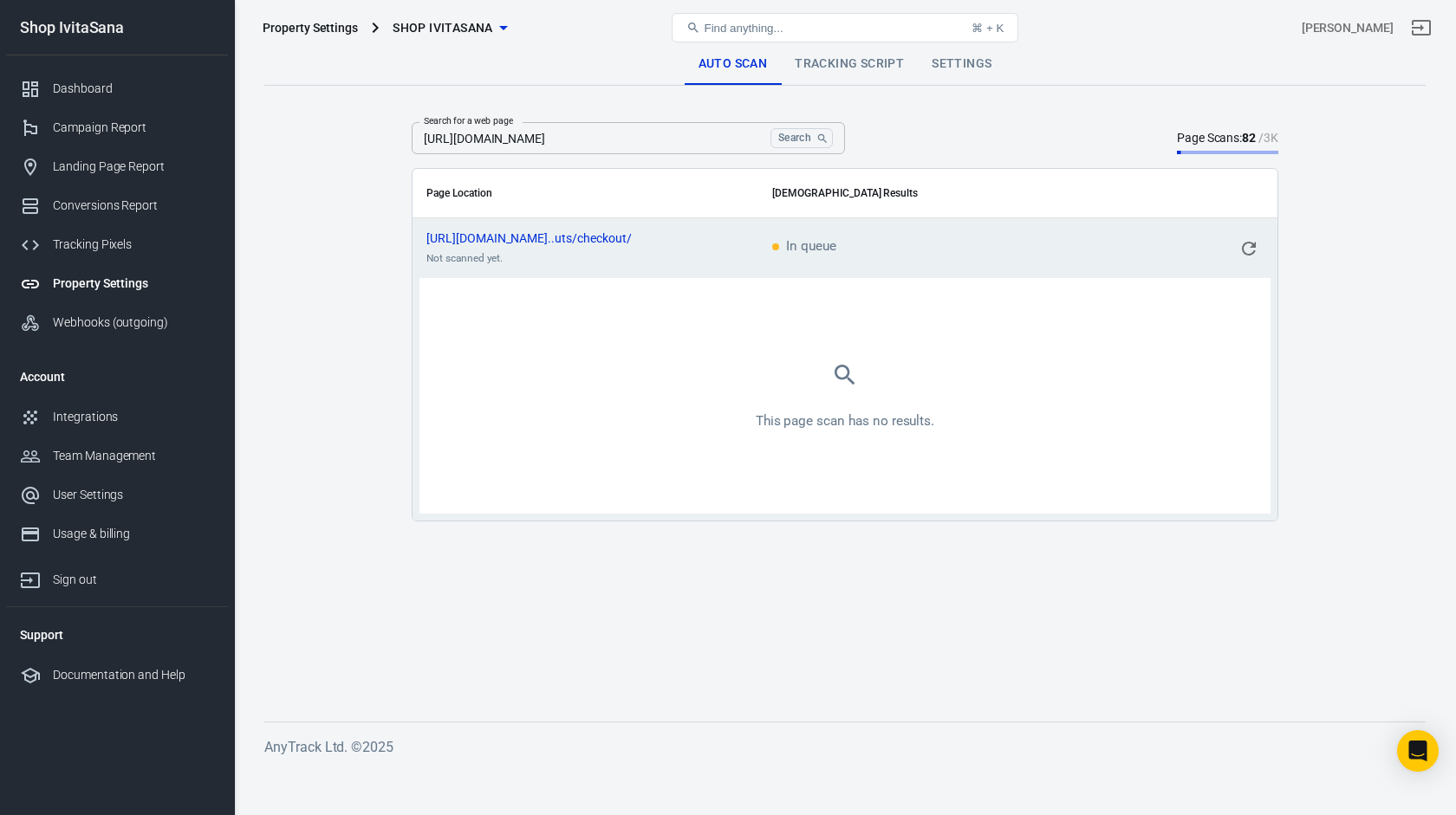
click at [1245, 250] on icon "scrollable content" at bounding box center [1249, 249] width 14 height 14
click at [582, 146] on input "[URL][DOMAIN_NAME]" at bounding box center [587, 138] width 352 height 32
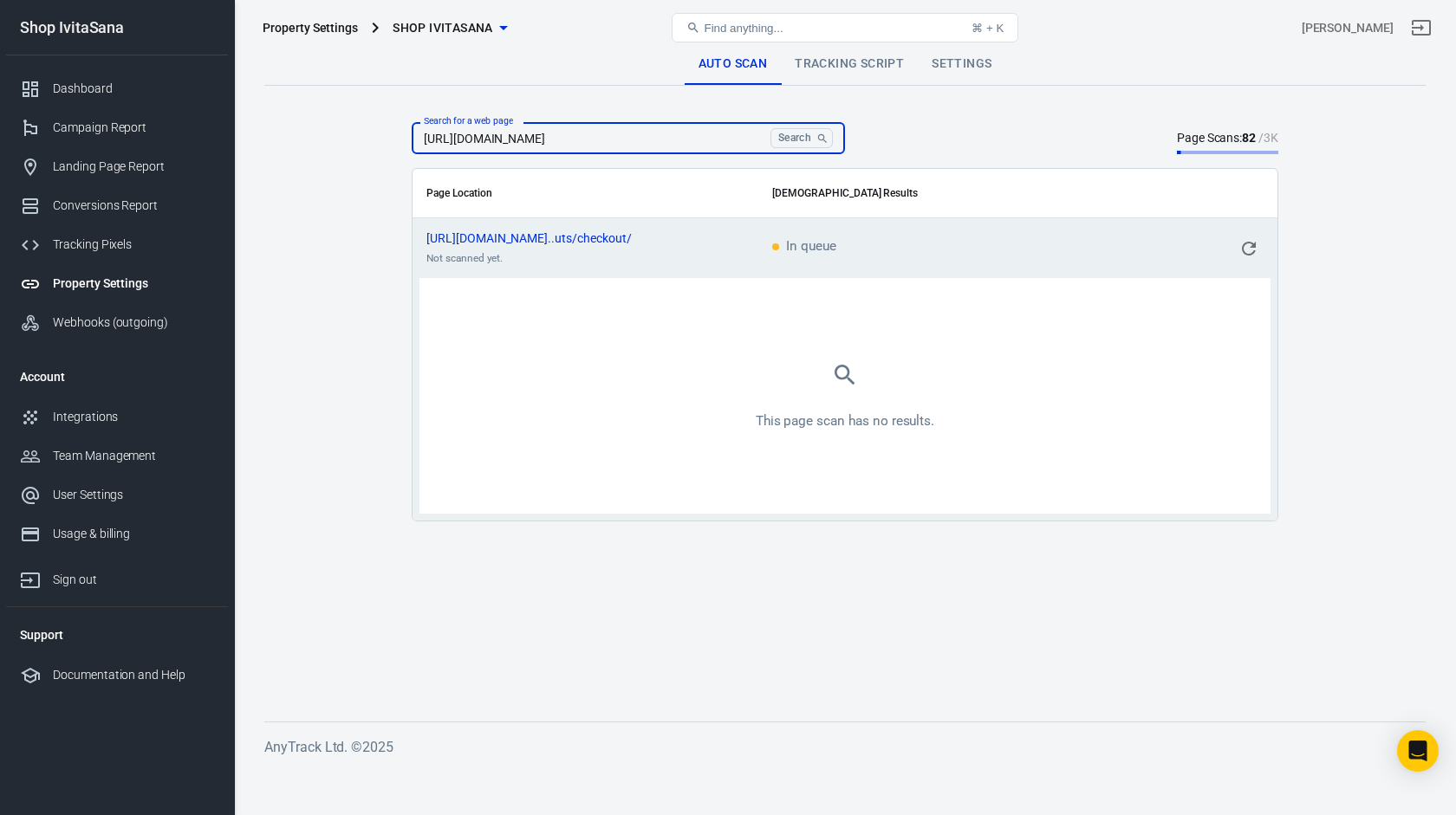
click at [582, 146] on input "[URL][DOMAIN_NAME]" at bounding box center [587, 138] width 352 height 32
paste input "en_GB/order/01k6jcdtfx9wq7w98c6trknf91/thank-you"
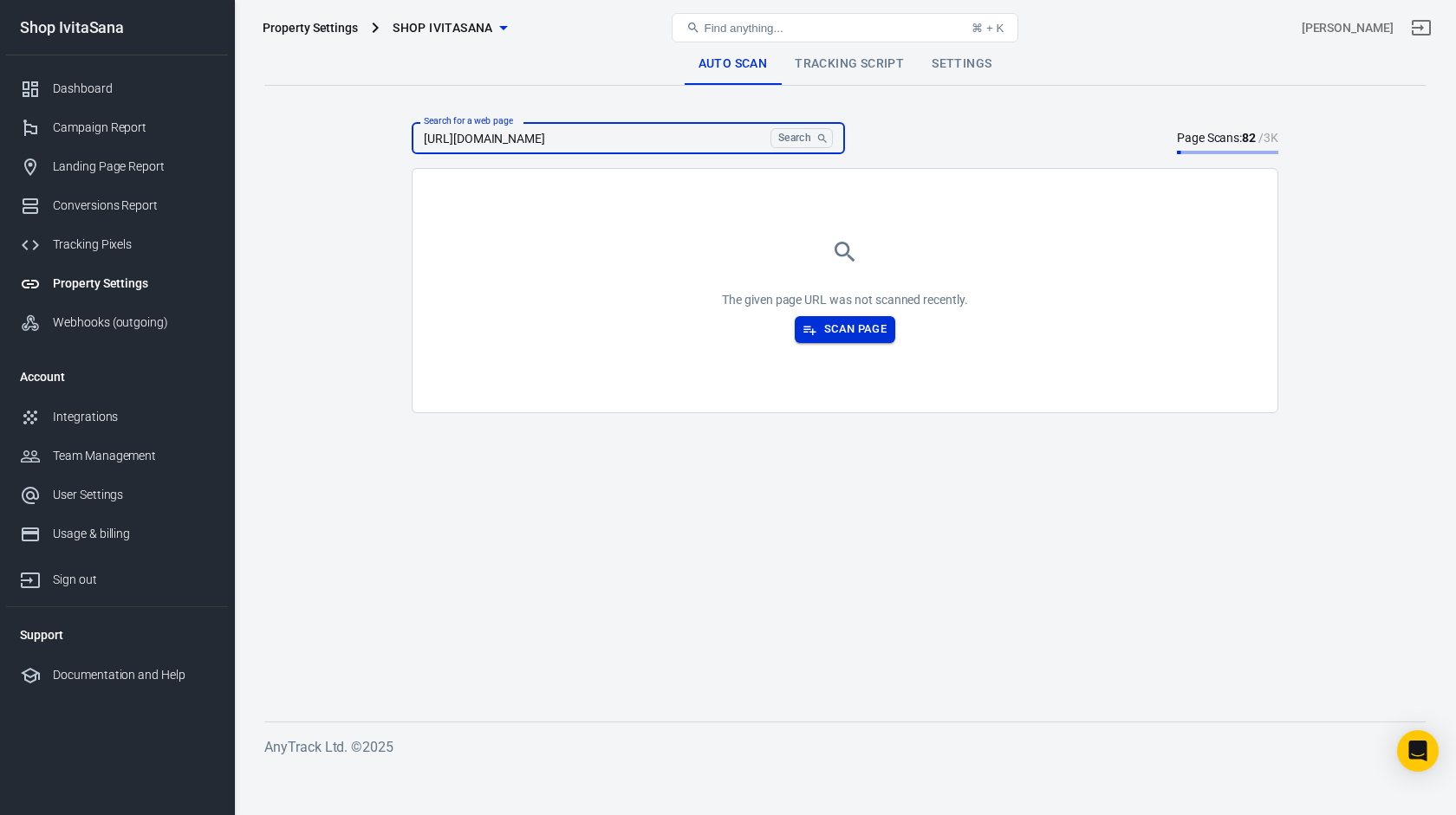
type input "[URL][DOMAIN_NAME]"
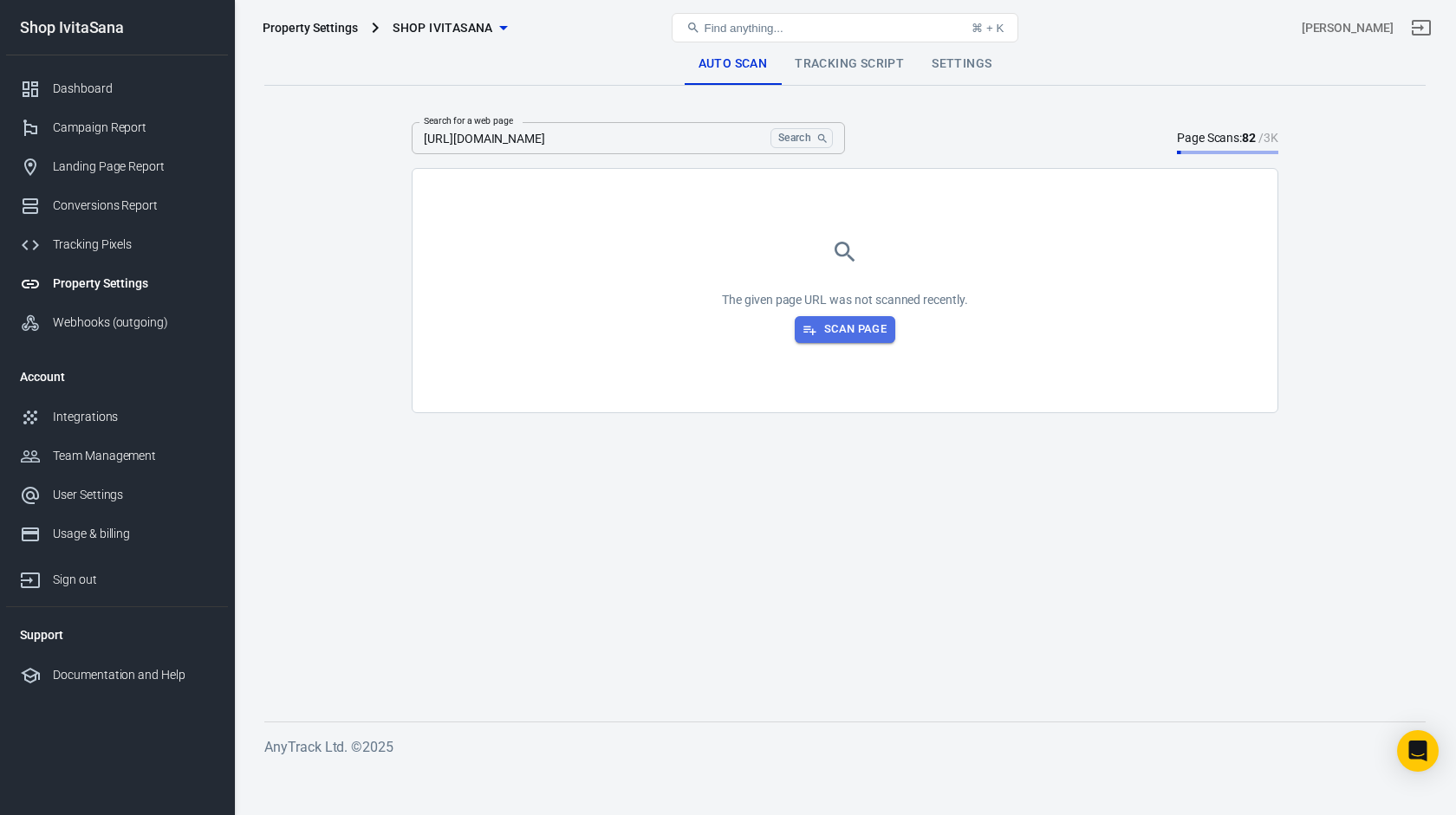
click at [843, 329] on button "Scan Page" at bounding box center [844, 329] width 101 height 27
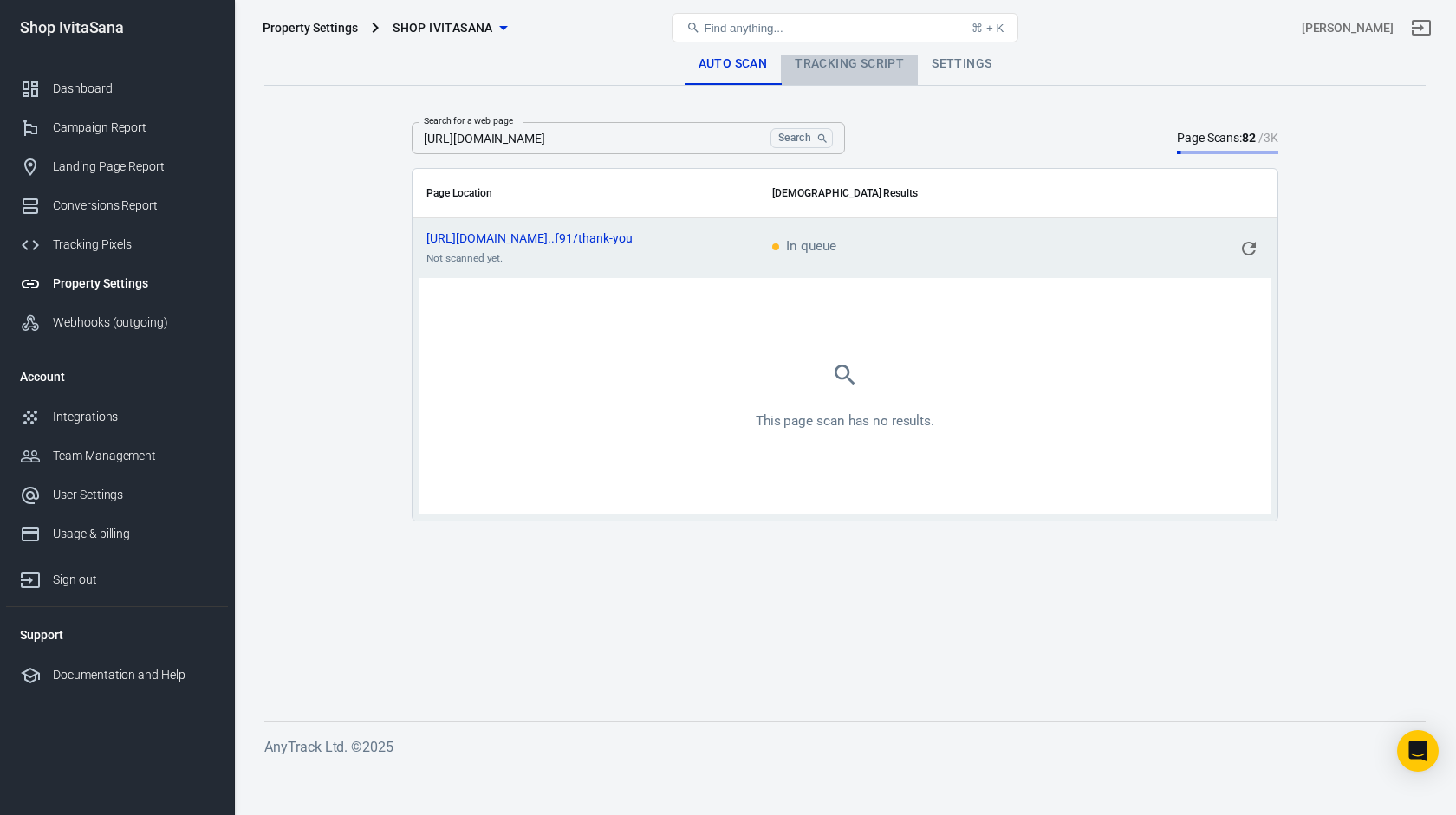
click at [859, 73] on link "Tracking Script" at bounding box center [849, 64] width 137 height 42
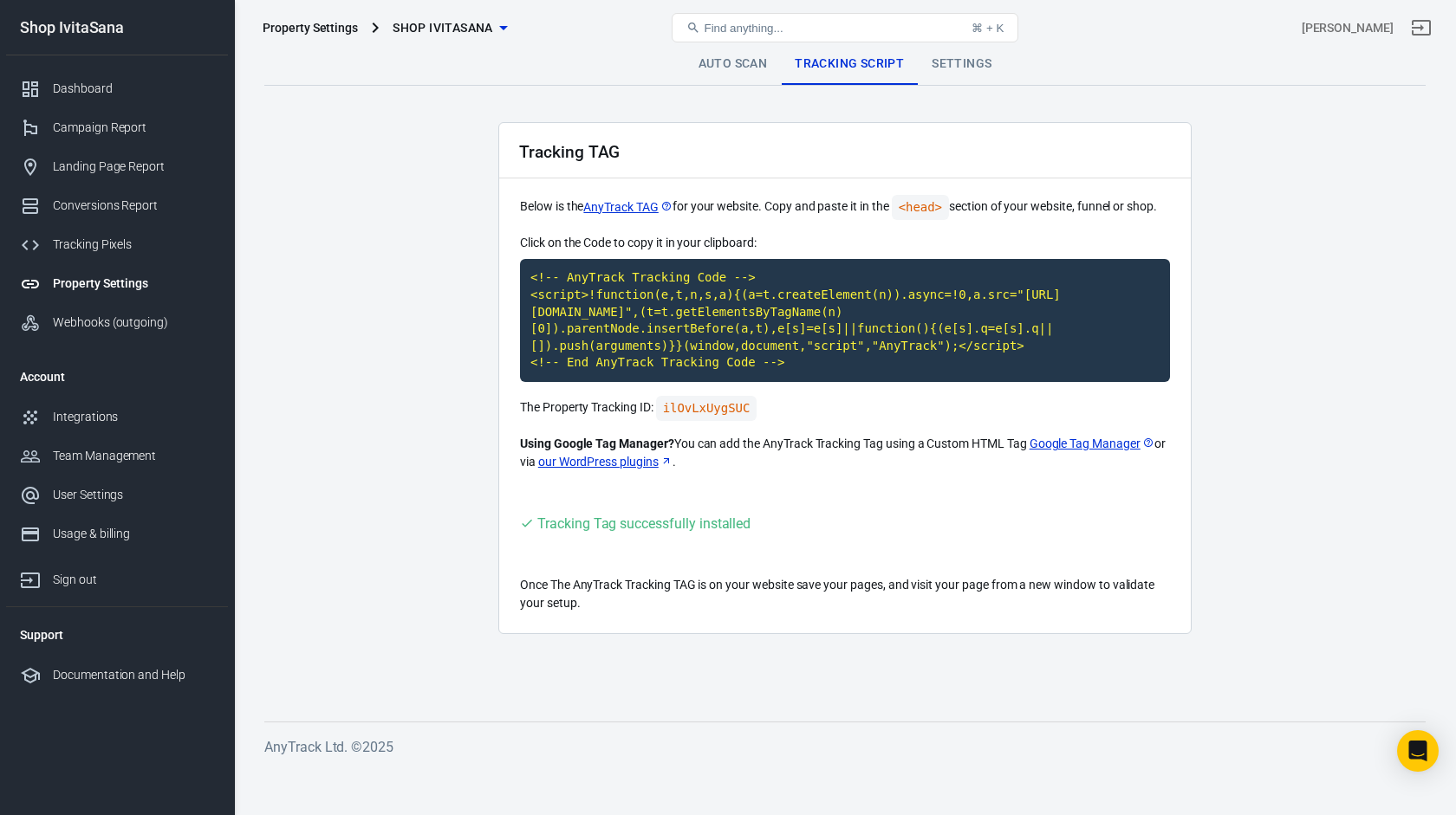
click at [769, 65] on link "Auto Scan" at bounding box center [732, 64] width 97 height 42
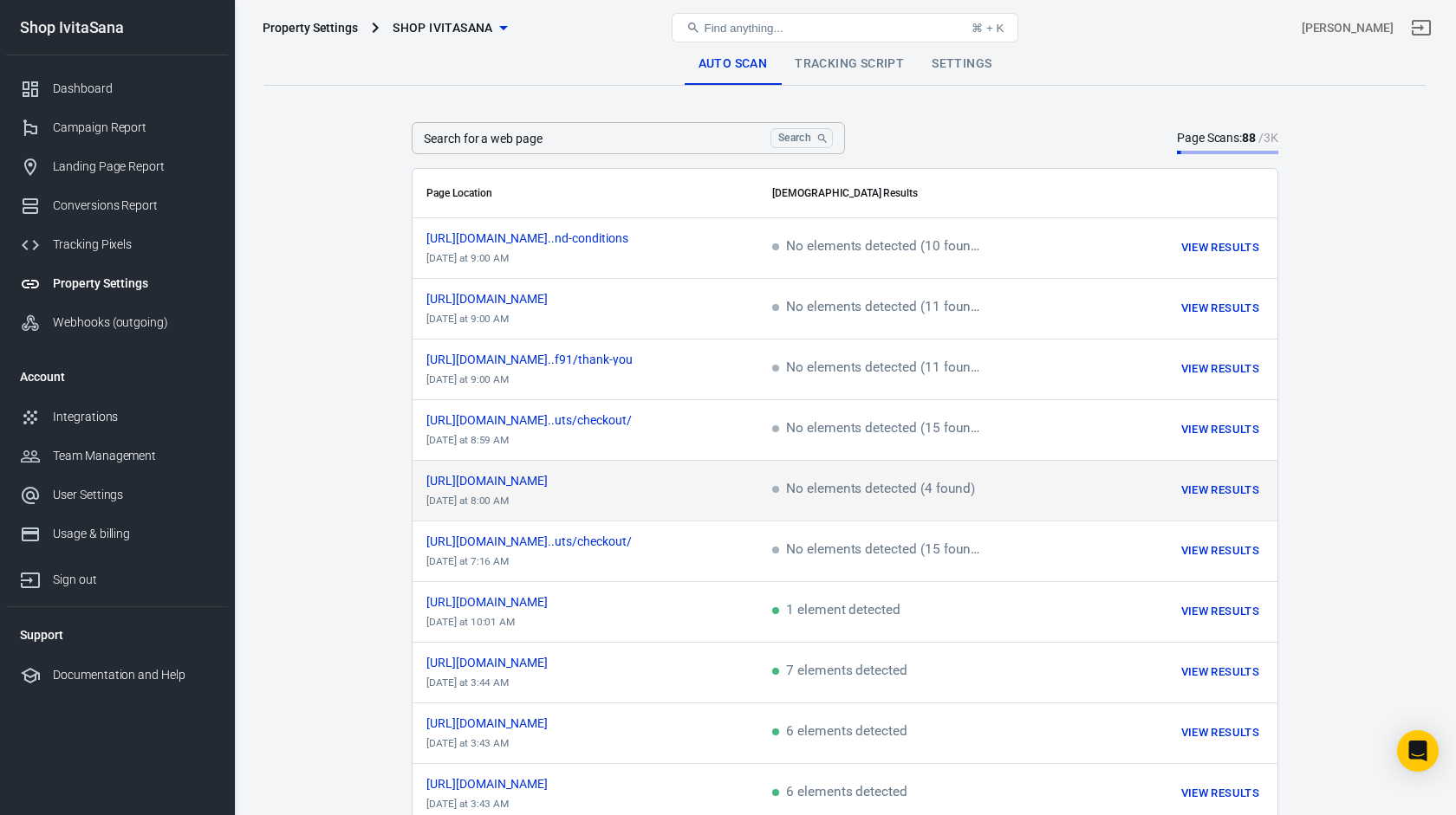
scroll to position [737, 0]
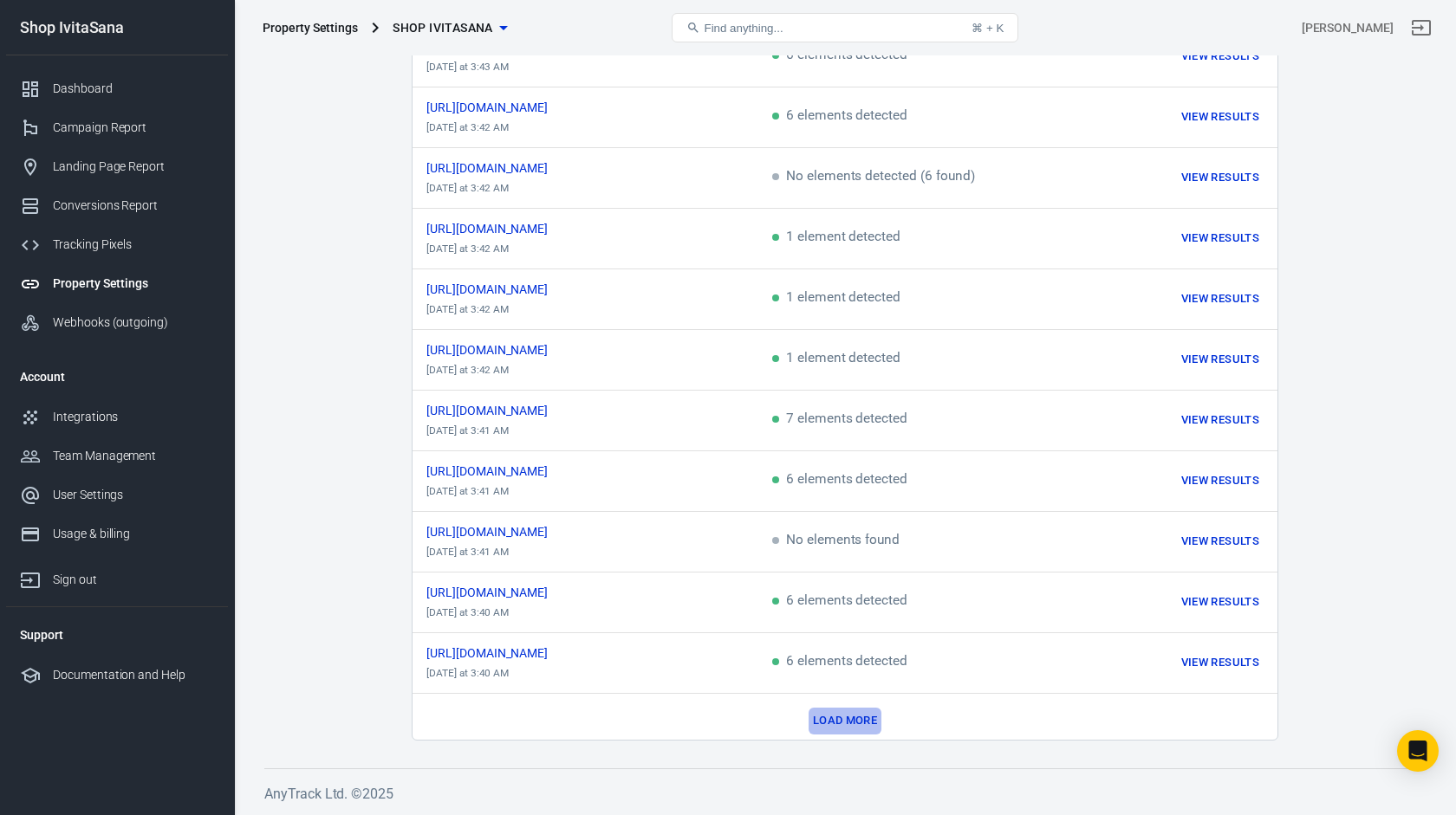
click at [862, 708] on button "Load more" at bounding box center [844, 720] width 73 height 27
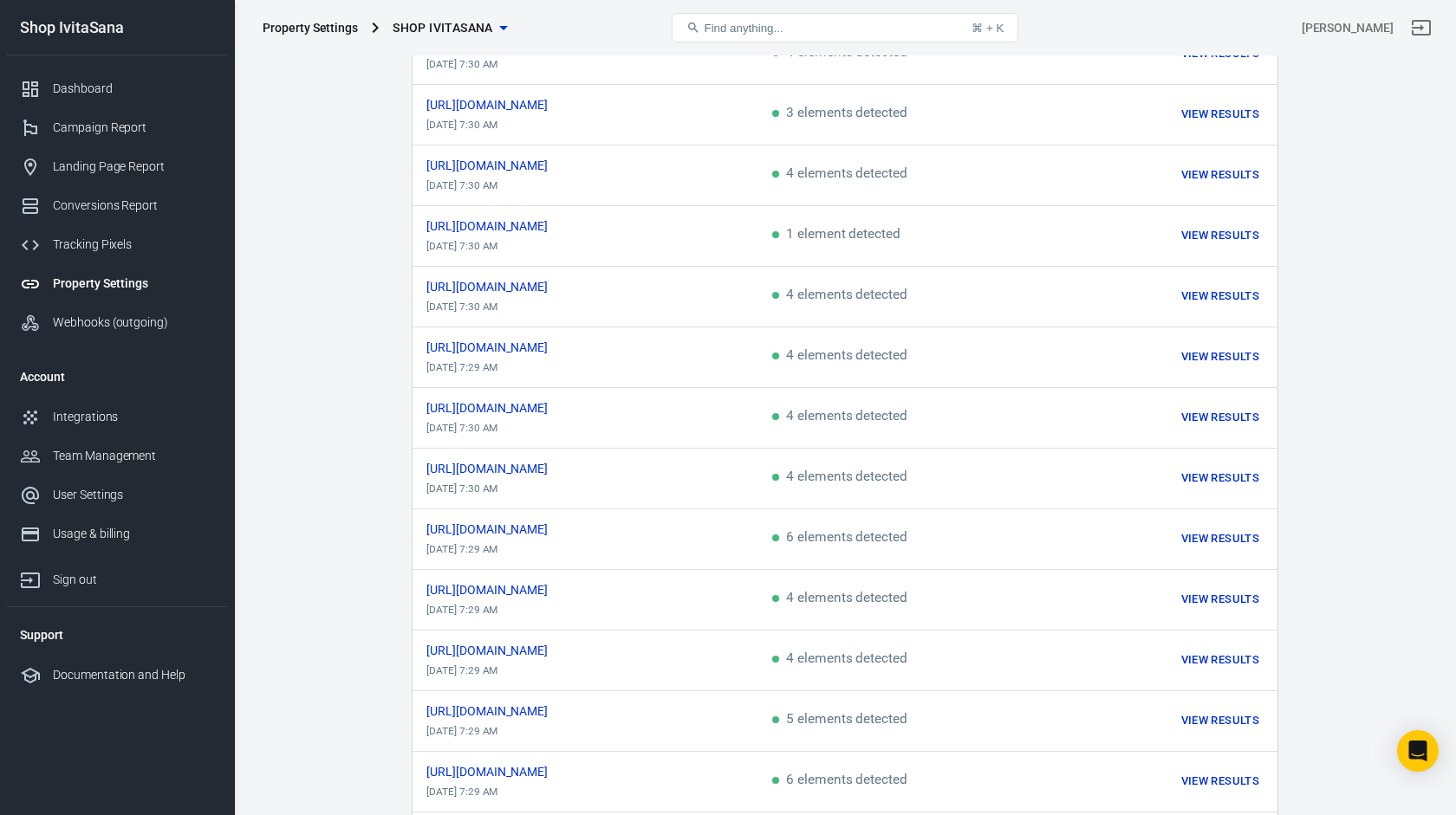
scroll to position [1942, 0]
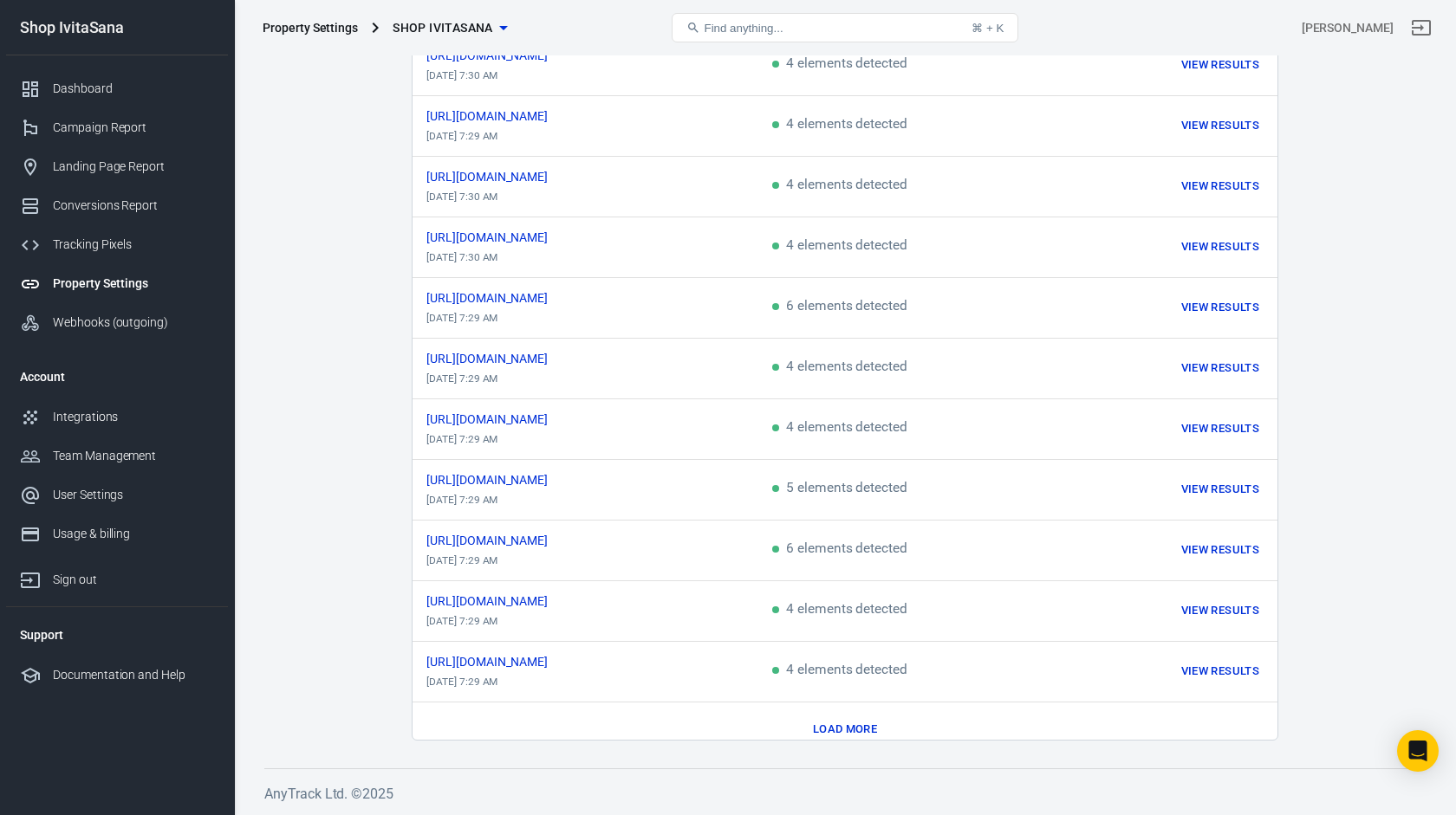
click at [857, 716] on button "Load more" at bounding box center [844, 729] width 73 height 27
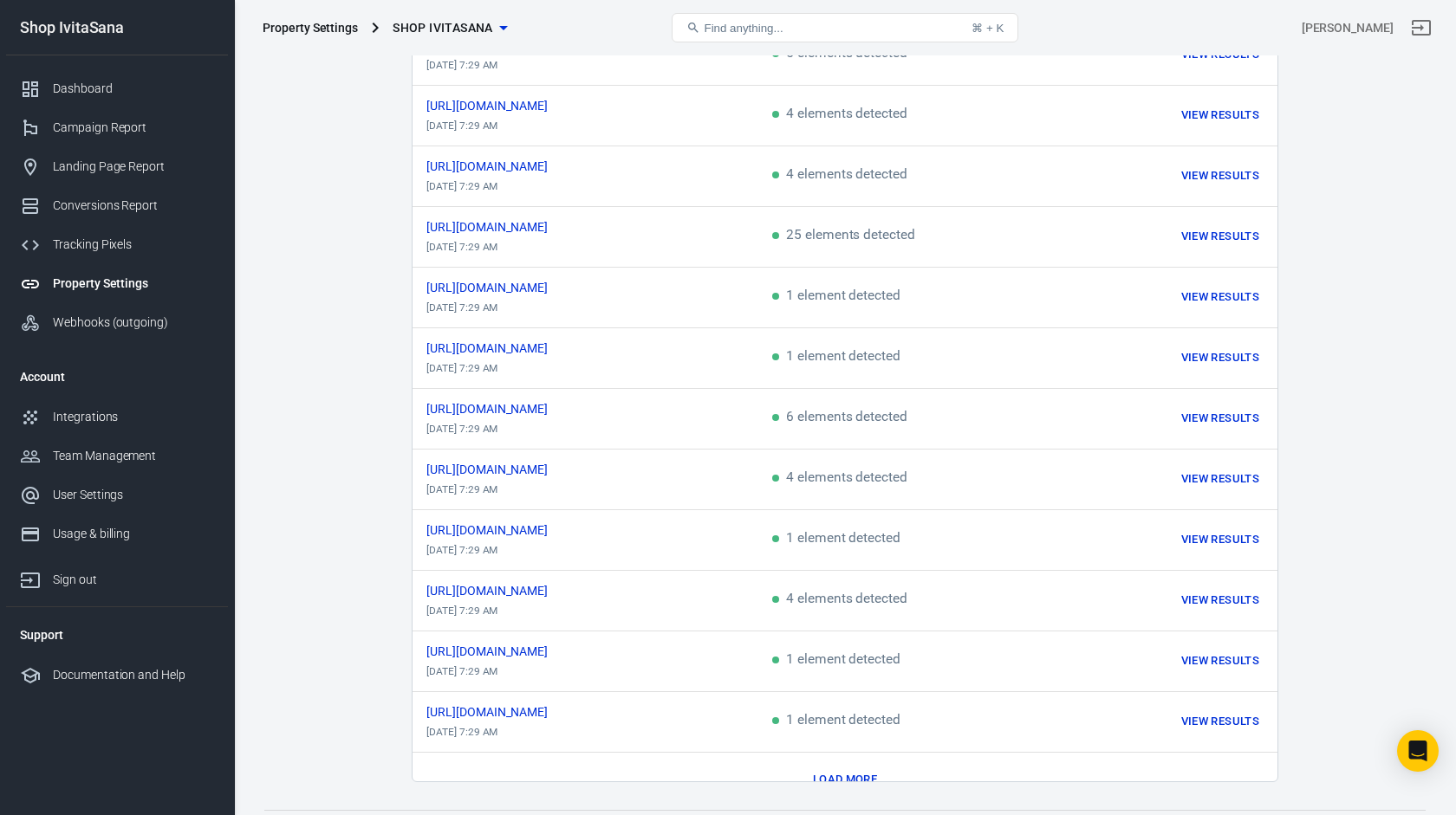
scroll to position [3146, 0]
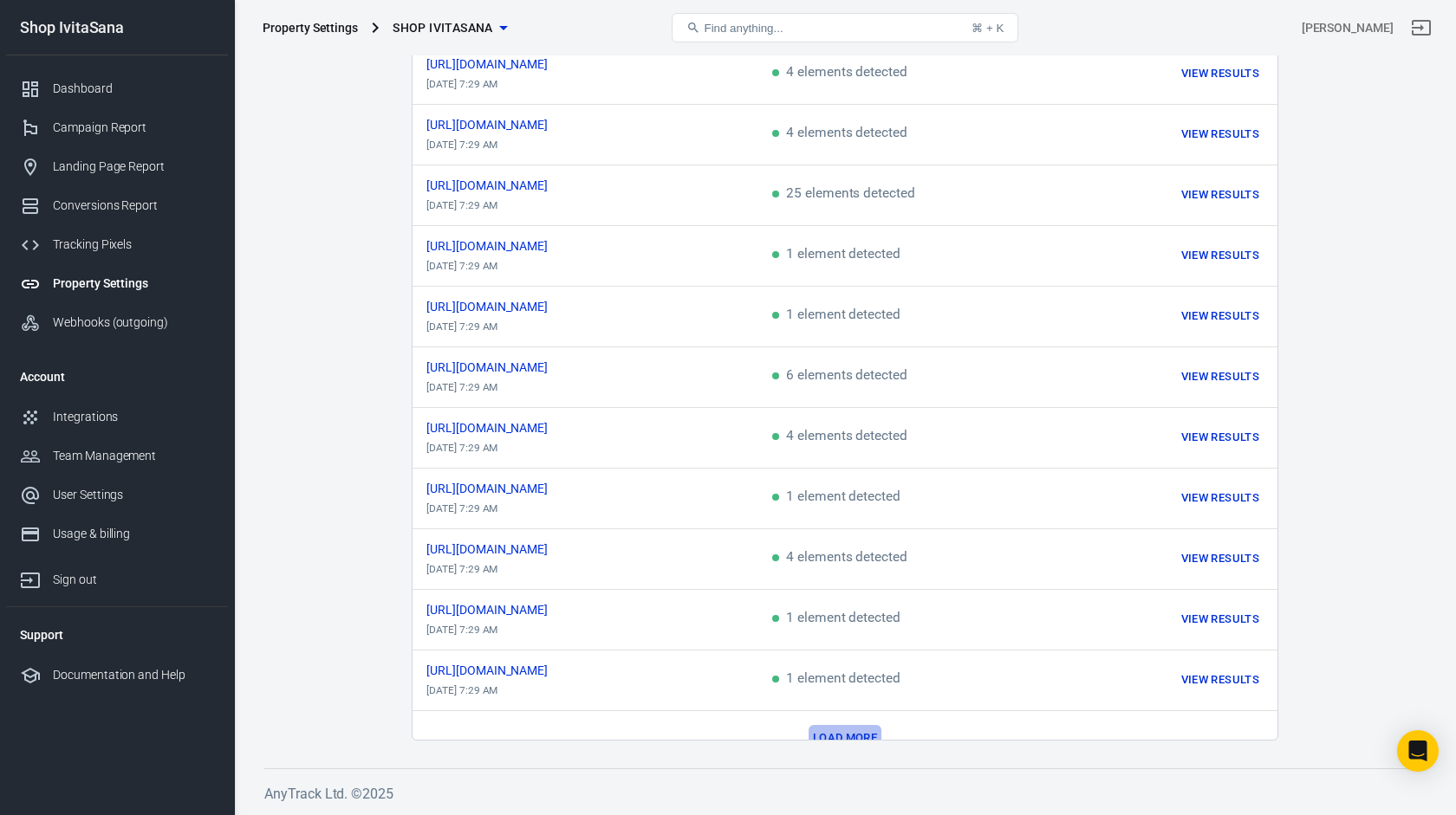
click at [857, 725] on button "Load more" at bounding box center [844, 738] width 73 height 27
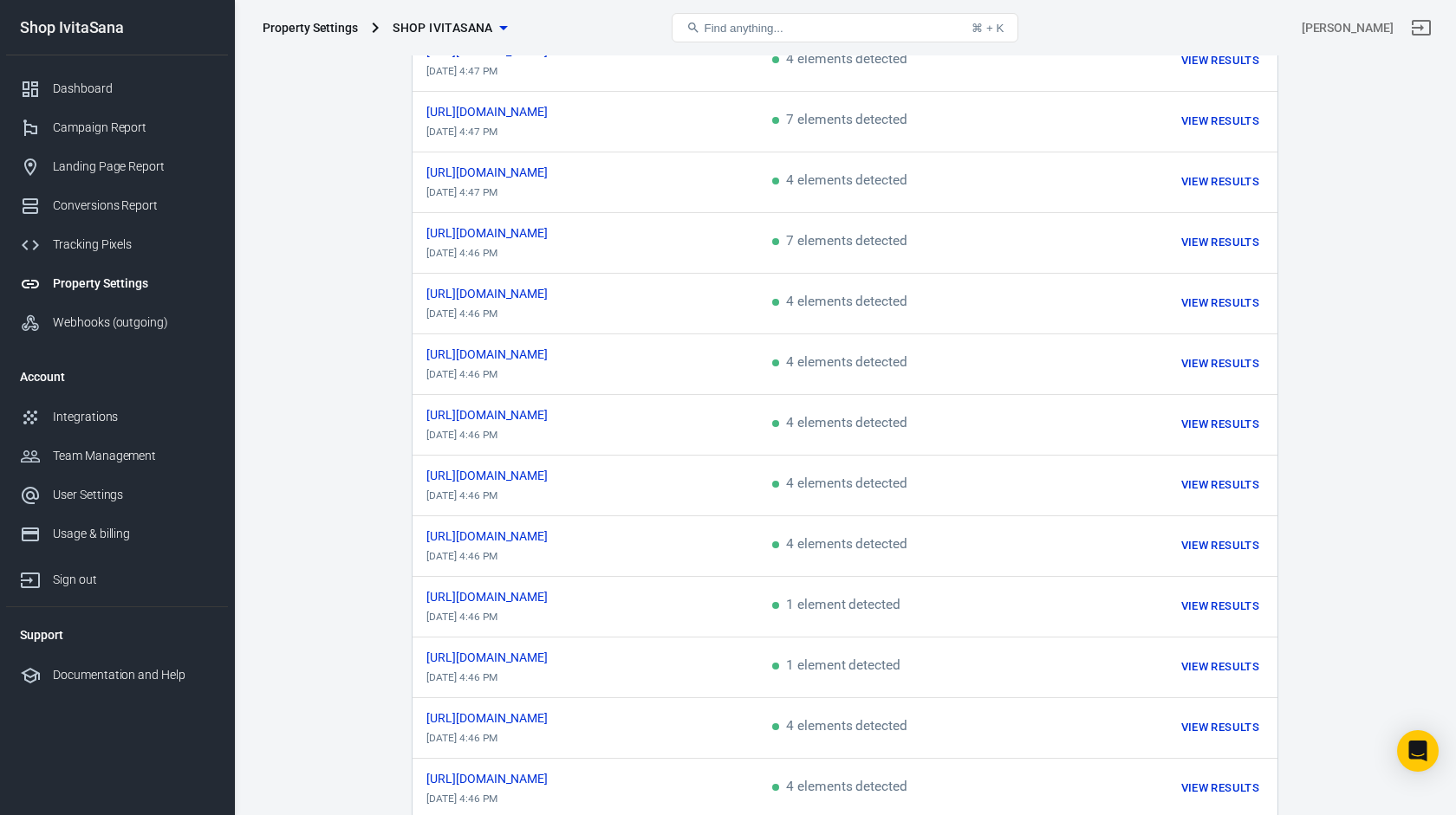
scroll to position [4350, 0]
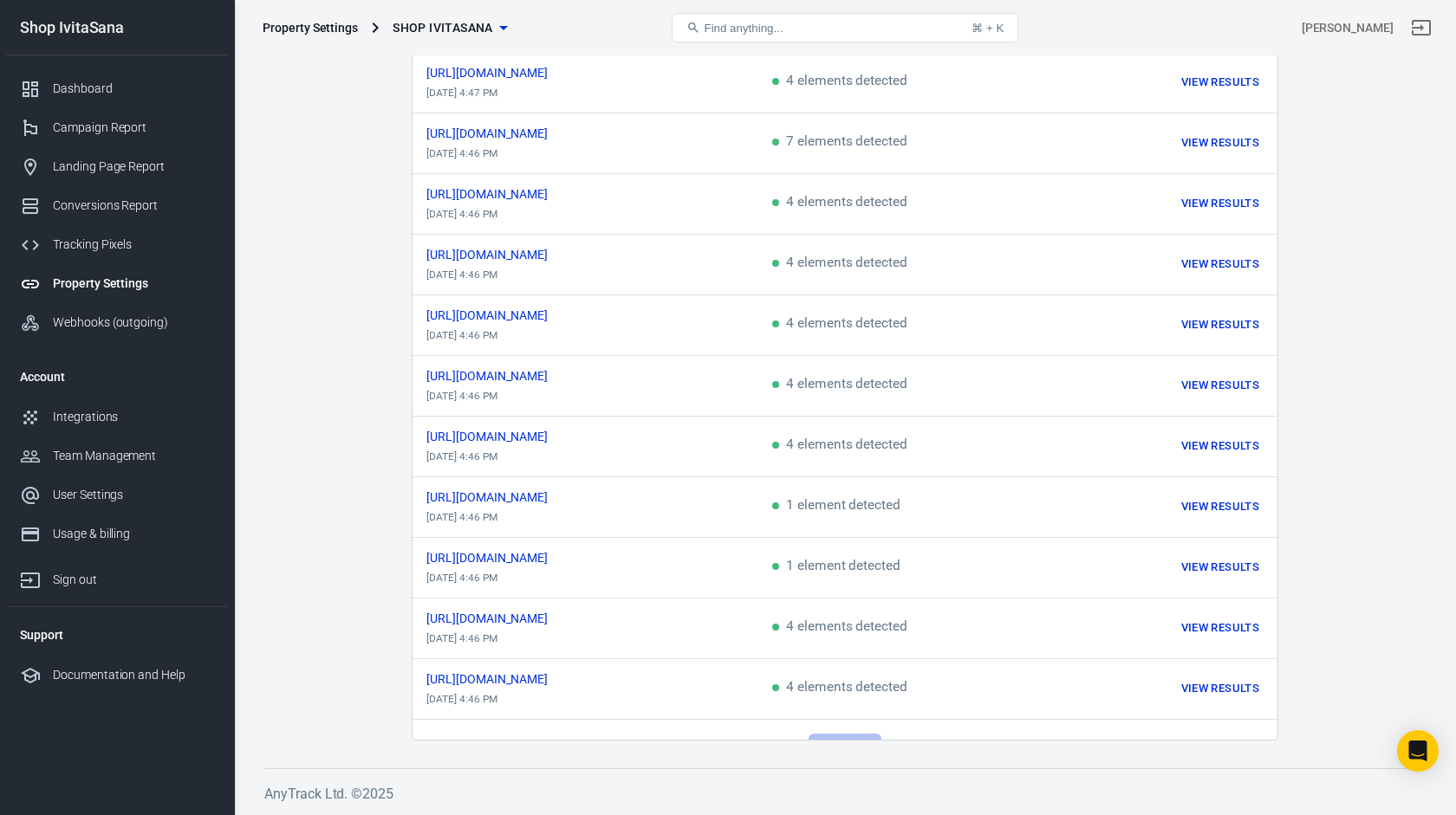
click at [844, 734] on button "Load more" at bounding box center [844, 747] width 73 height 27
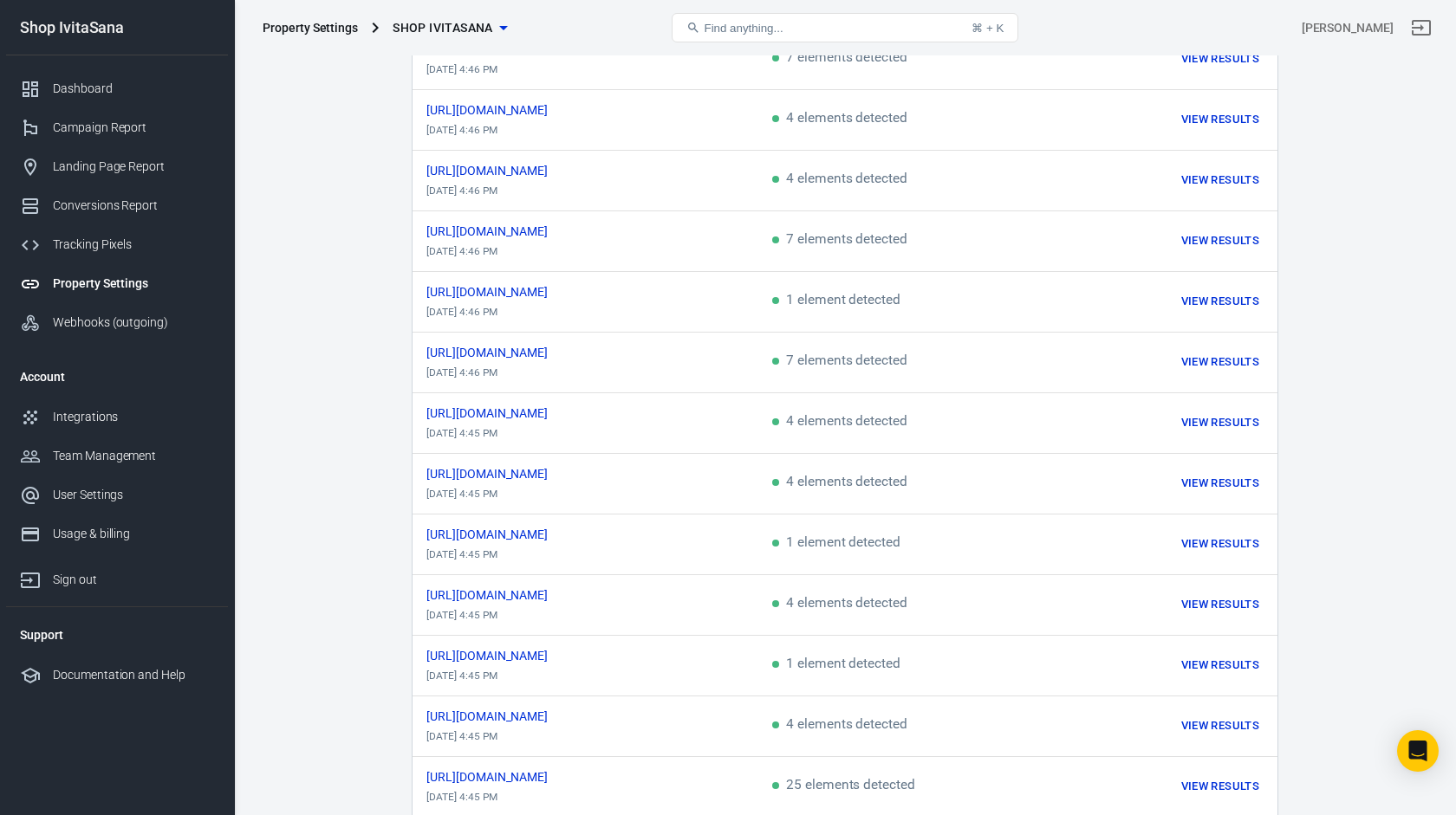
scroll to position [5555, 0]
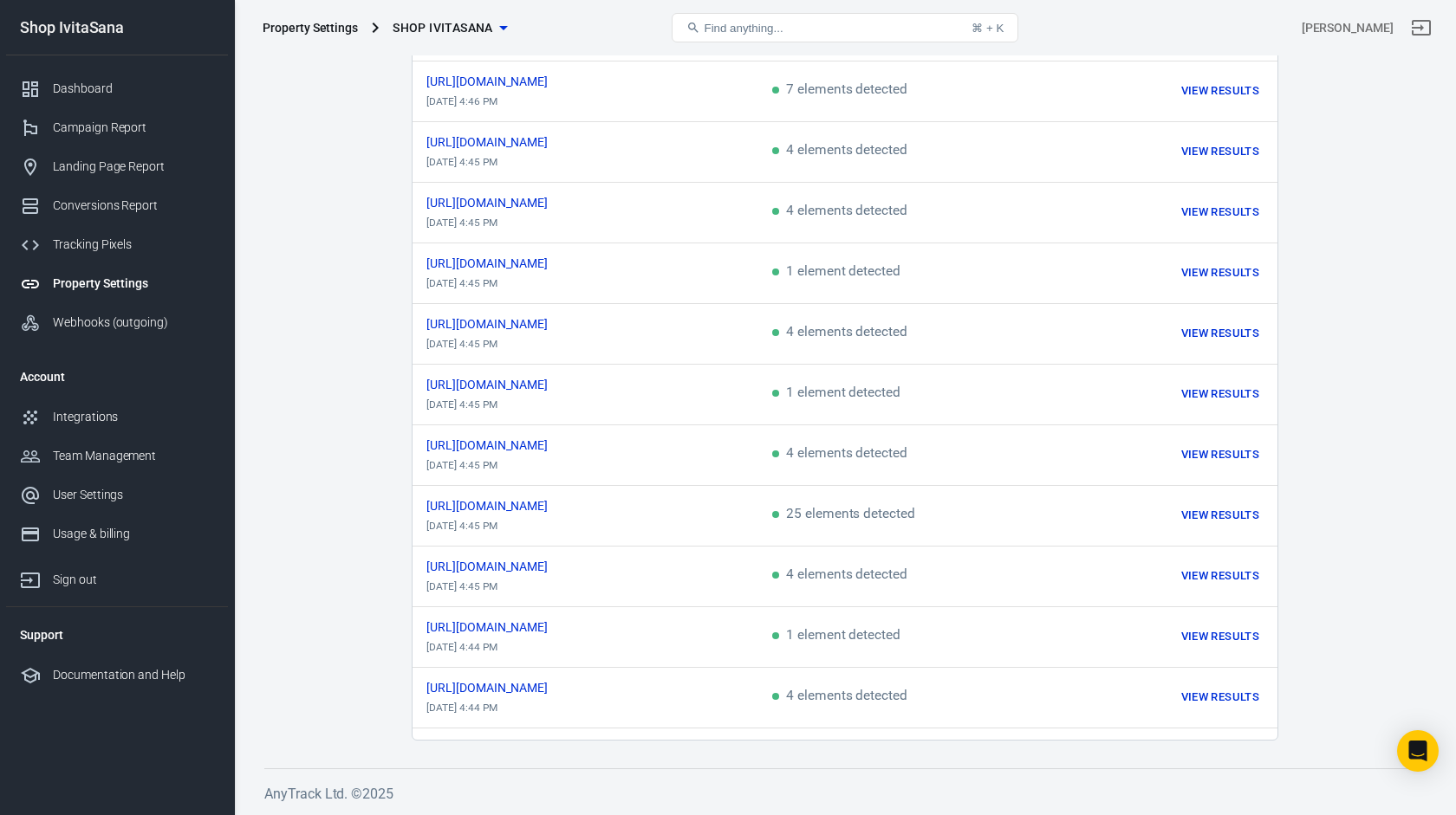
click at [854, 742] on button "Load more" at bounding box center [844, 755] width 73 height 27
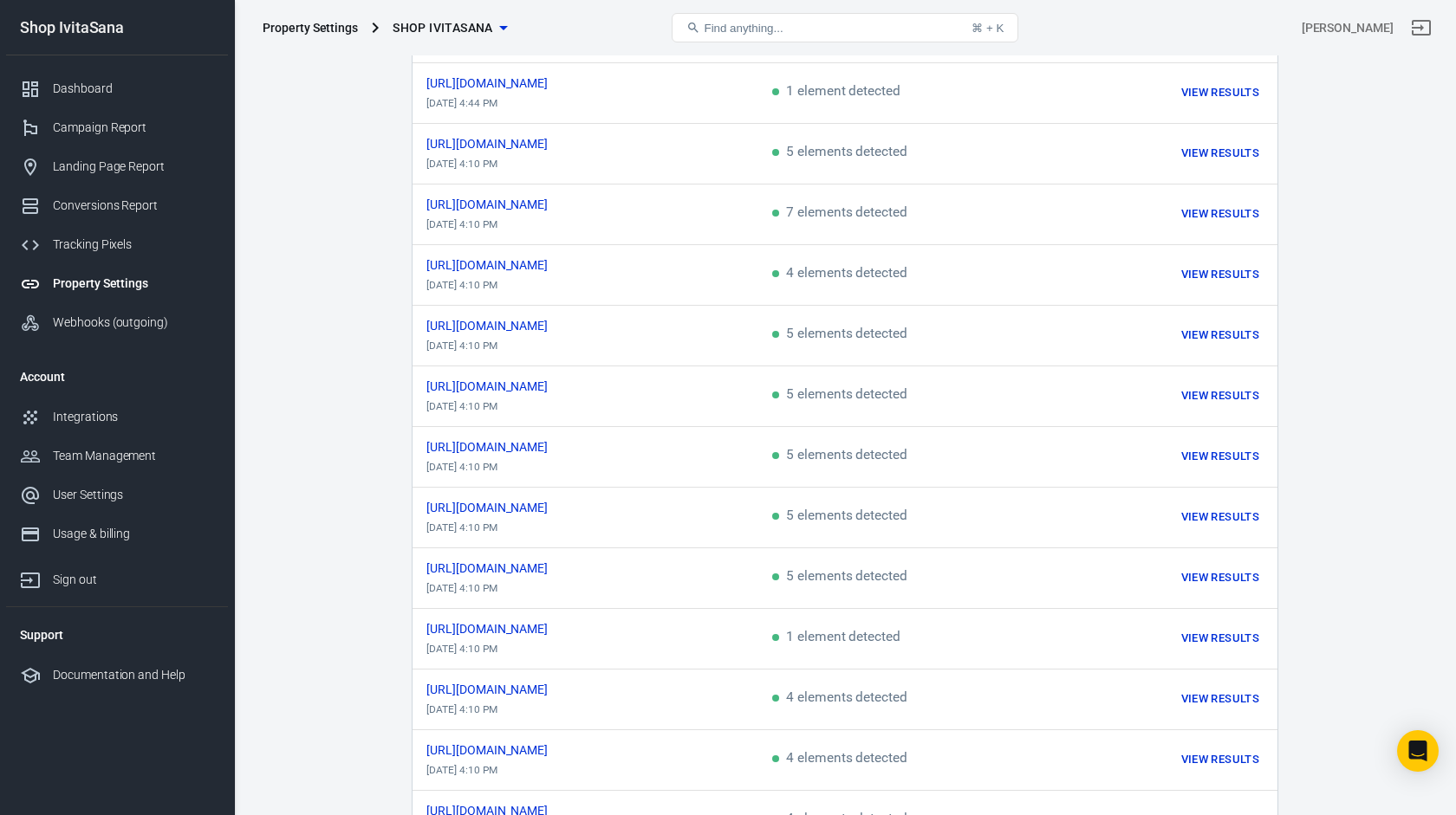
scroll to position [6759, 0]
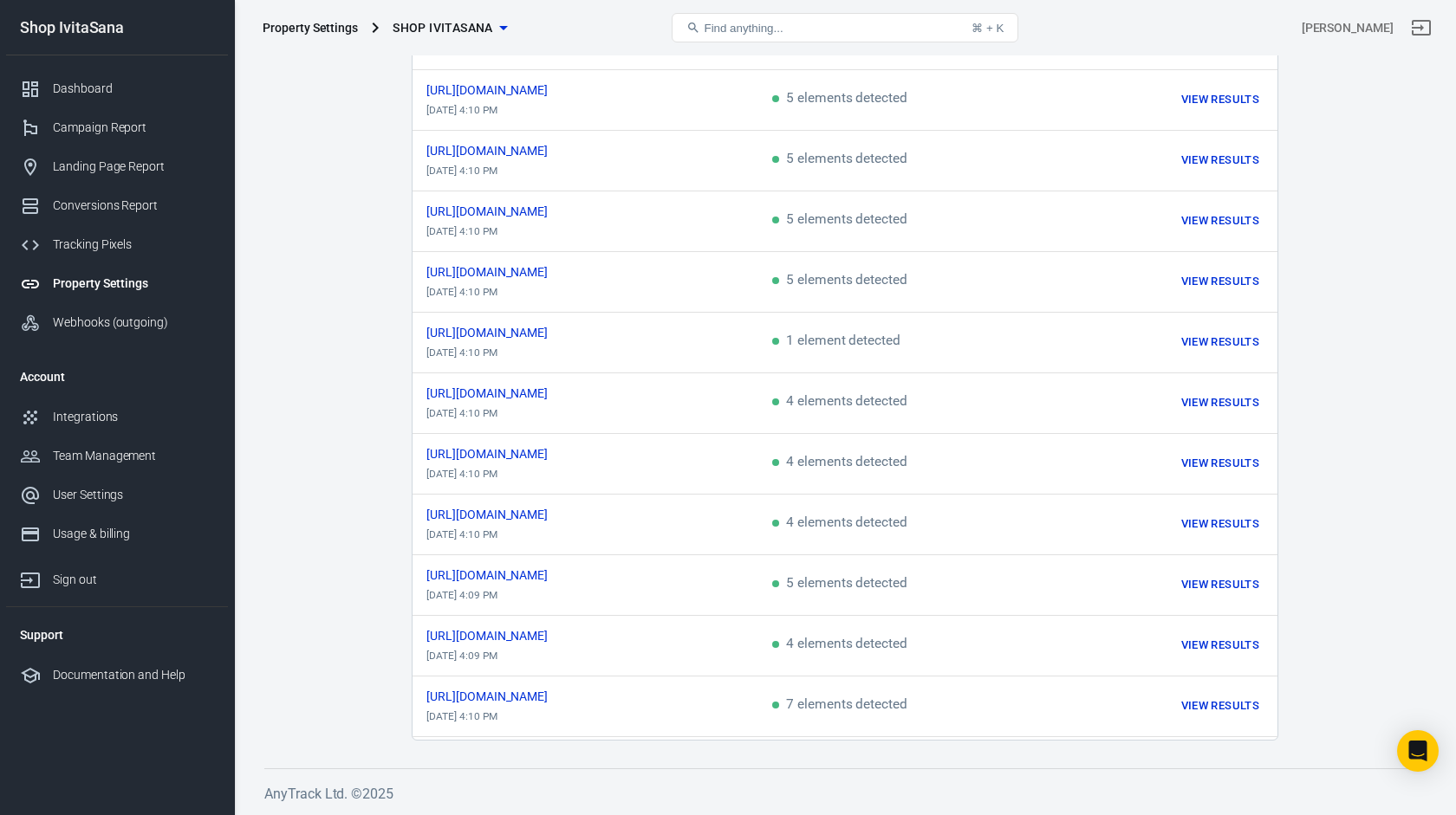
click at [854, 751] on button "Load more" at bounding box center [844, 764] width 73 height 27
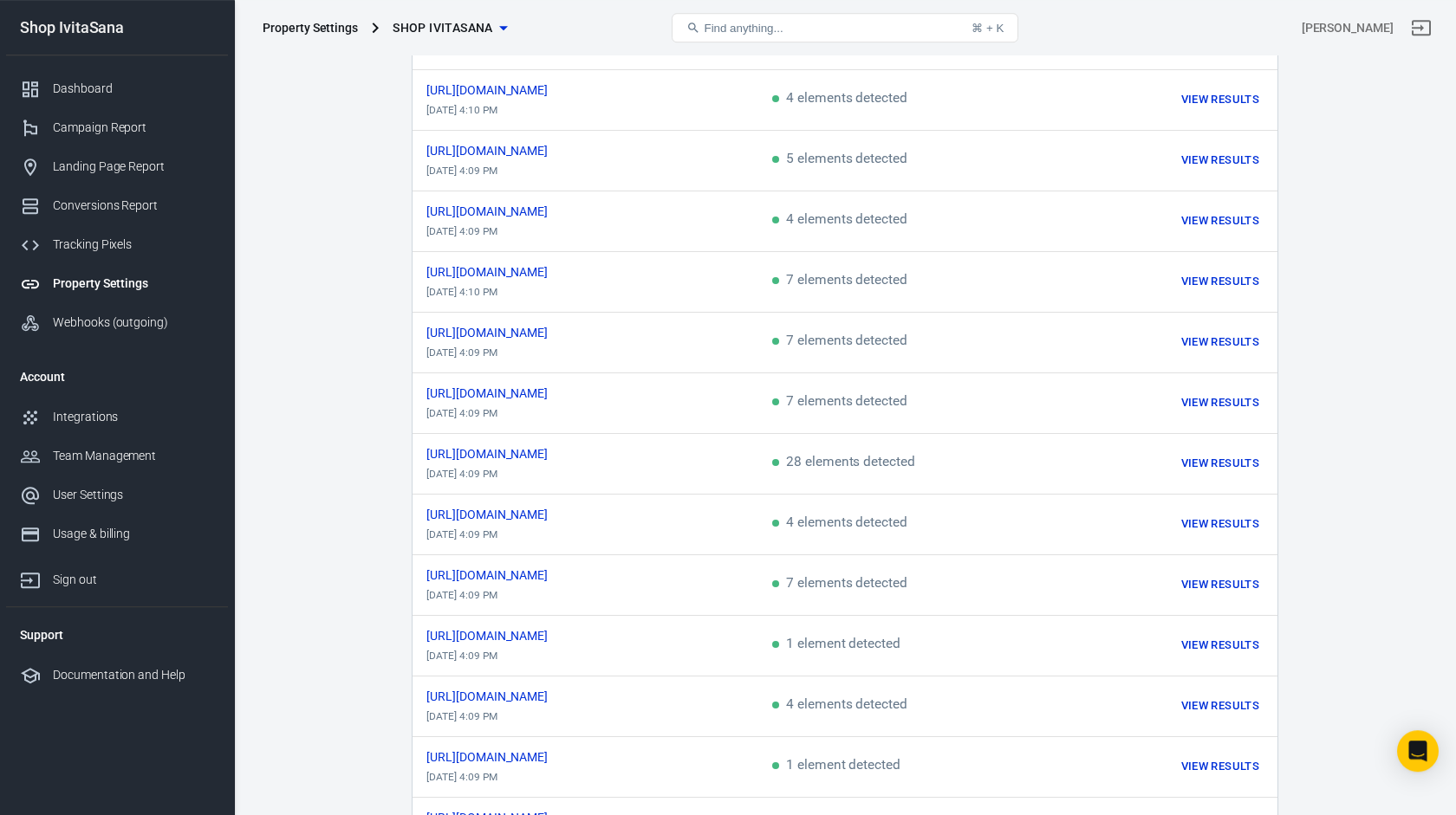
scroll to position [7964, 0]
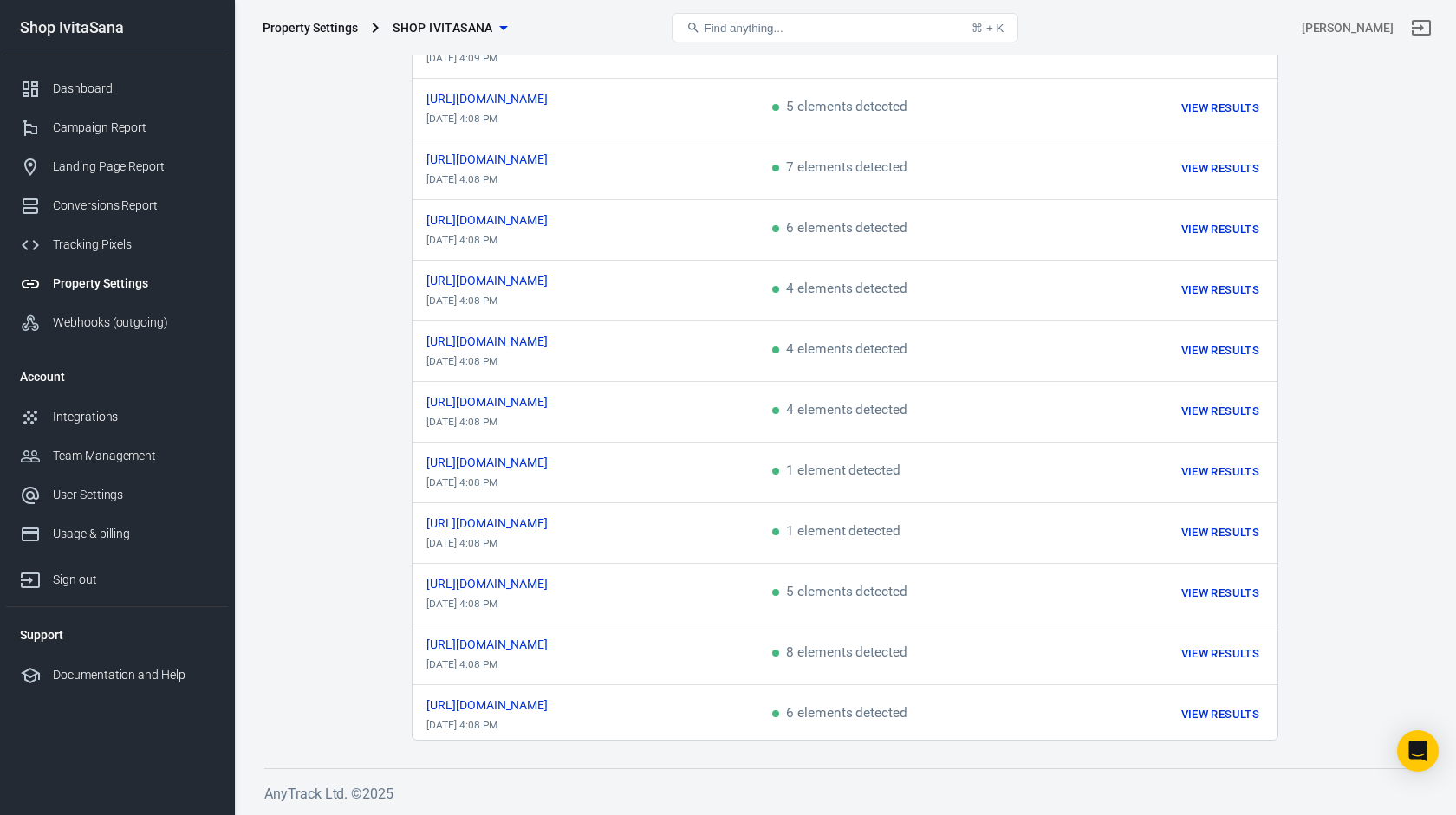
click at [854, 760] on button "Load more" at bounding box center [844, 773] width 73 height 27
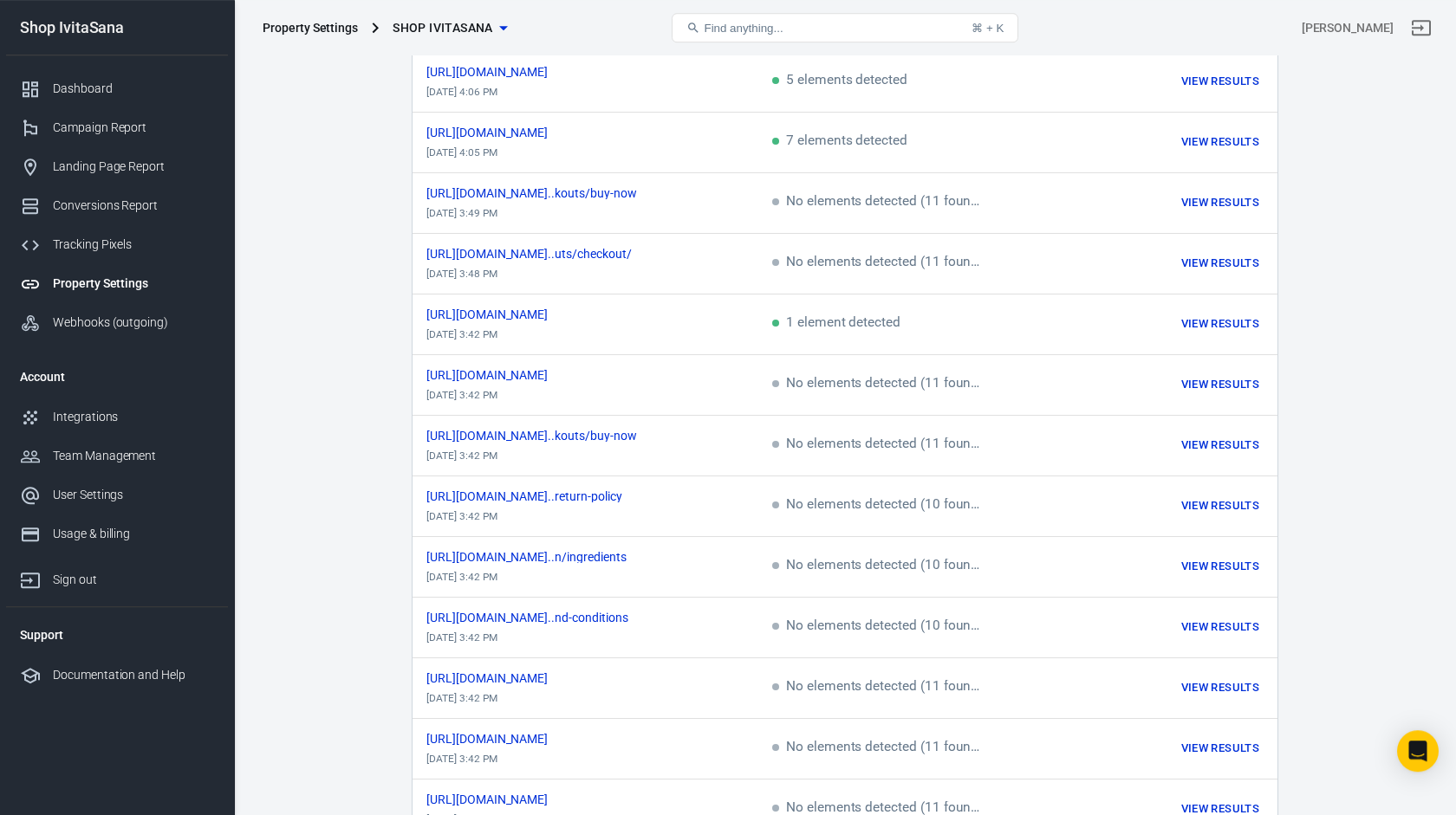
scroll to position [9168, 0]
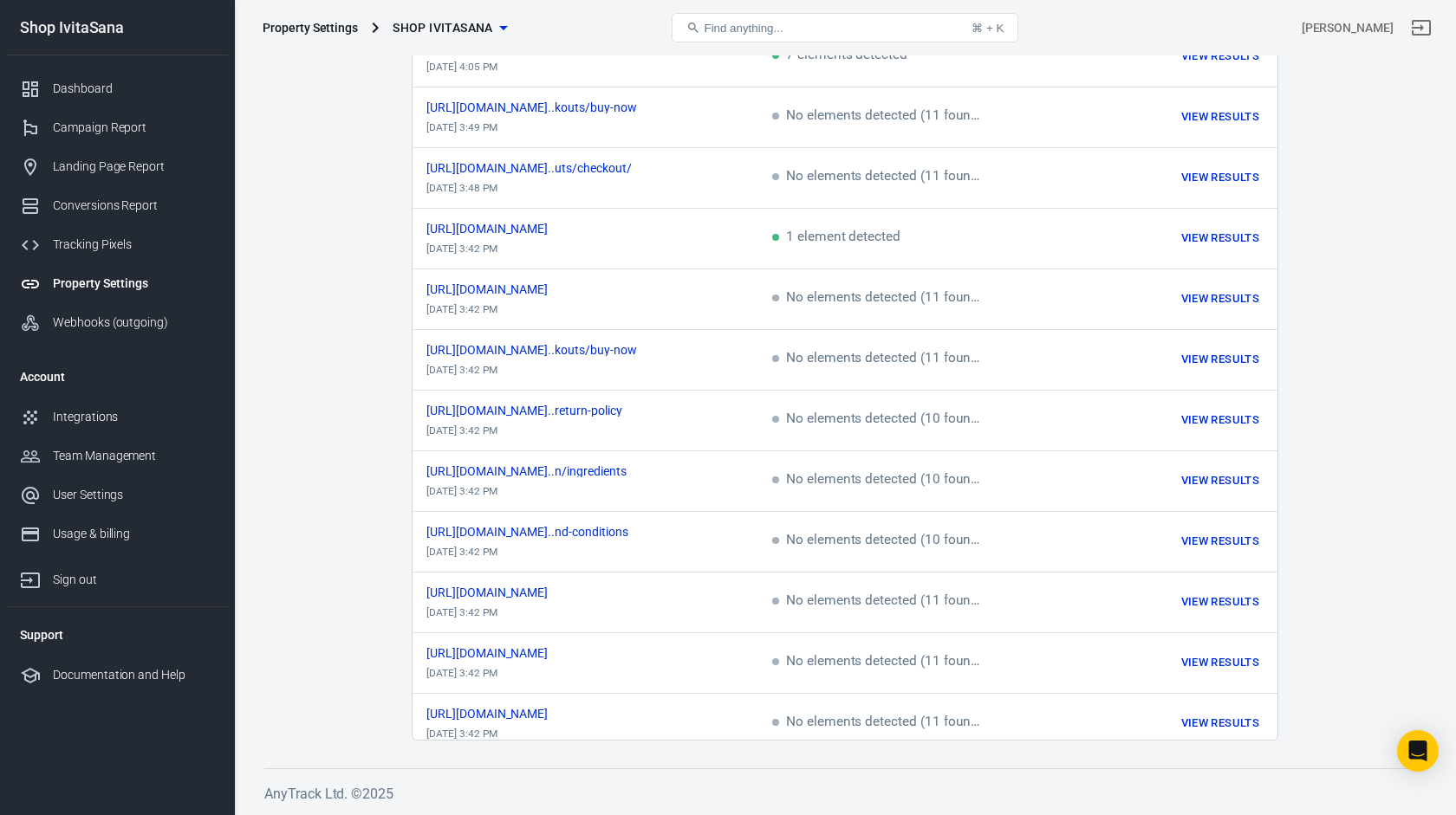
click at [857, 768] on button "Load more" at bounding box center [844, 781] width 73 height 27
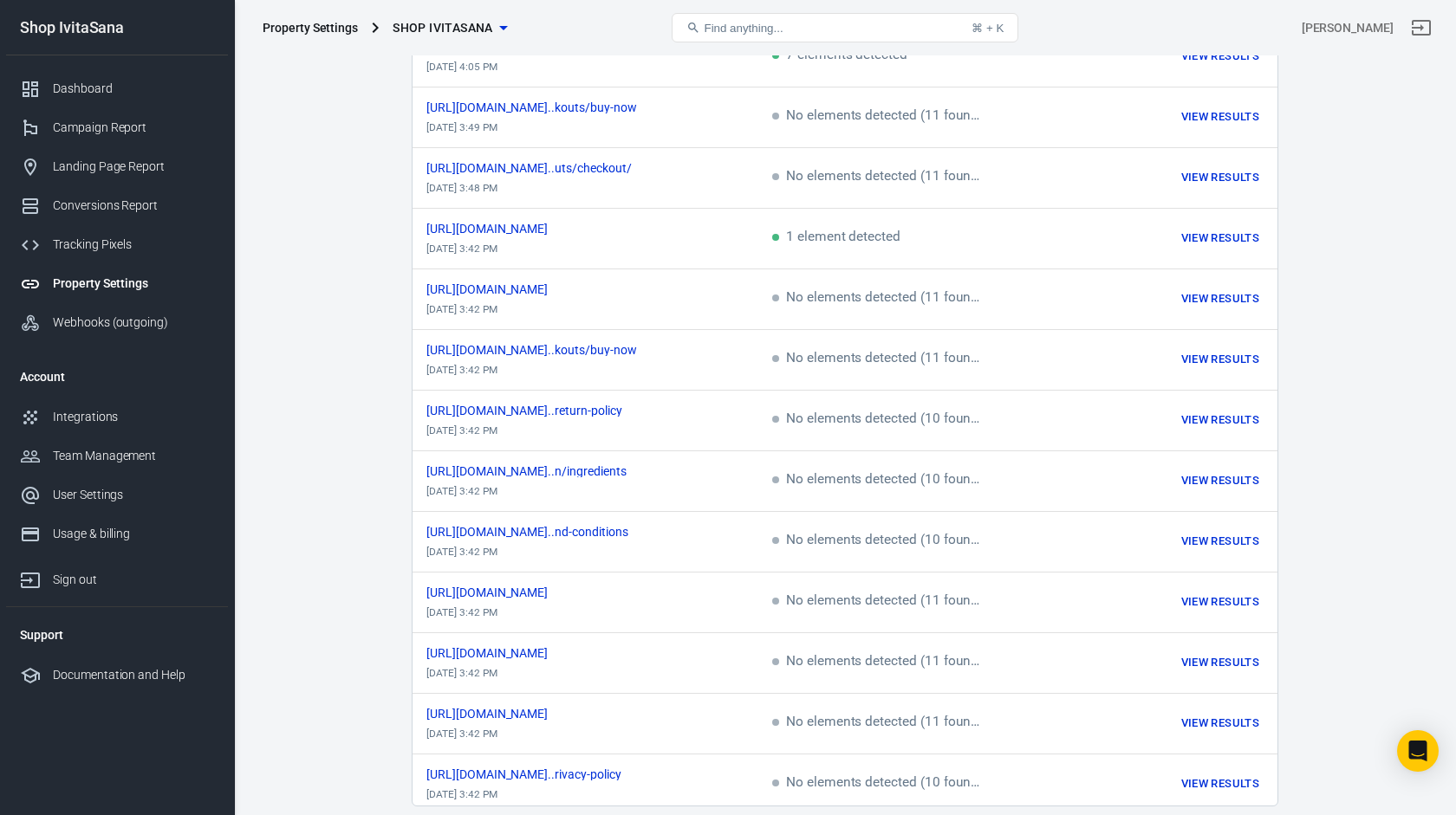
scroll to position [9234, 0]
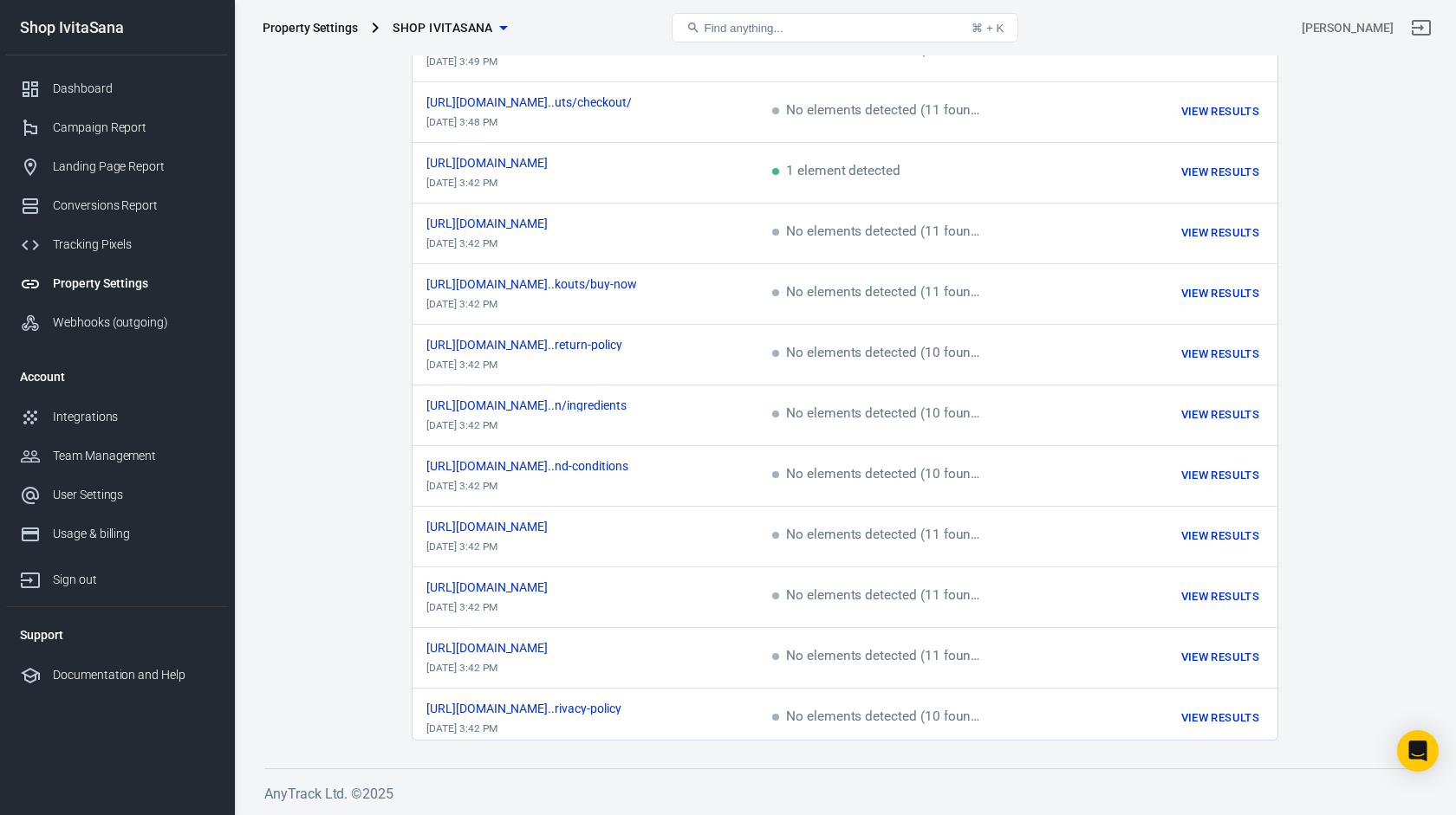
click at [834, 771] on span "No elements detected (11 found)" at bounding box center [876, 779] width 208 height 16
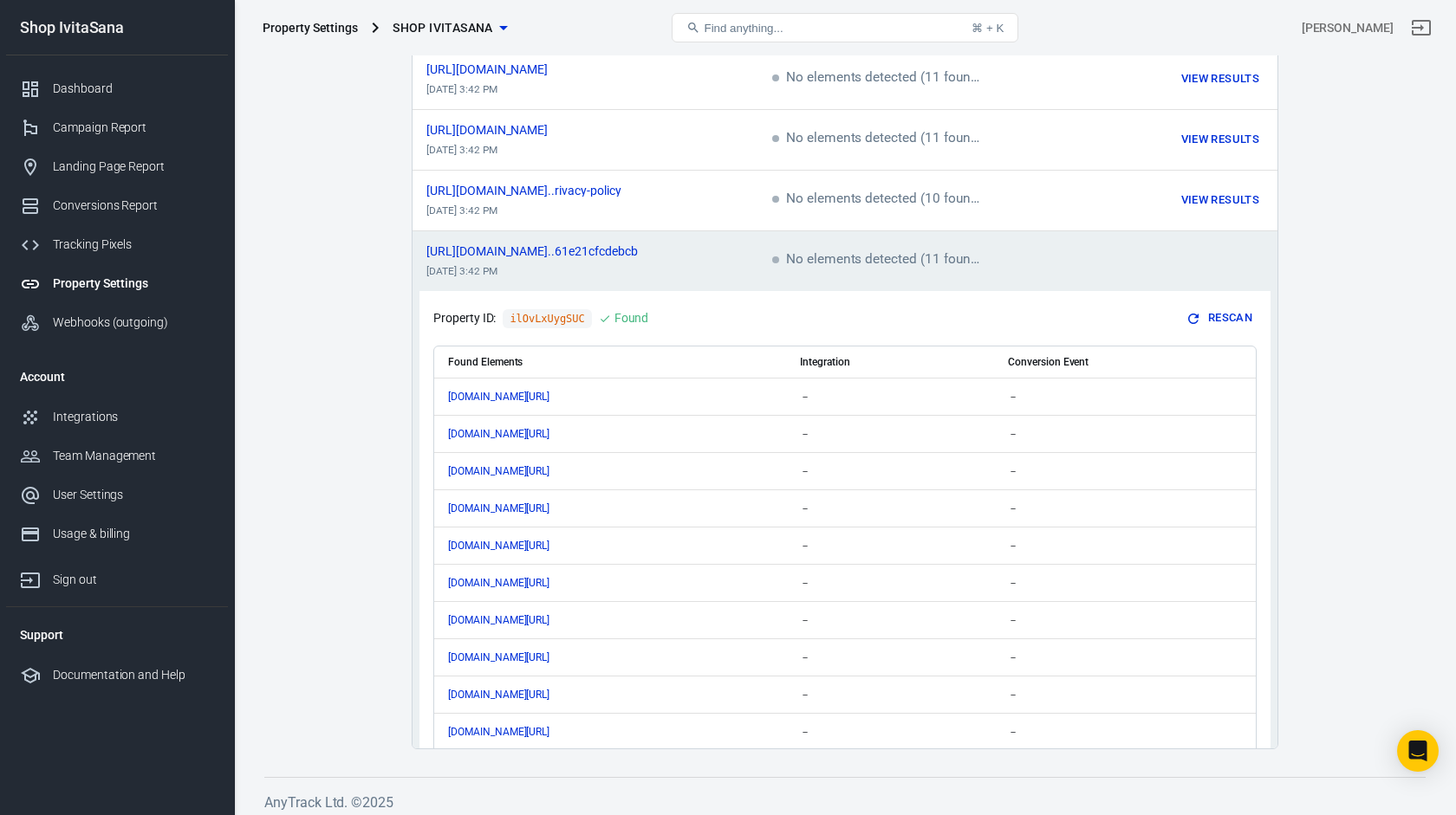
scroll to position [9760, 0]
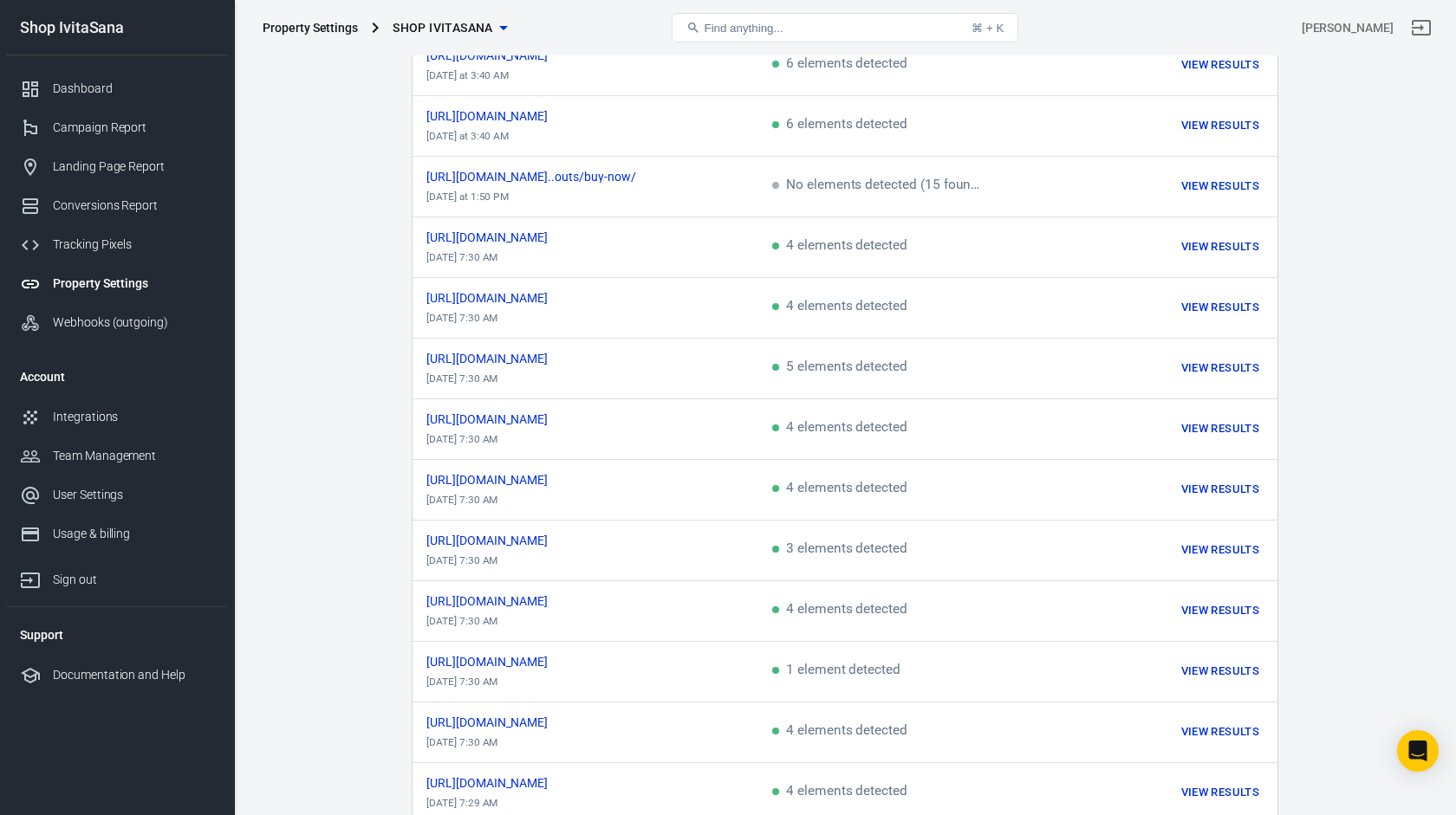
scroll to position [1198, 0]
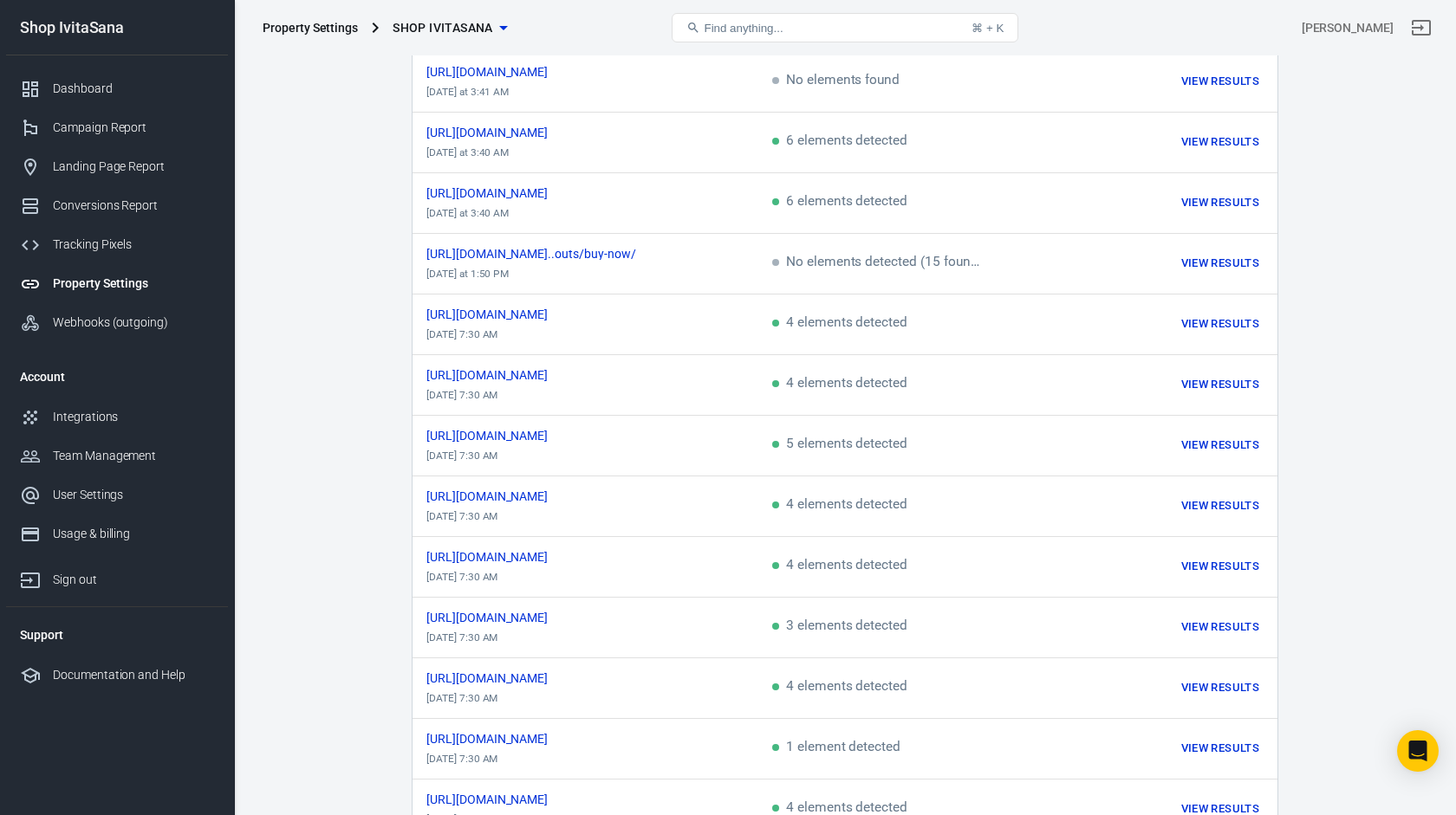
click at [994, 28] on div "⌘ + K" at bounding box center [988, 28] width 32 height 13
click at [915, 28] on button "Find anything... ⌘ + K" at bounding box center [845, 28] width 347 height 30
click at [755, 37] on button "Find anything... ⌘ + K" at bounding box center [845, 28] width 347 height 30
click at [702, 31] on div "Find anything..." at bounding box center [734, 28] width 97 height 14
click at [689, 28] on icon at bounding box center [694, 28] width 14 height 14
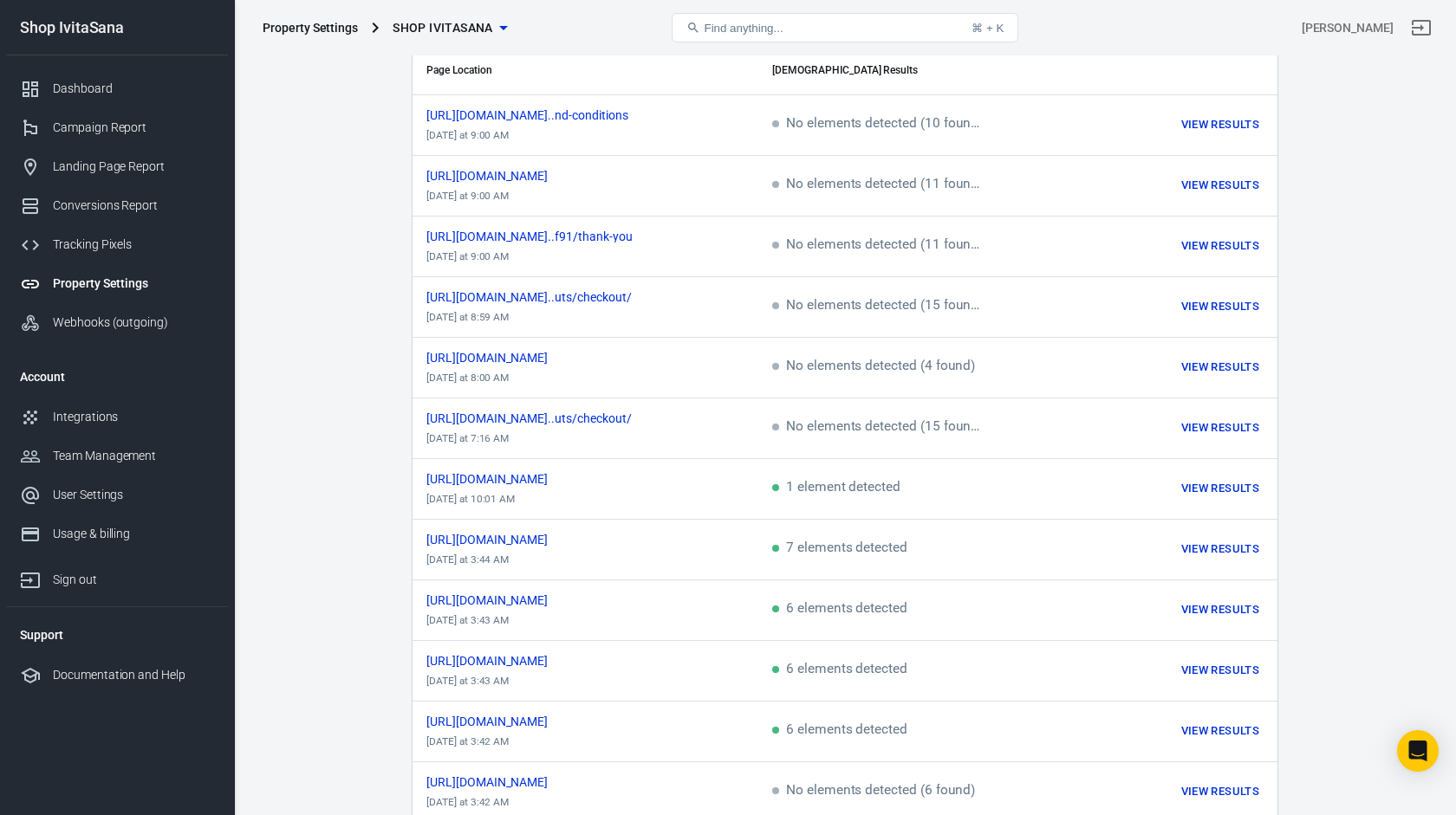
scroll to position [0, 0]
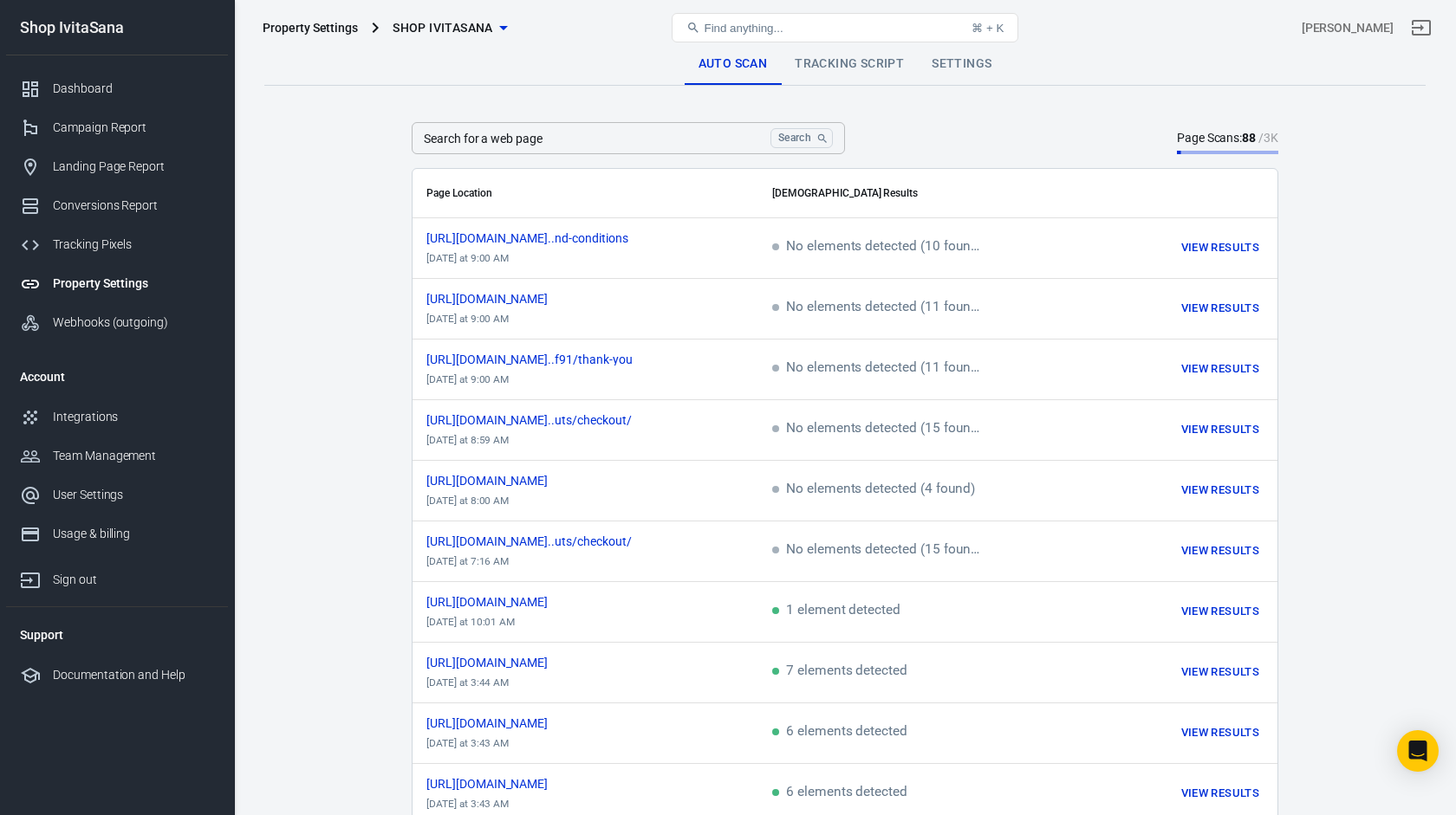
click at [655, 143] on input "Search for a web page" at bounding box center [587, 138] width 352 height 32
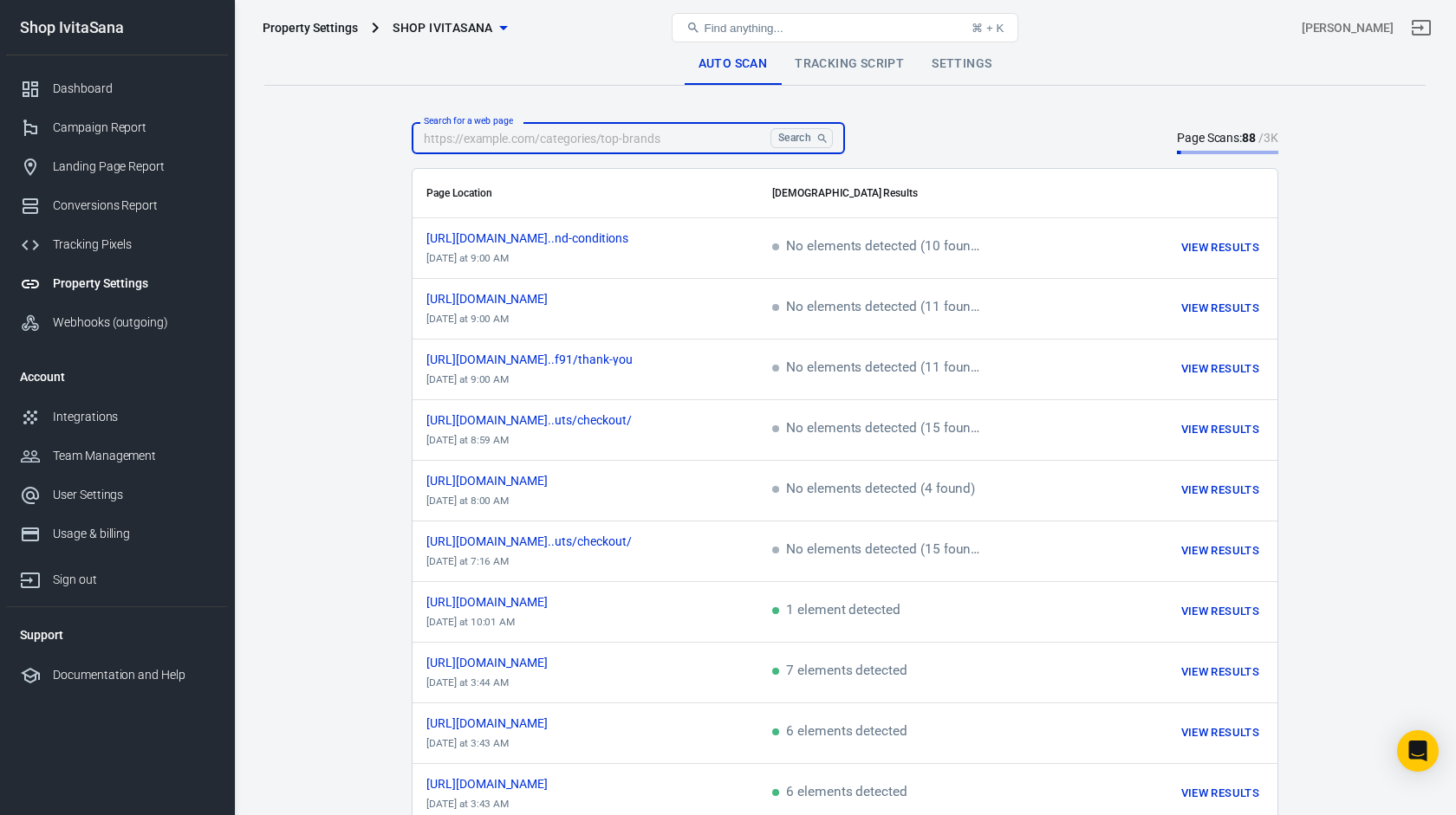
paste input "[URL][DOMAIN_NAME]"
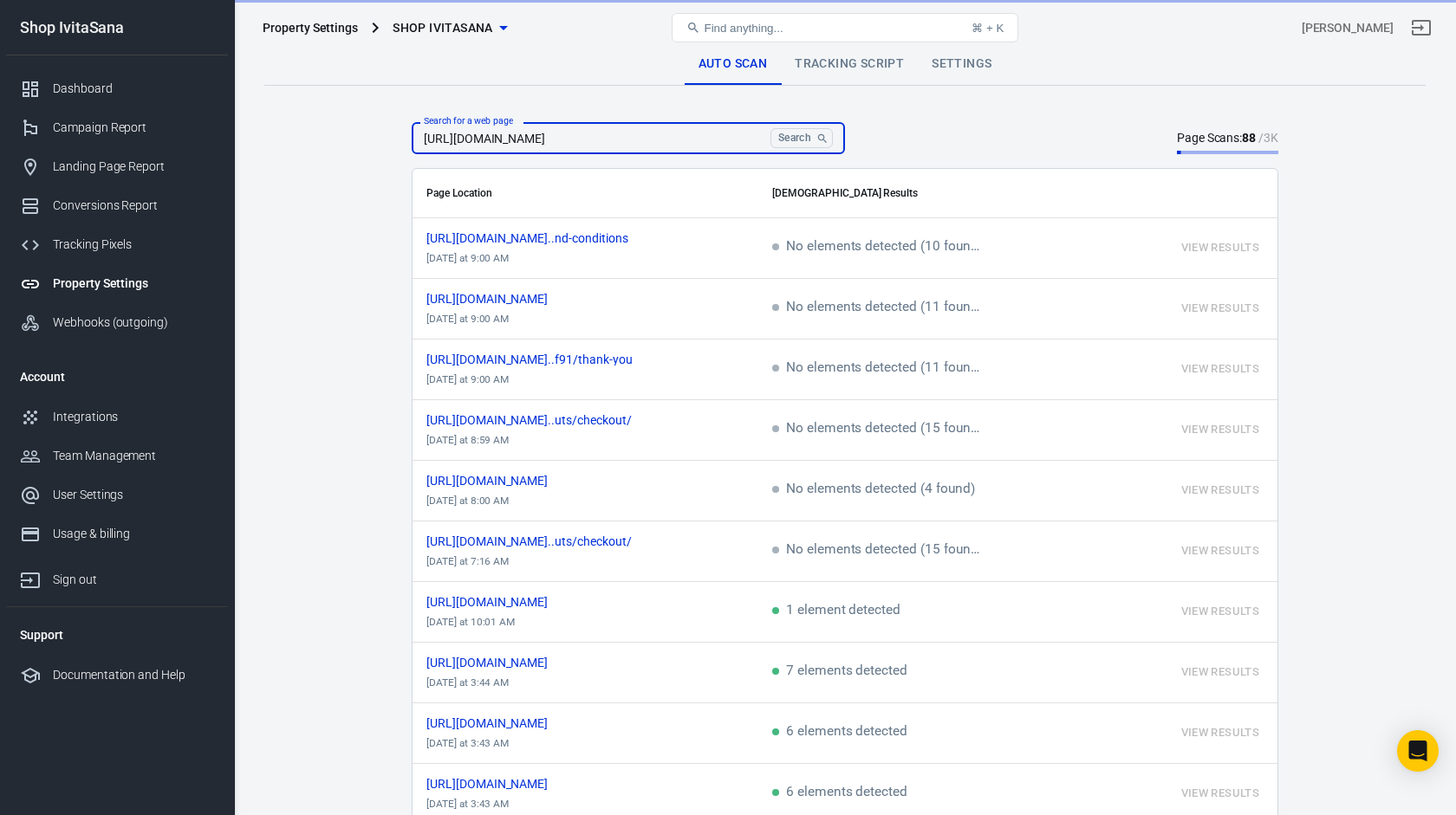
type input "[URL][DOMAIN_NAME]"
click at [770, 129] on button "Search" at bounding box center [801, 138] width 63 height 20
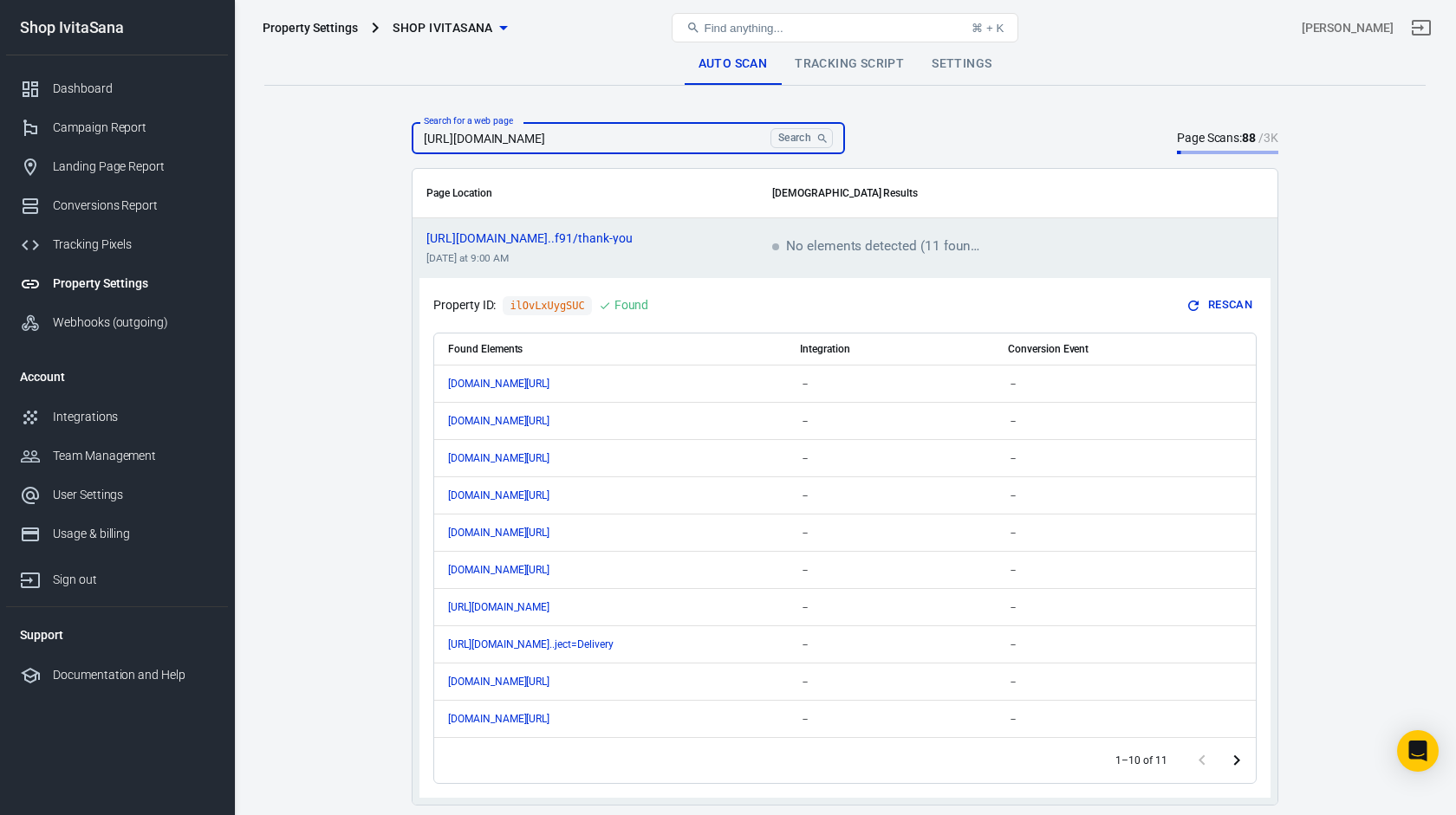
click at [1239, 765] on icon "Go to next page" at bounding box center [1237, 760] width 21 height 21
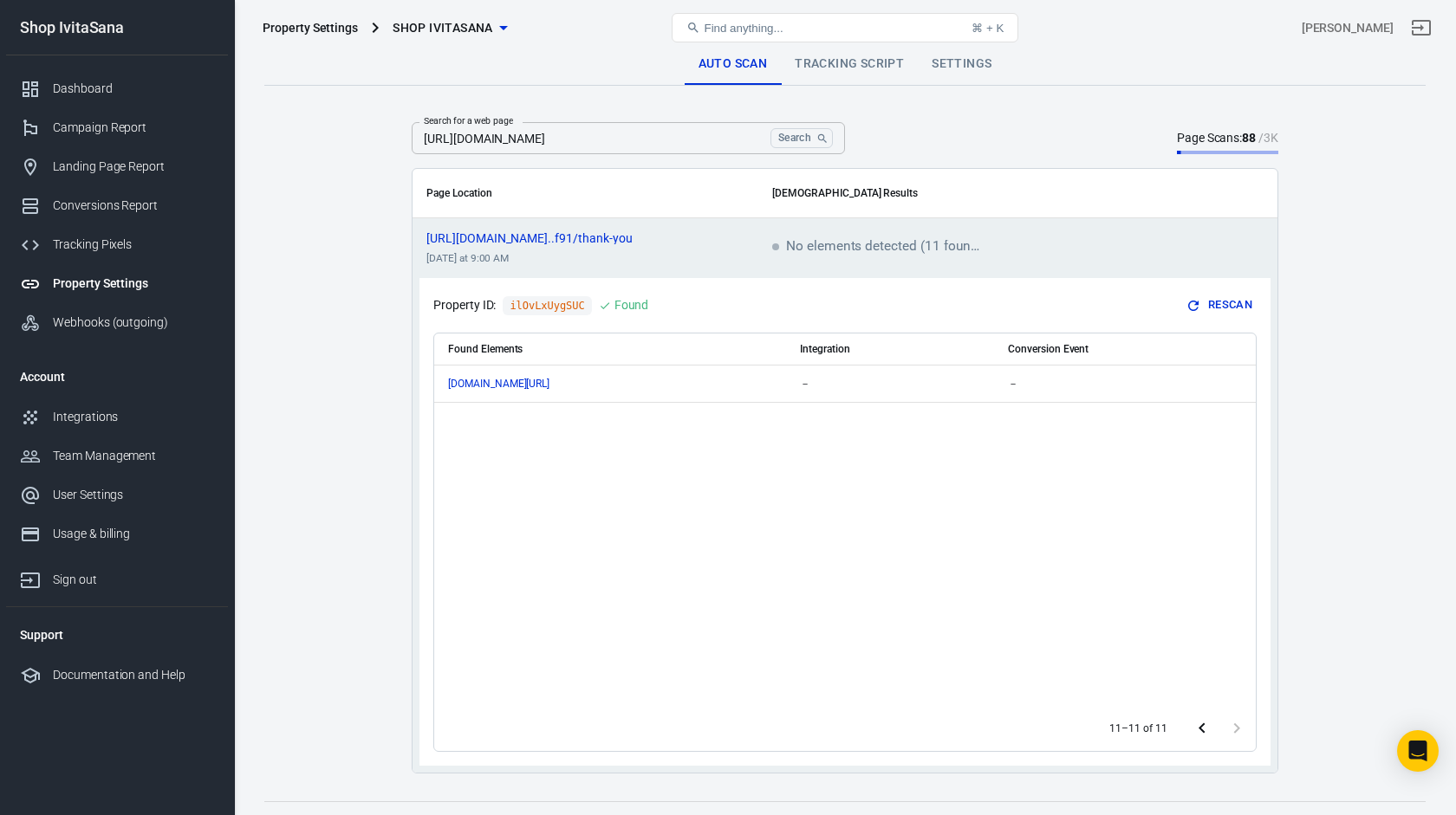
click at [1200, 731] on icon "Go to previous page" at bounding box center [1202, 728] width 21 height 21
